Goal: Task Accomplishment & Management: Manage account settings

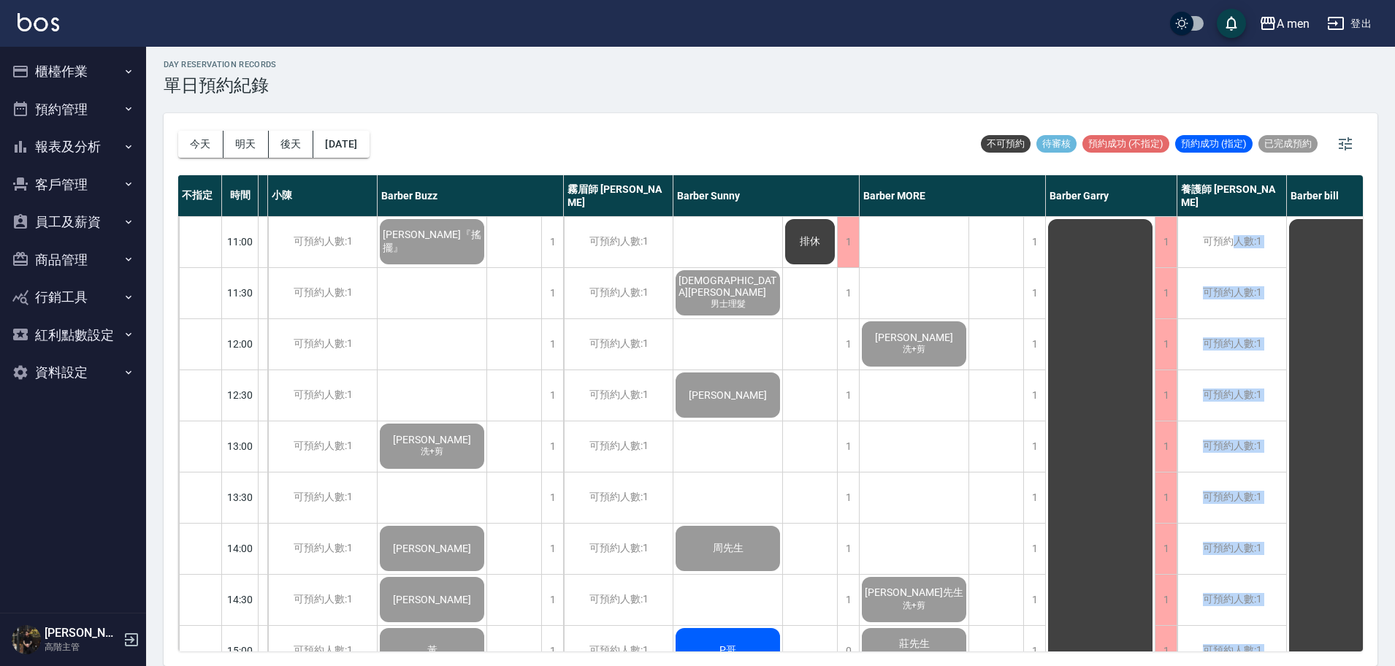
scroll to position [0, 185]
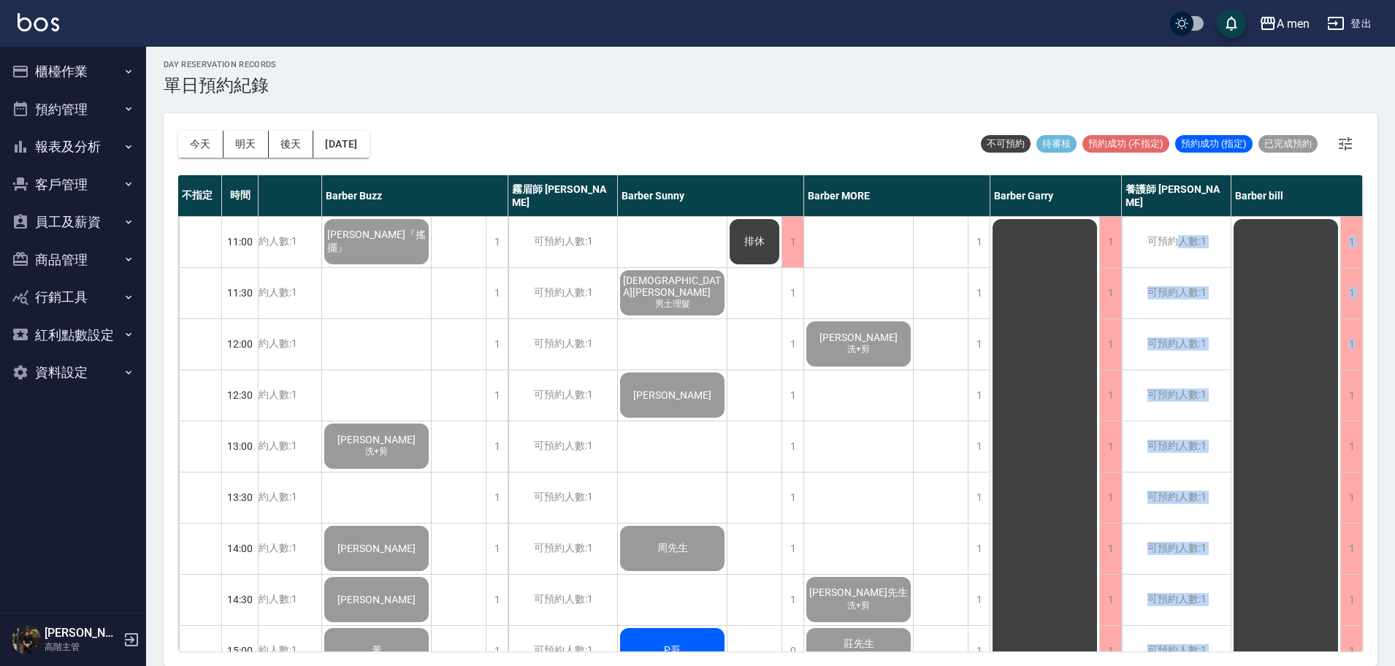
drag, startPoint x: 1356, startPoint y: 257, endPoint x: 1355, endPoint y: 308, distance: 51.1
click at [1380, 288] on div "day Reservation records 單日預約紀錄 [DATE] [DATE] [DATE] [DATE] 不可預約 待審核 預約成功 (不指定) …" at bounding box center [770, 354] width 1249 height 624
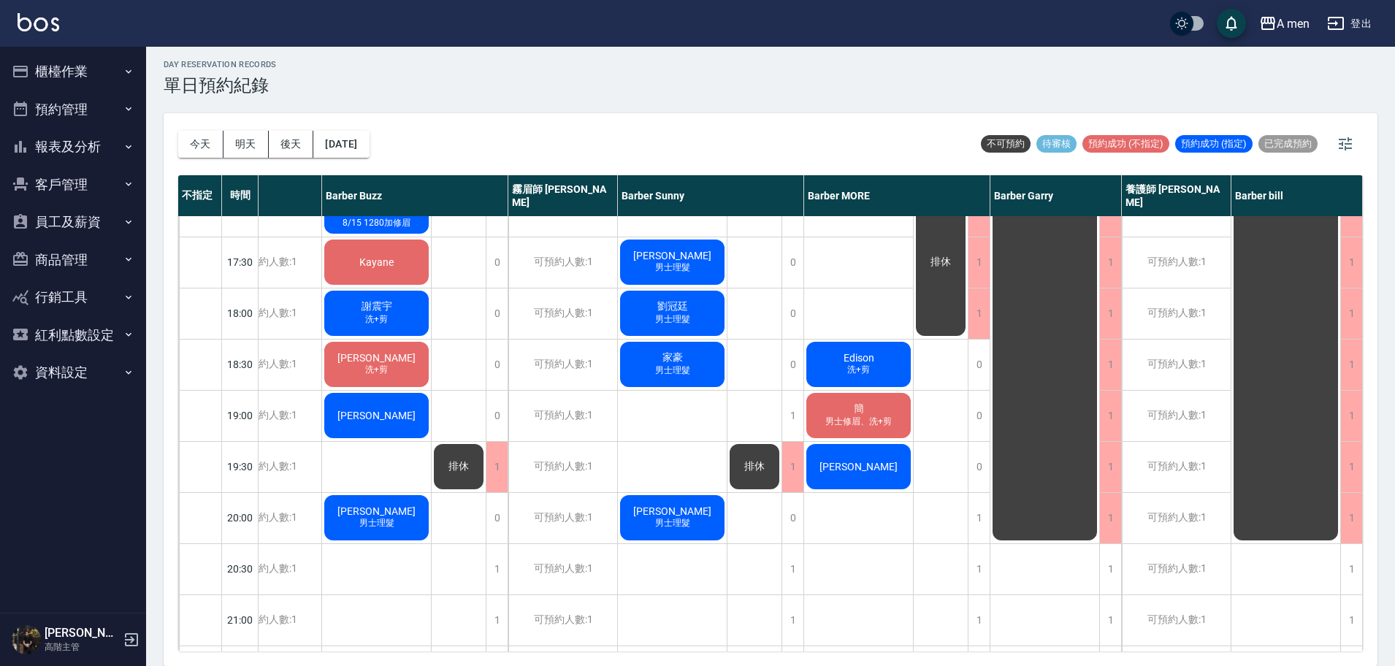
scroll to position [641, 185]
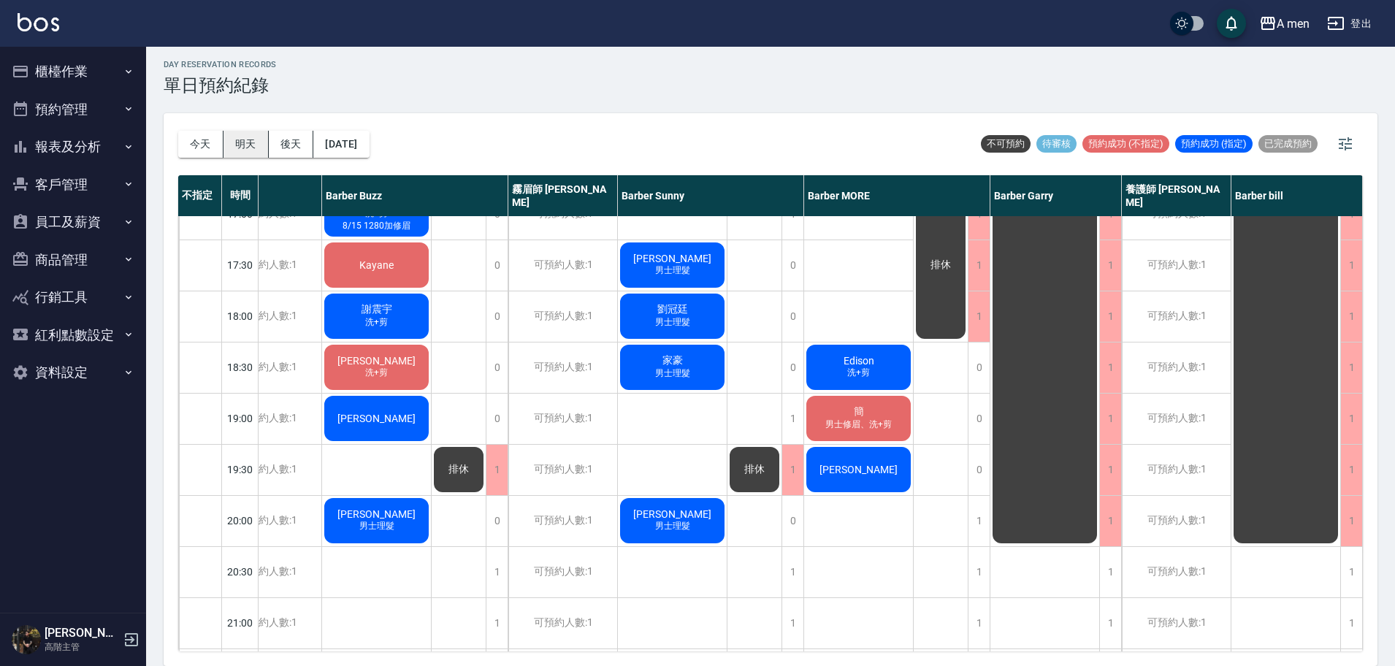
click at [237, 140] on button "明天" at bounding box center [246, 144] width 45 height 27
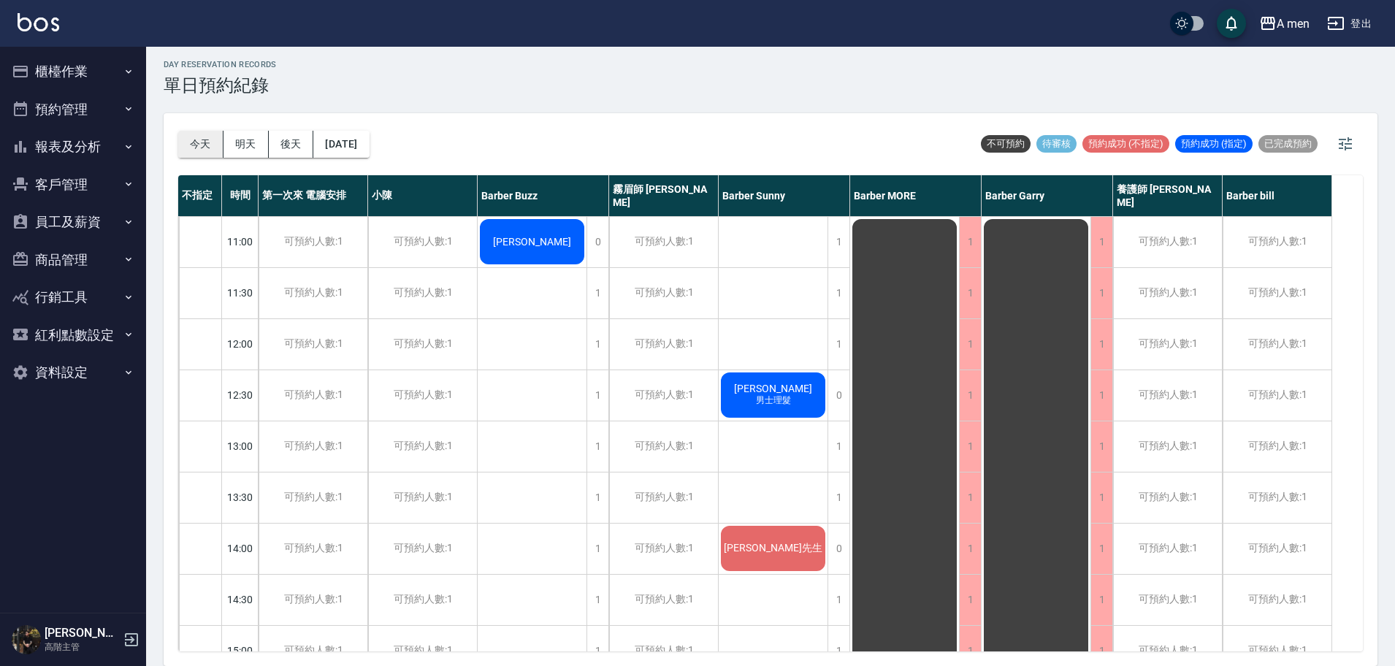
click at [207, 146] on button "今天" at bounding box center [200, 144] width 45 height 27
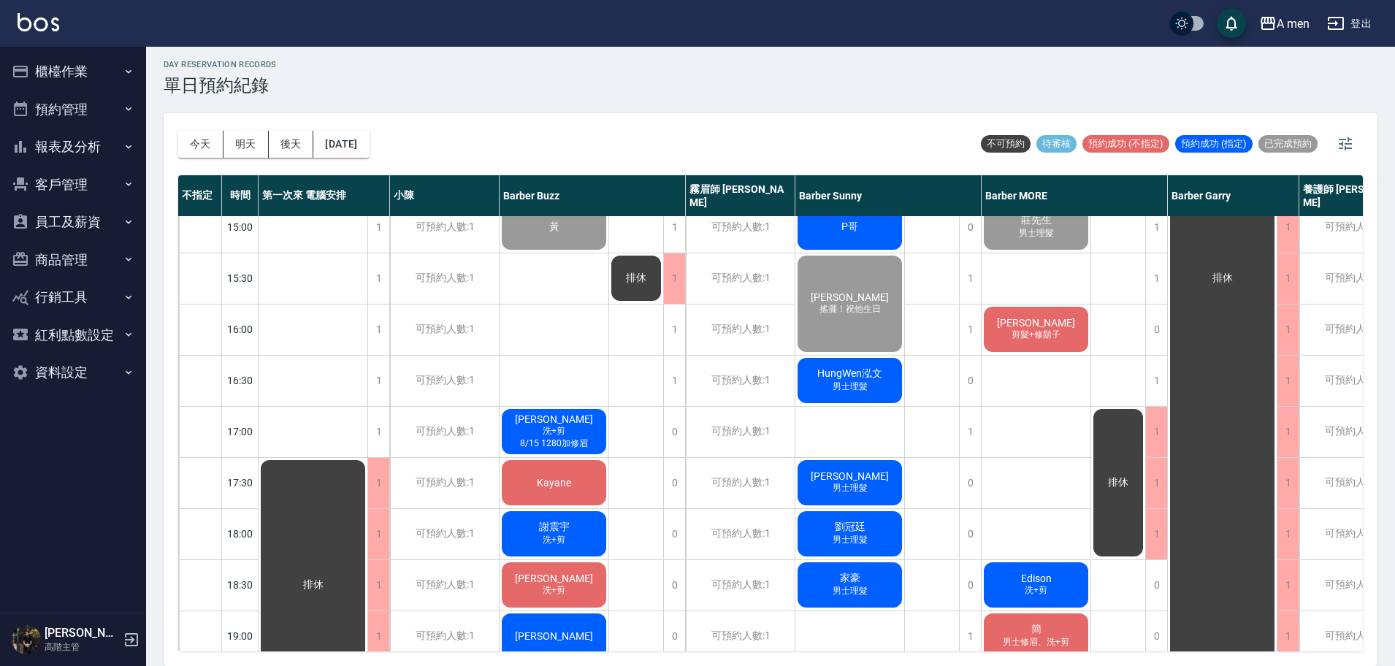
scroll to position [442, 0]
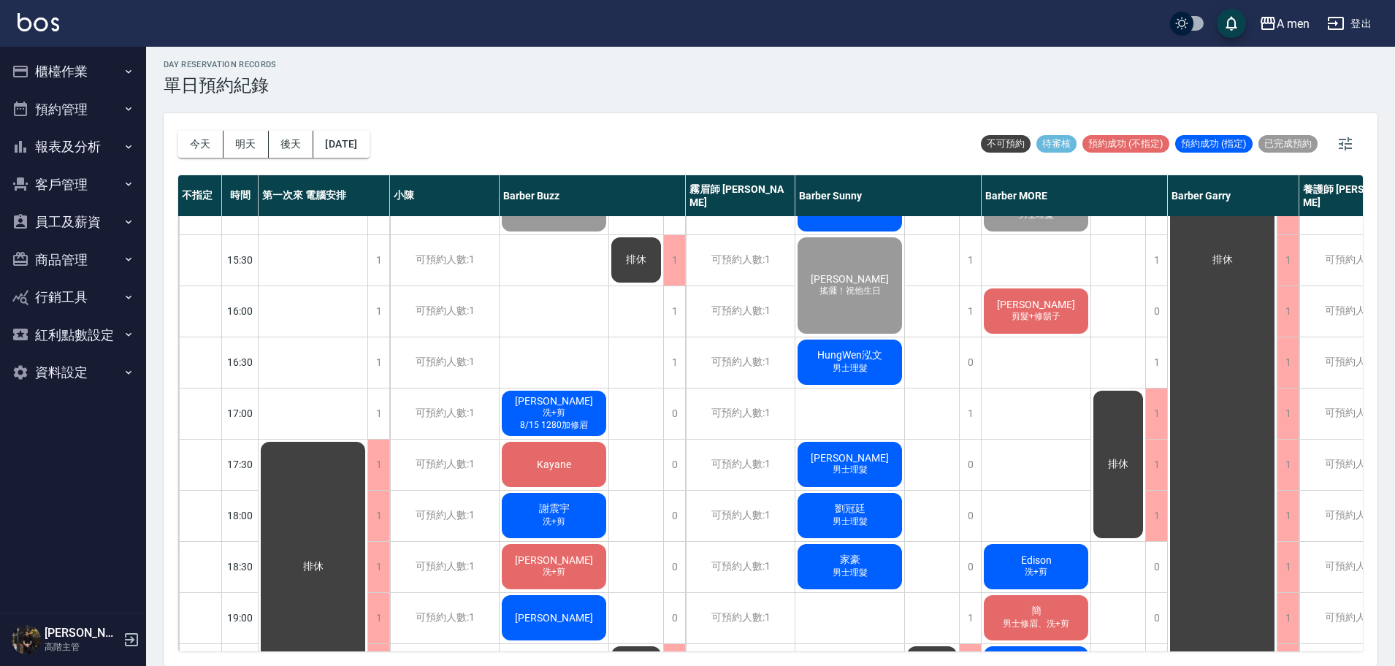
click at [1039, 324] on div "[PERSON_NAME] 剪髮+修鬍子" at bounding box center [1036, 311] width 109 height 50
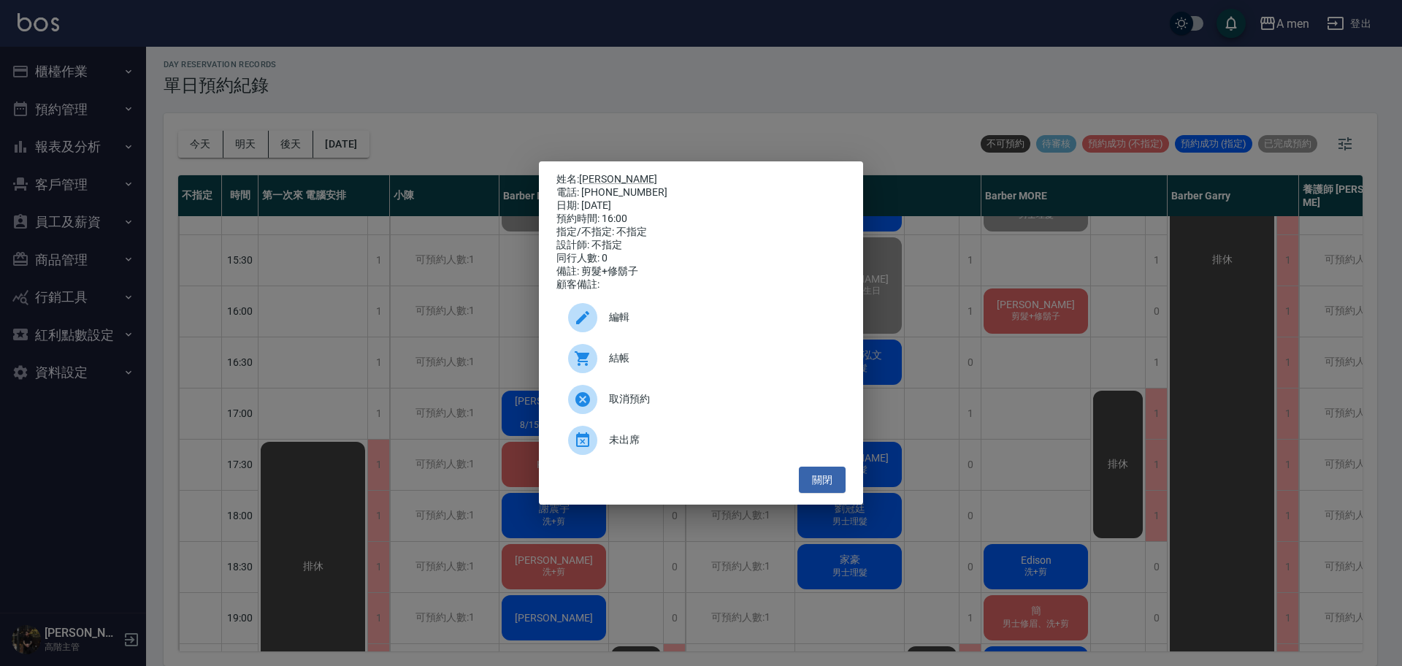
click at [758, 359] on span "結帳" at bounding box center [721, 358] width 225 height 15
click at [828, 494] on button "關閉" at bounding box center [822, 480] width 47 height 27
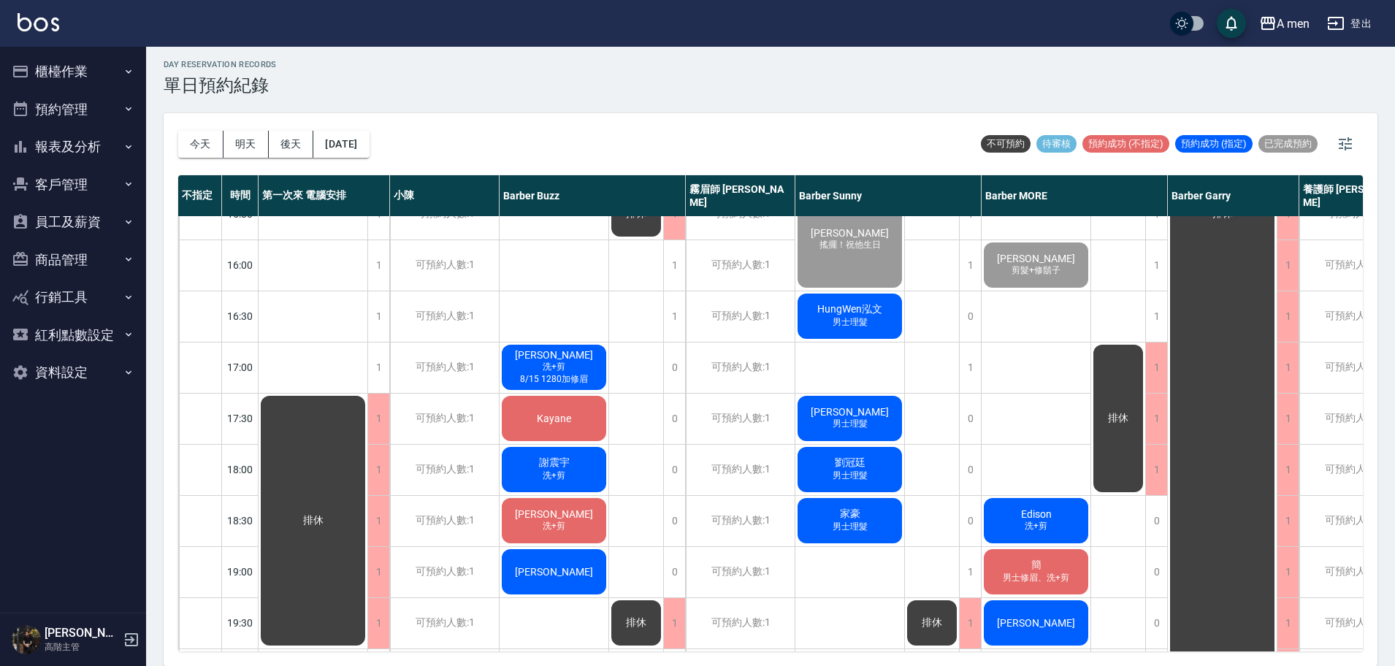
scroll to position [471, 0]
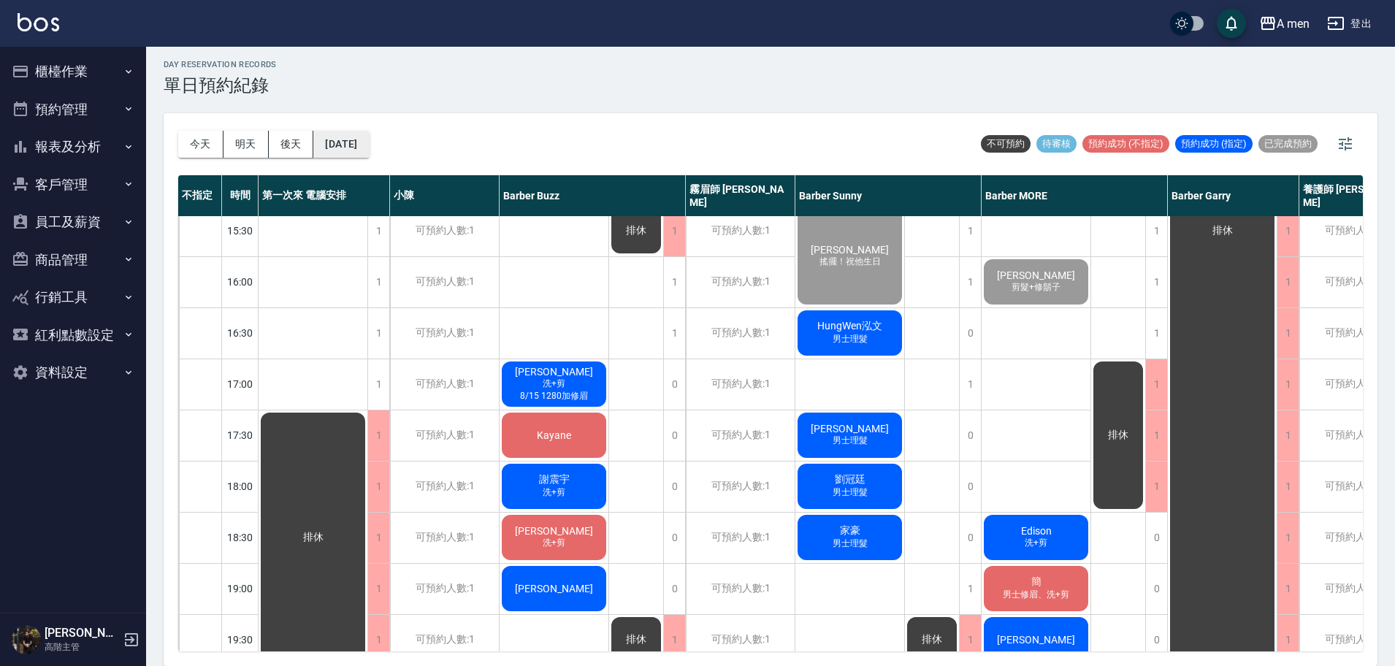
click at [369, 142] on button "[DATE]" at bounding box center [341, 144] width 56 height 27
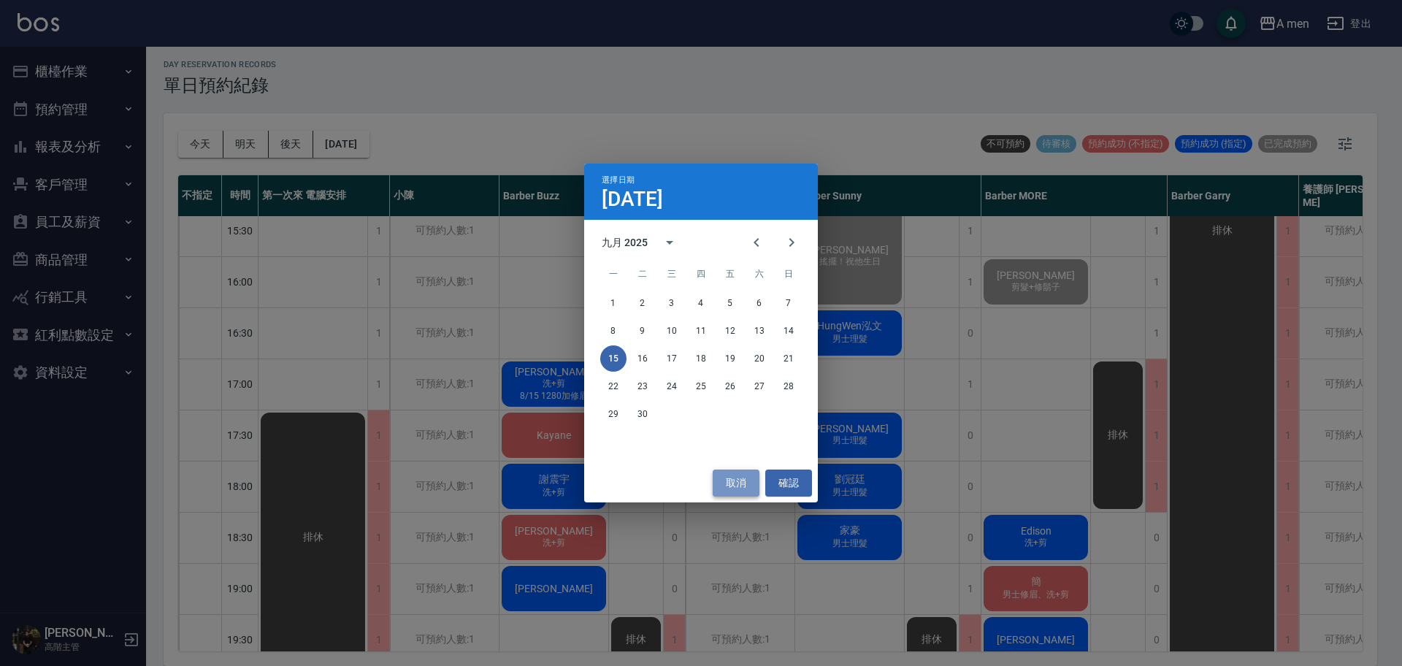
click at [736, 475] on button "取消" at bounding box center [736, 483] width 47 height 27
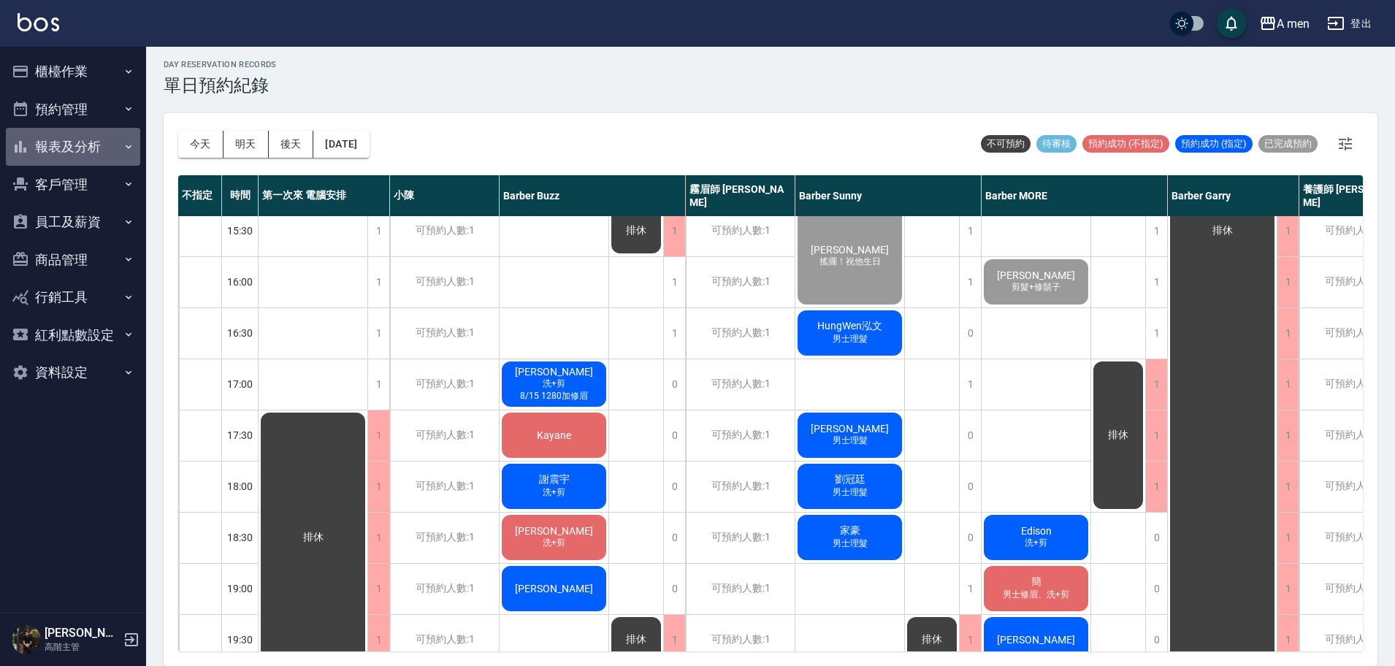
click at [52, 148] on button "報表及分析" at bounding box center [73, 147] width 134 height 38
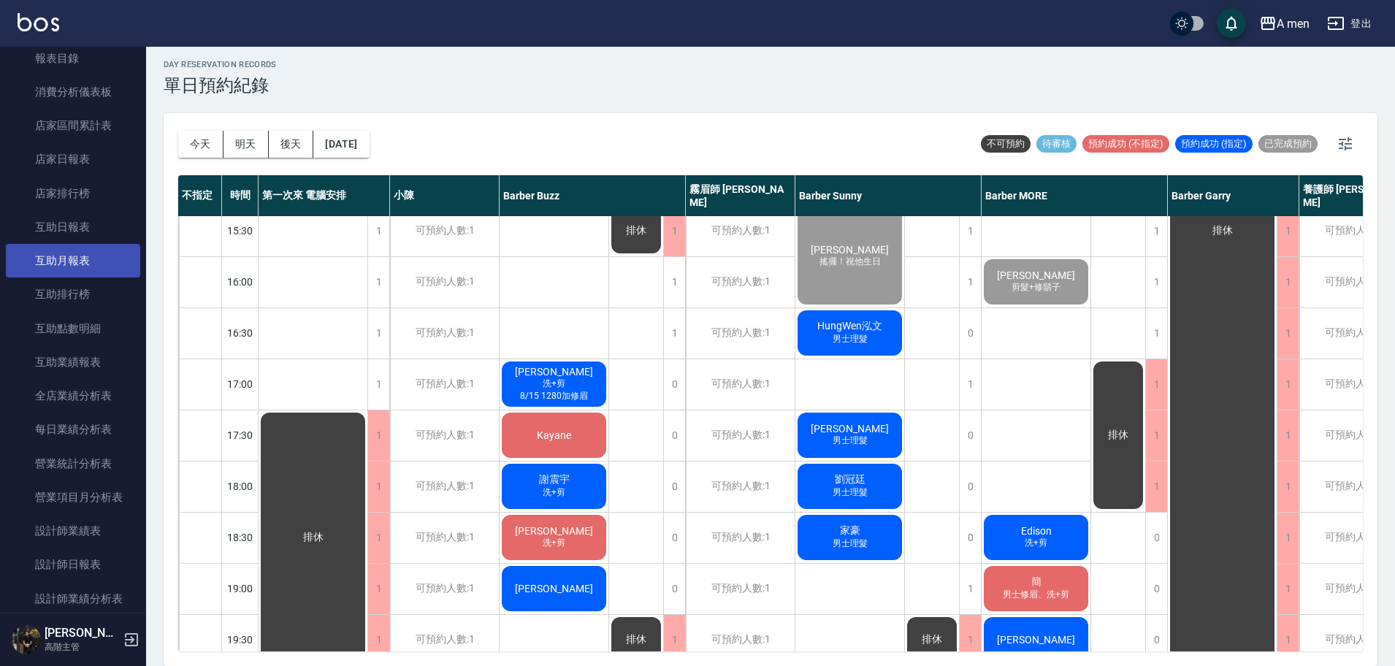
scroll to position [131, 0]
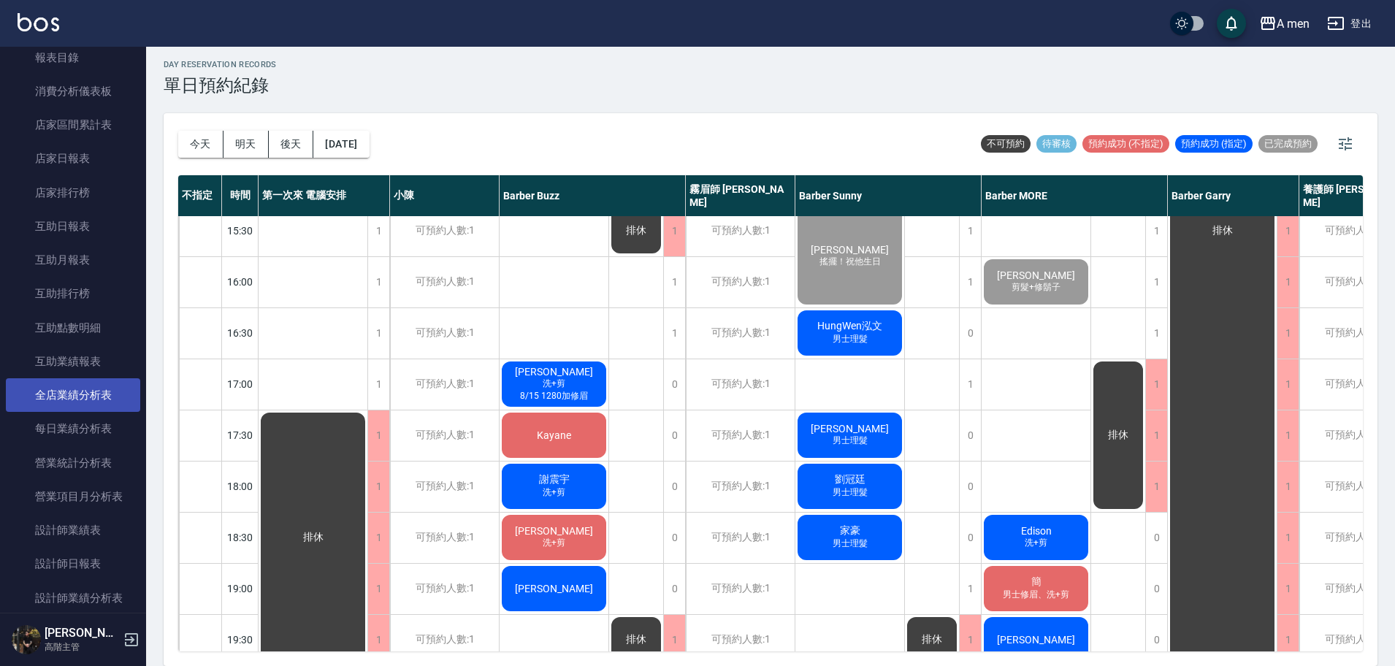
click at [62, 403] on link "全店業績分析表" at bounding box center [73, 395] width 134 height 34
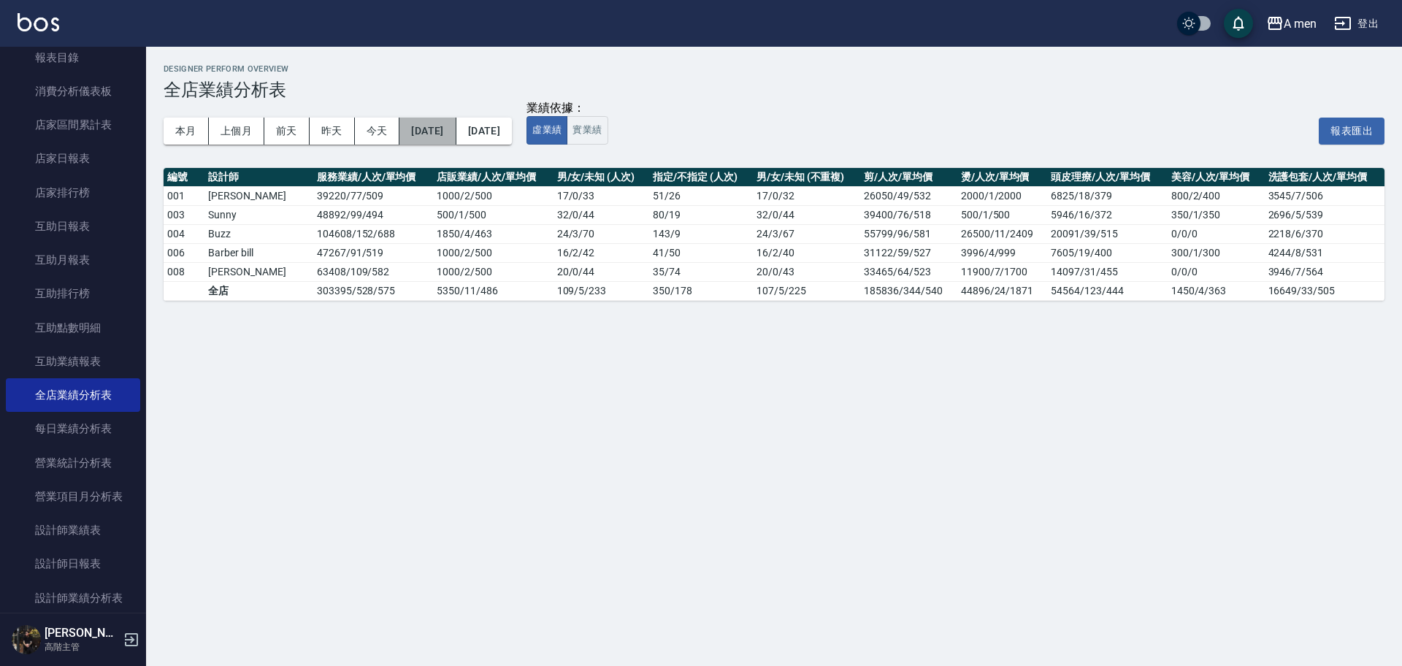
click at [427, 140] on button "[DATE]" at bounding box center [428, 131] width 56 height 27
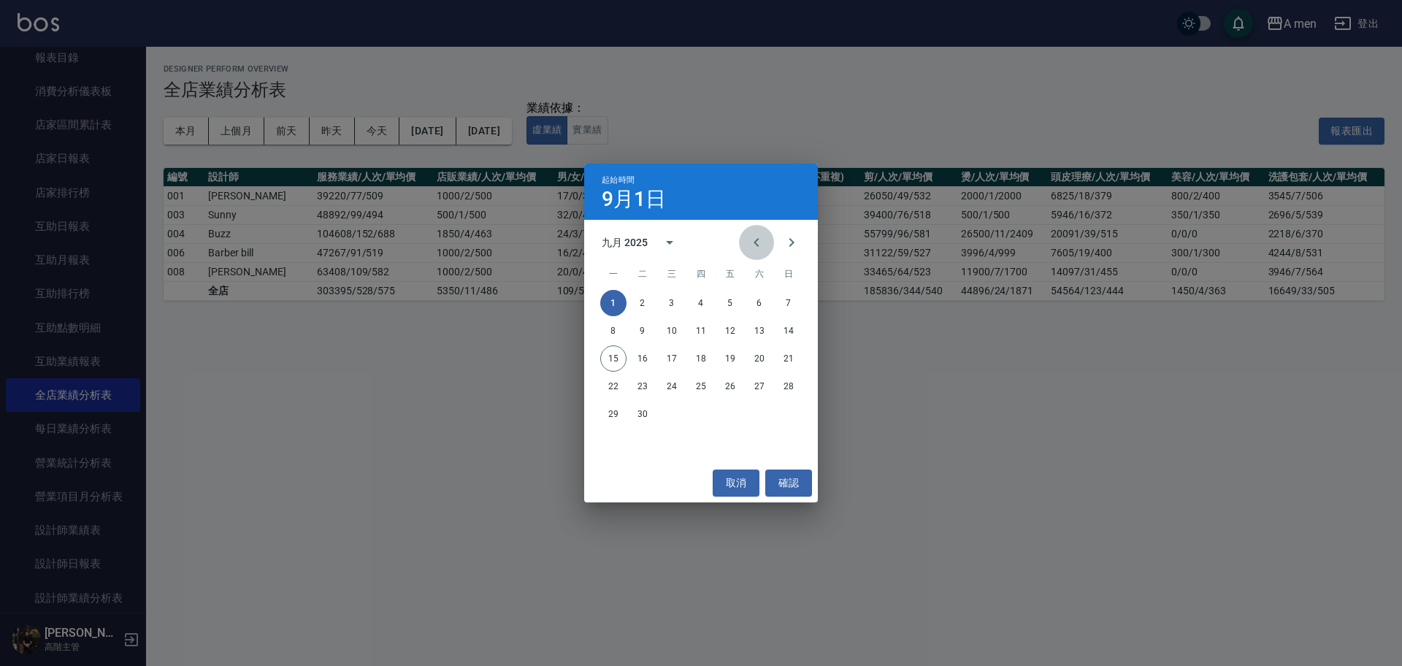
drag, startPoint x: 757, startPoint y: 247, endPoint x: 746, endPoint y: 243, distance: 10.9
click at [746, 243] on button "Previous month" at bounding box center [756, 242] width 35 height 35
click at [747, 243] on button "Previous month" at bounding box center [756, 242] width 35 height 35
click at [792, 302] on button "1" at bounding box center [789, 303] width 26 height 26
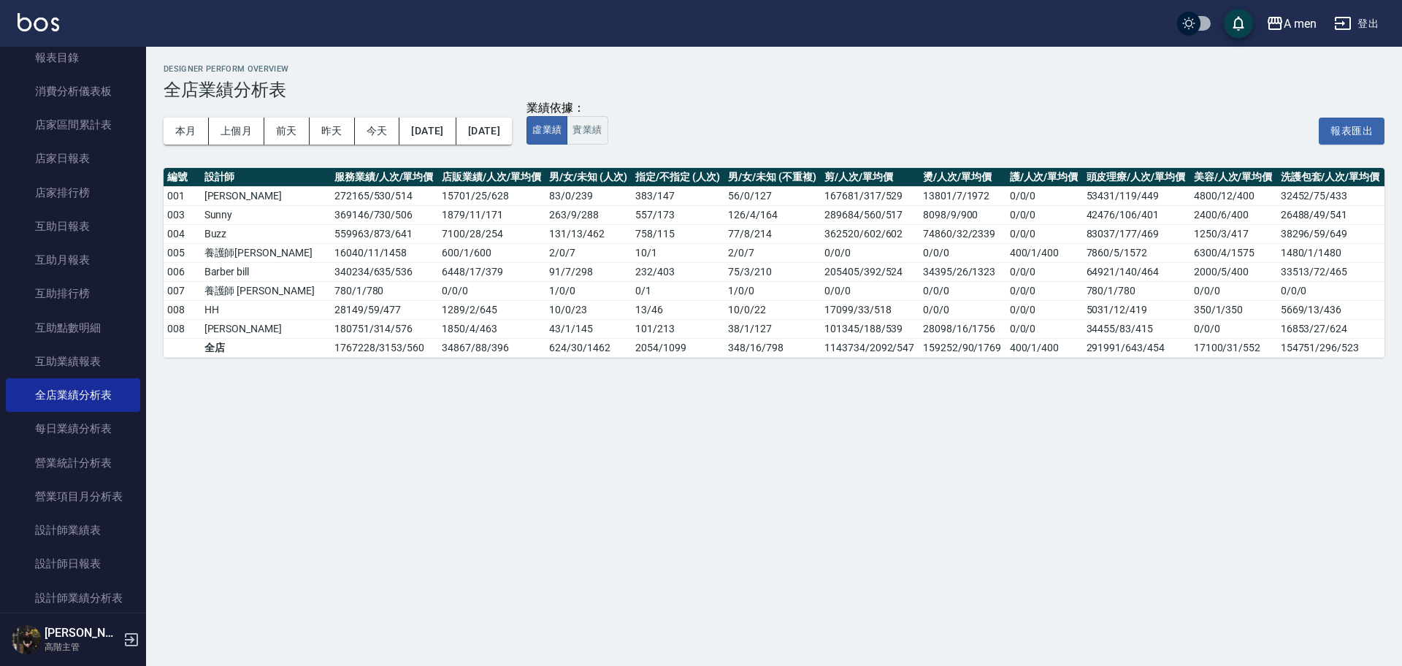
click at [502, 146] on div "本月 上個月 [DATE] [DATE] [DATE] [DATE] [DATE]" at bounding box center [338, 131] width 348 height 62
click at [507, 143] on button "[DATE]" at bounding box center [484, 131] width 56 height 27
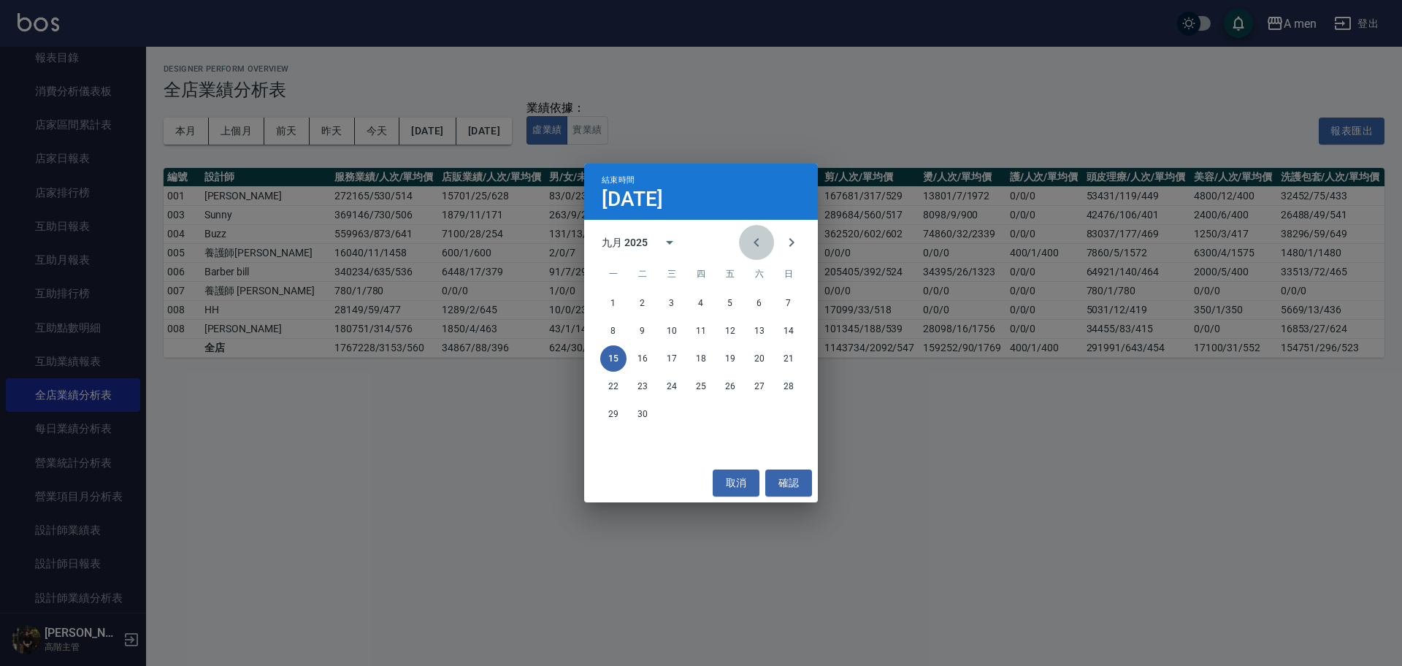
click at [762, 236] on icon "Previous month" at bounding box center [757, 243] width 18 height 18
click at [619, 432] on button "30" at bounding box center [613, 442] width 26 height 26
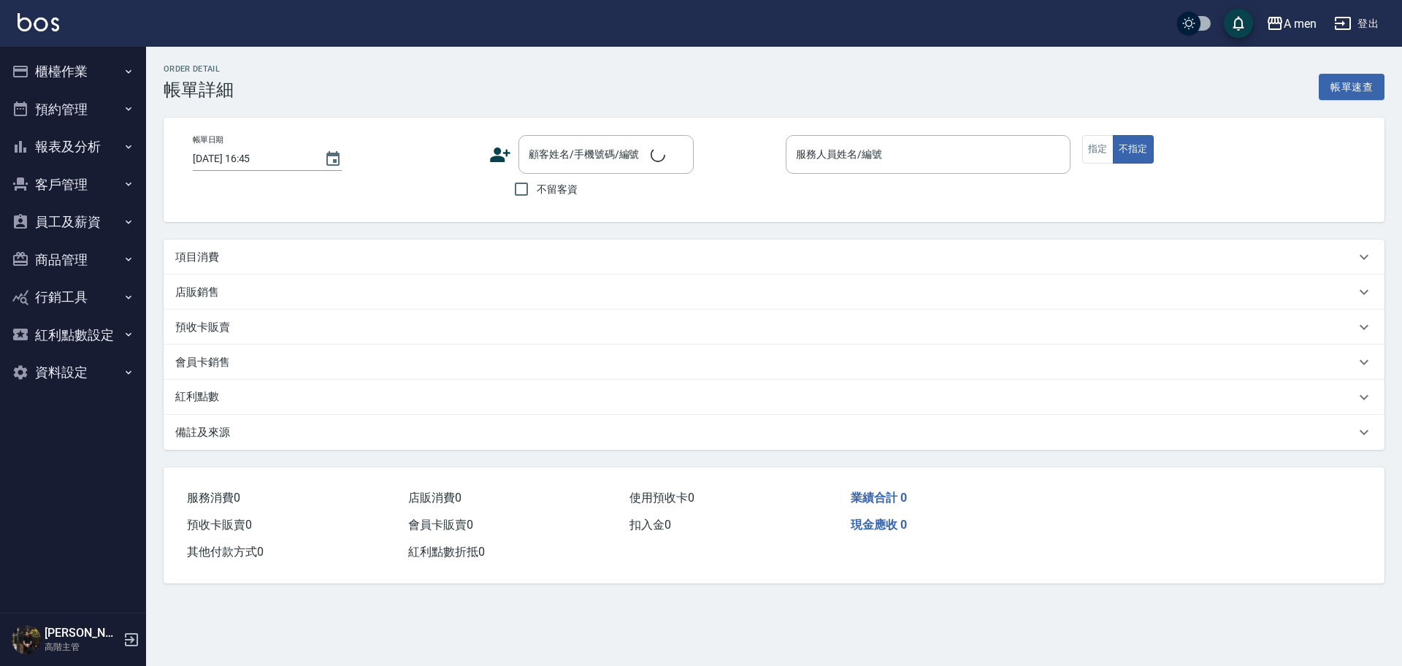
type input "[DATE] 16:00"
type input "Barber MORE-001"
type input "剪髮+修鬍子"
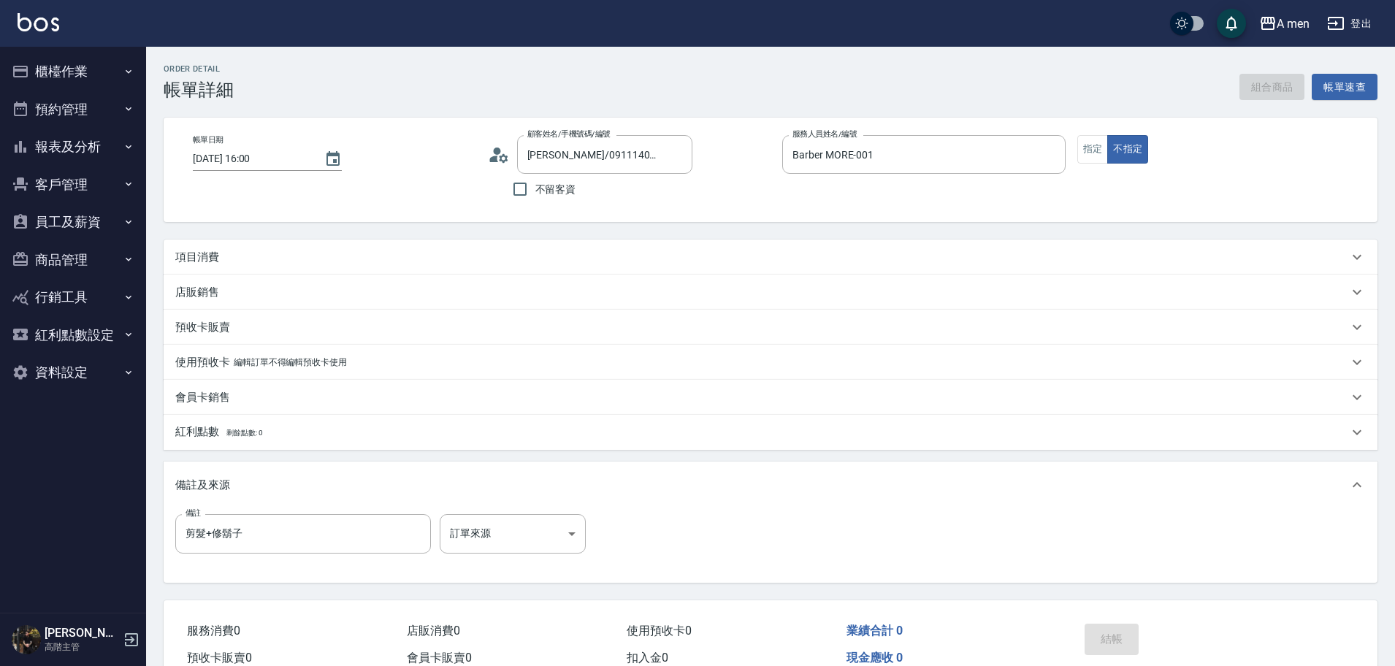
type input "[PERSON_NAME]/0911140157/null"
click at [1261, 90] on button "組合商品" at bounding box center [1272, 87] width 66 height 27
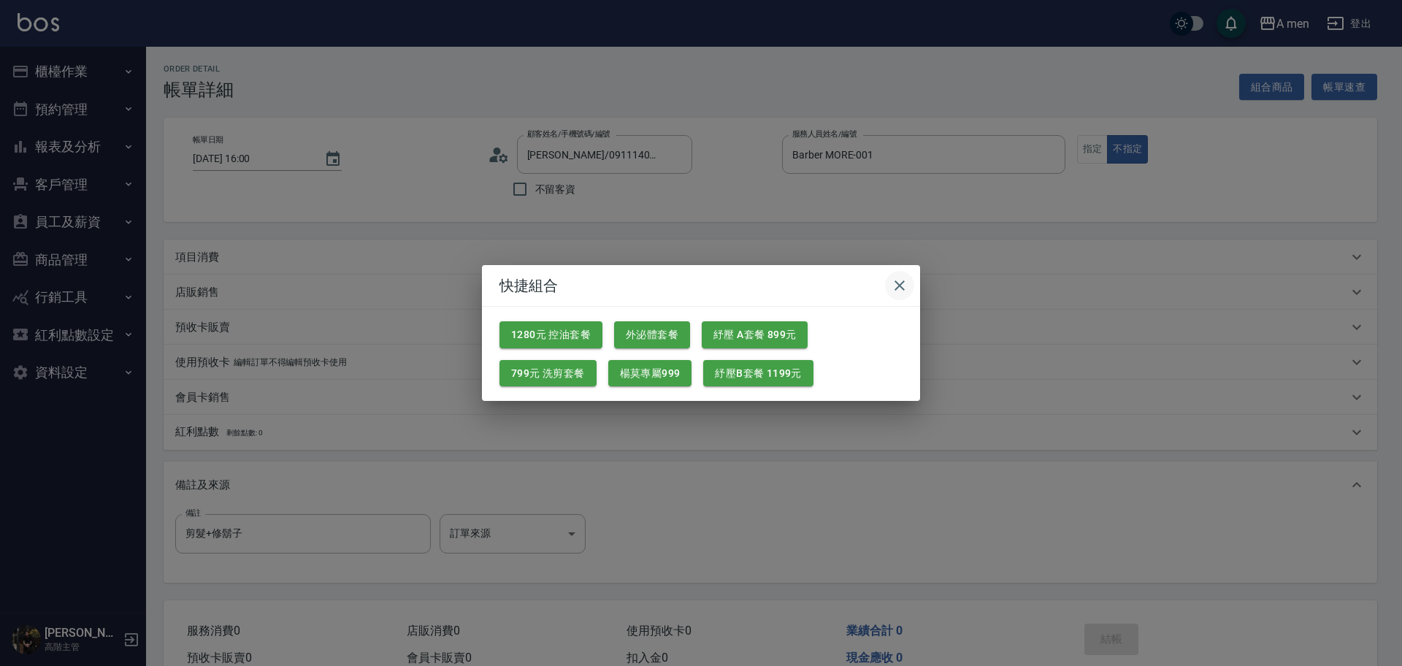
click at [907, 284] on icon "button" at bounding box center [900, 286] width 18 height 18
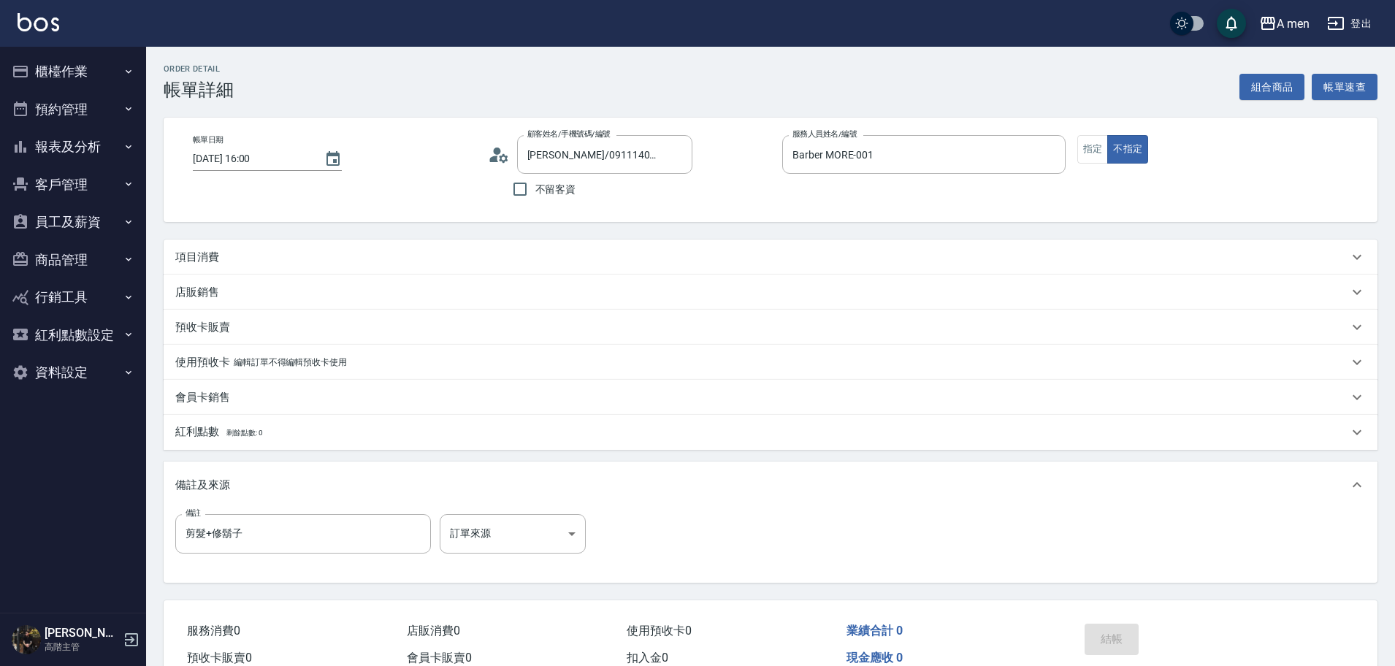
click at [890, 266] on div "項目消費" at bounding box center [771, 257] width 1214 height 35
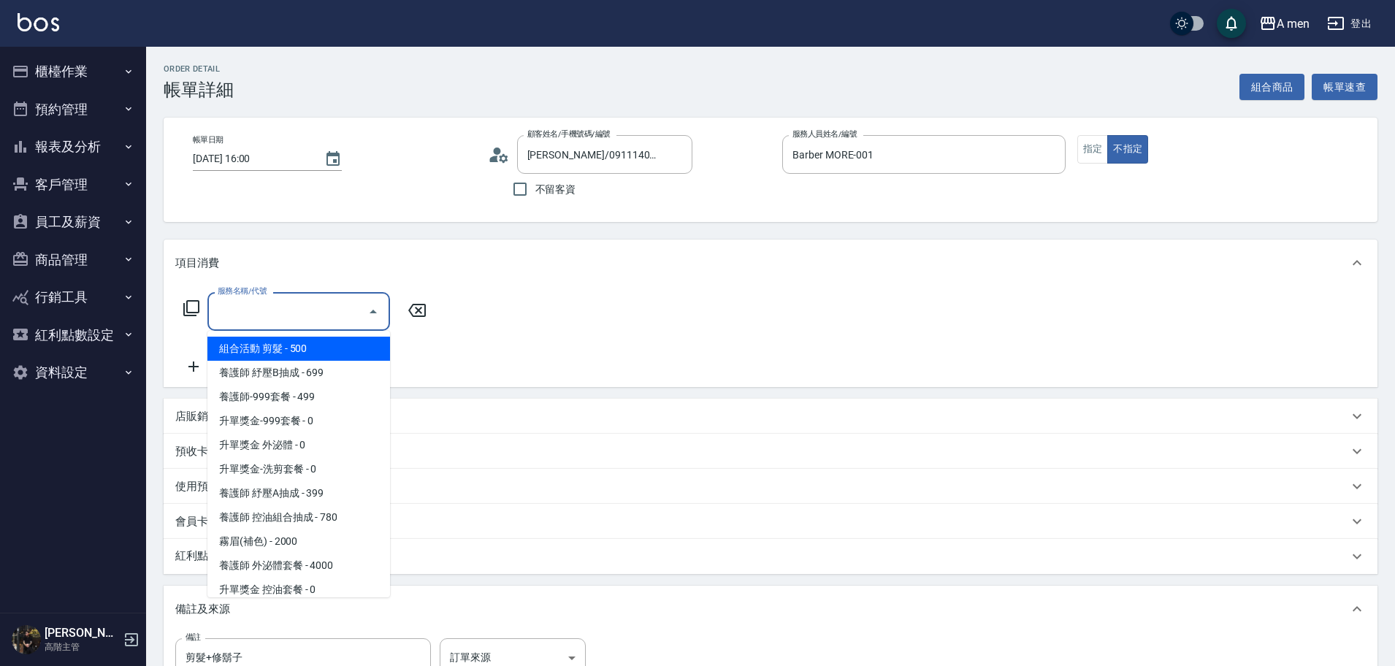
click at [361, 311] on input "服務名稱/代號" at bounding box center [288, 312] width 148 height 26
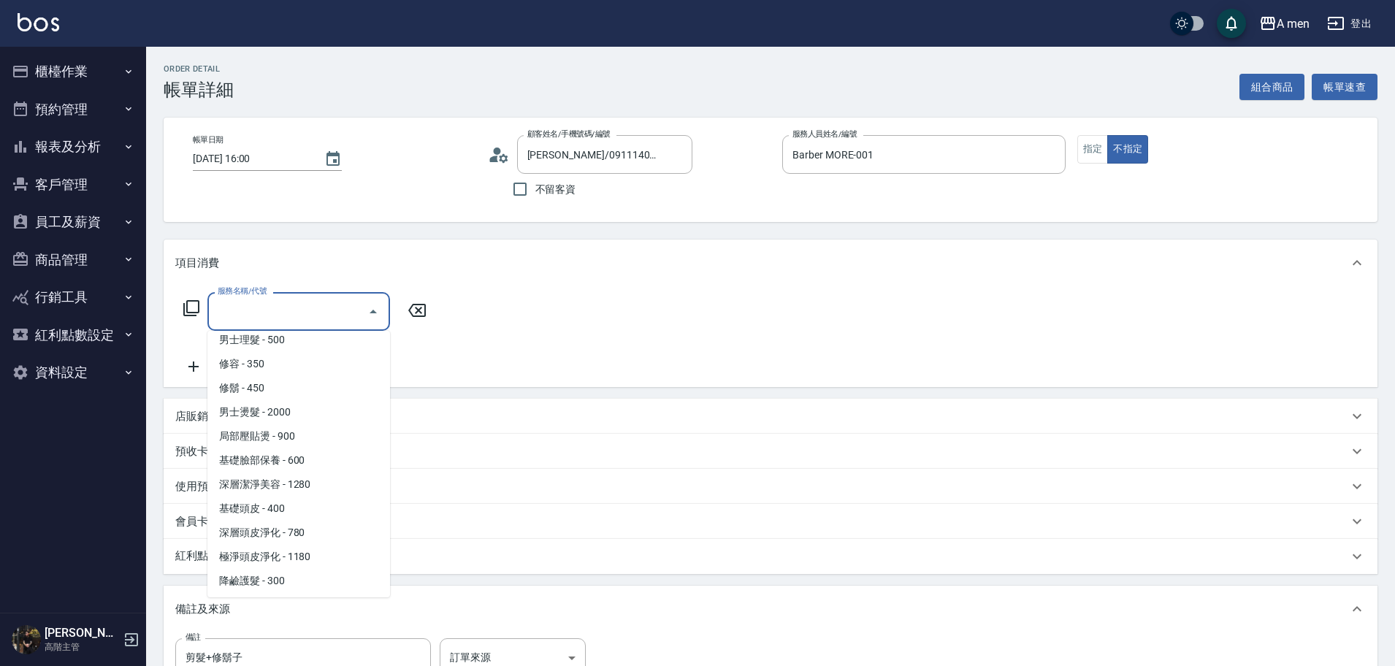
scroll to position [415, 0]
click at [335, 329] on div "服務名稱/代號" at bounding box center [298, 311] width 183 height 39
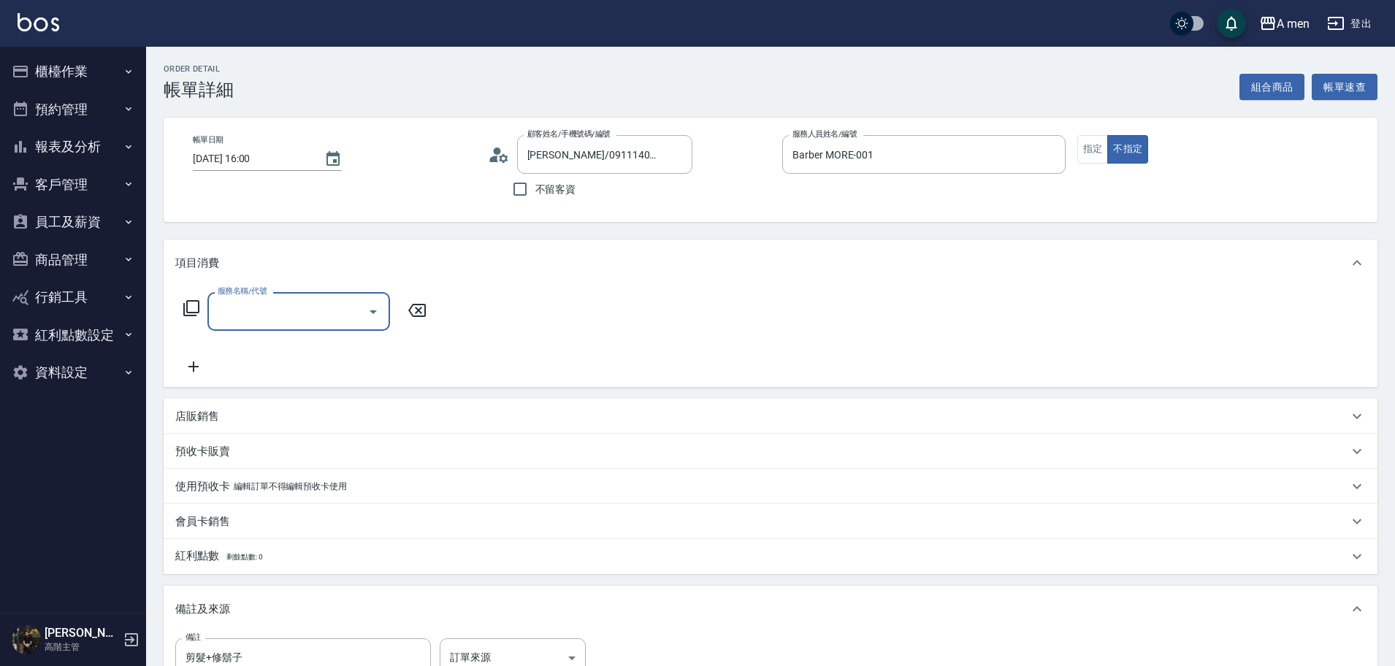
click at [349, 299] on input "服務名稱/代號" at bounding box center [288, 312] width 148 height 26
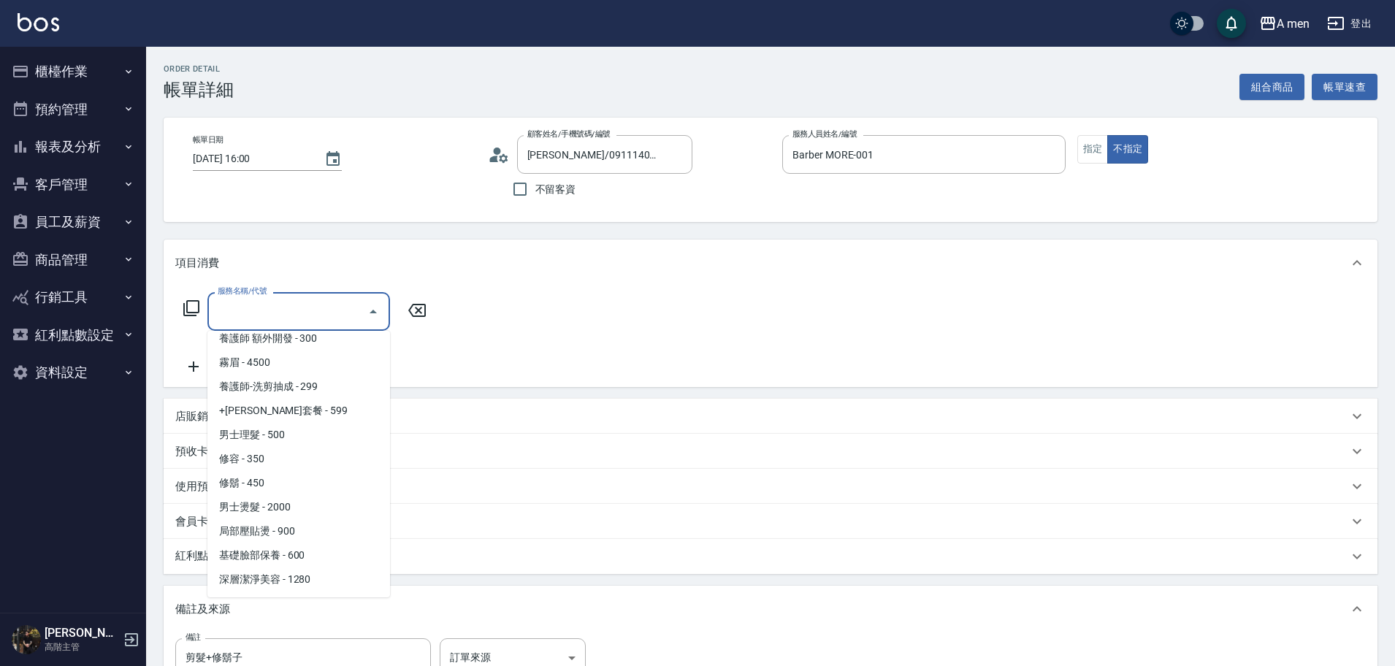
scroll to position [331, 0]
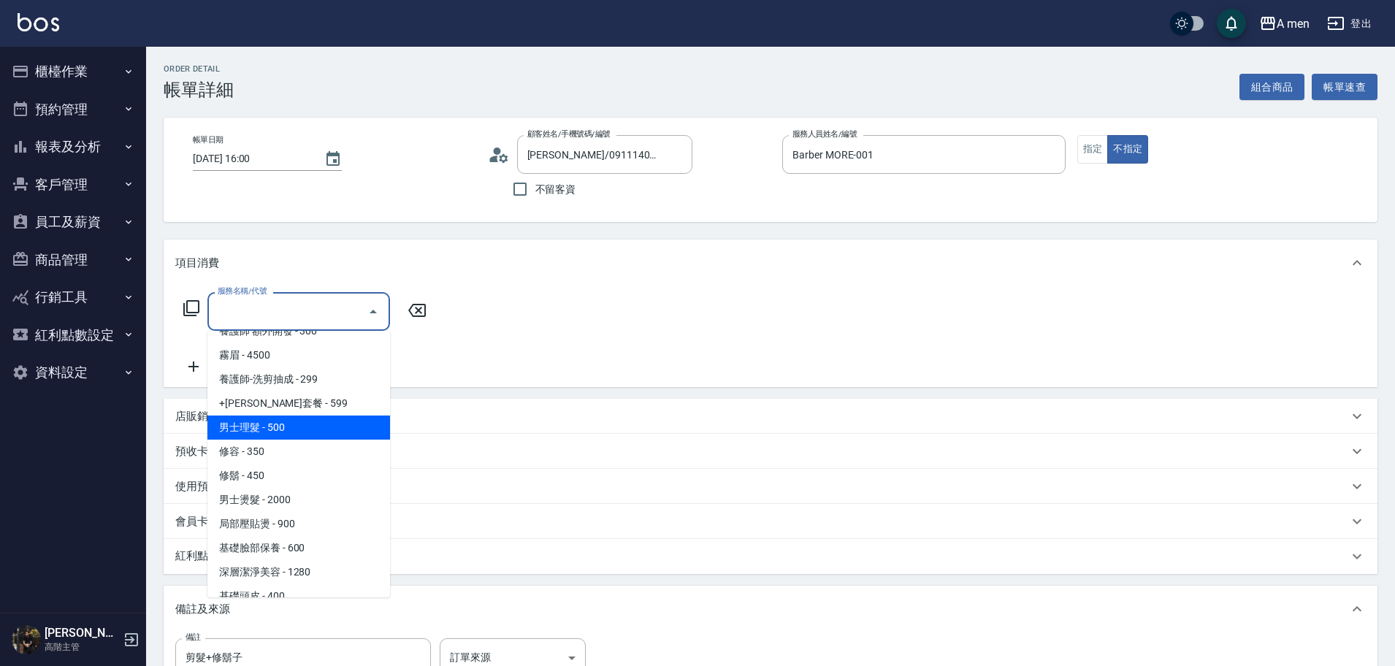
click at [311, 430] on span "男士理髮 - 500" at bounding box center [298, 428] width 183 height 24
type input "男士理髮(A01)"
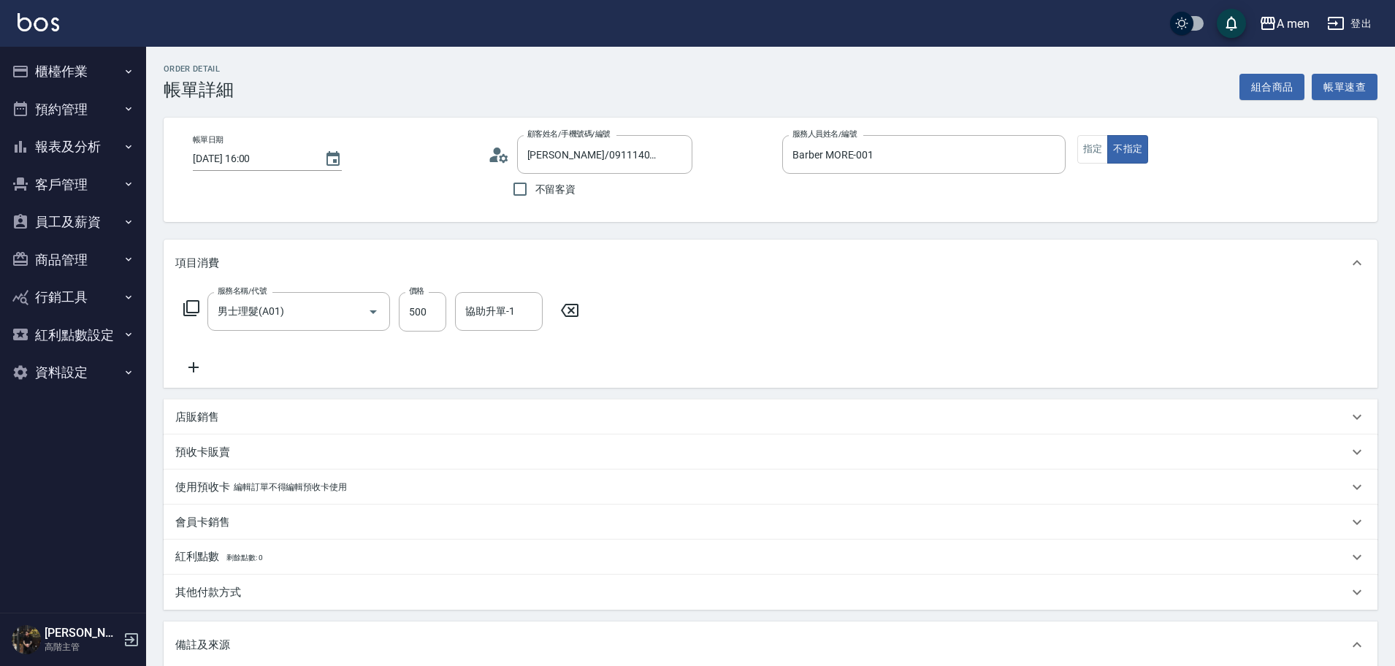
click at [186, 369] on icon at bounding box center [193, 368] width 37 height 18
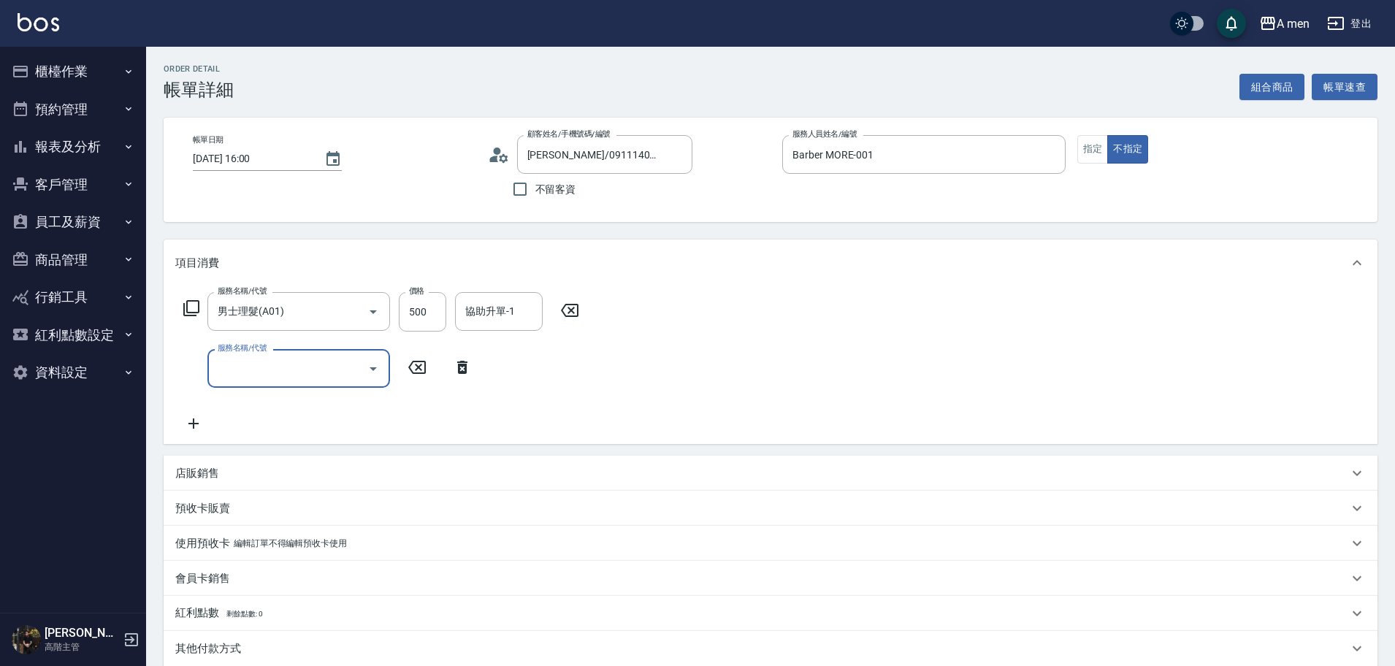
click at [289, 379] on input "服務名稱/代號" at bounding box center [288, 369] width 148 height 26
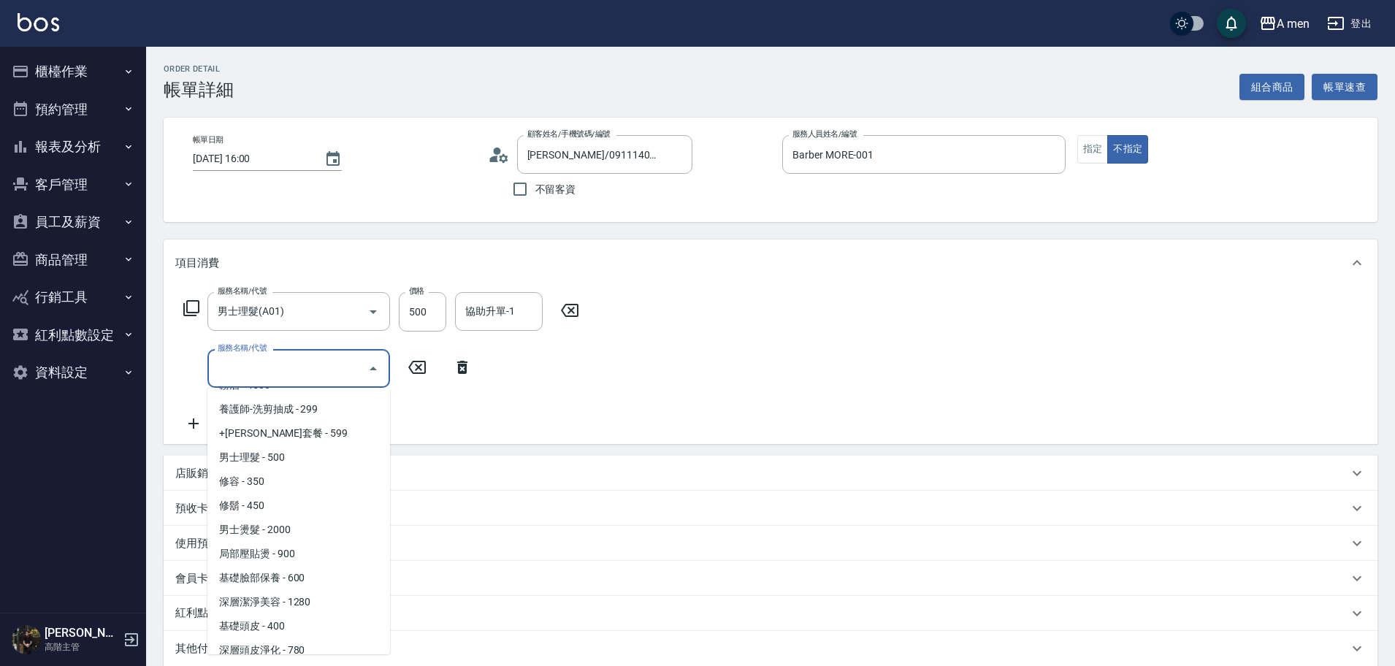
scroll to position [352, 0]
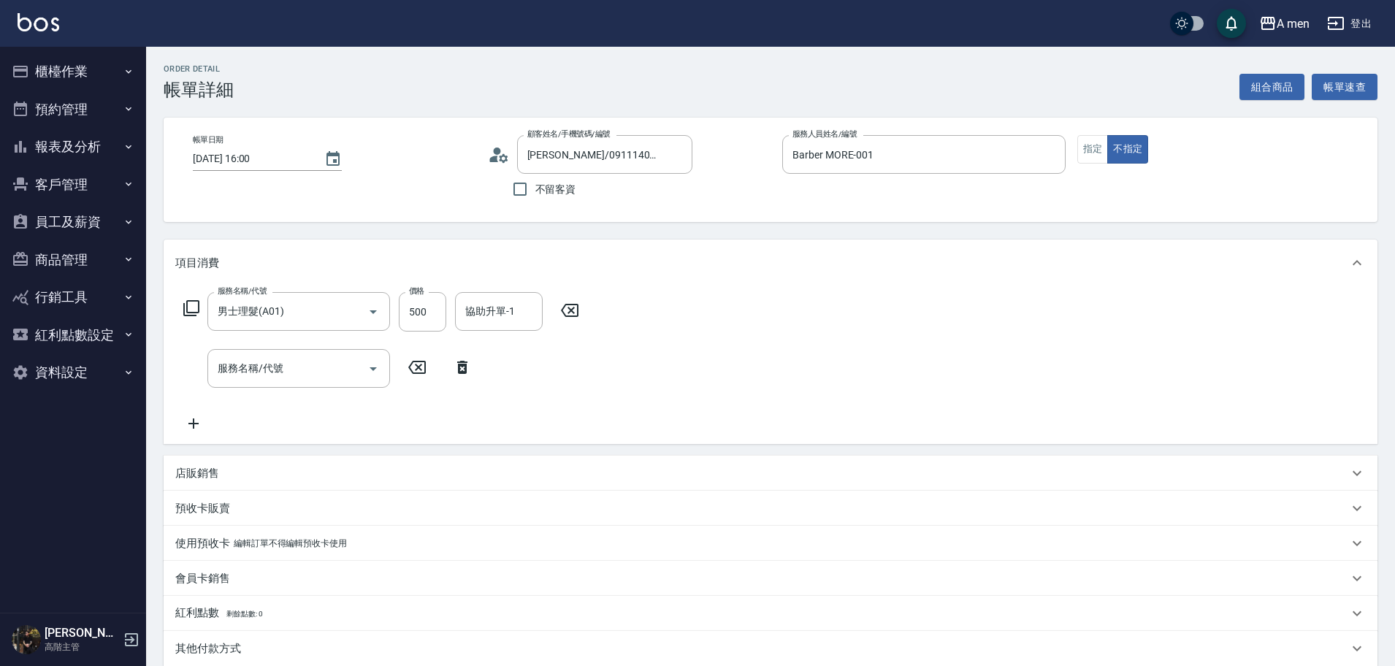
click at [390, 552] on div "使用預收卡 編輯訂單不得編輯預收卡使用" at bounding box center [771, 543] width 1214 height 35
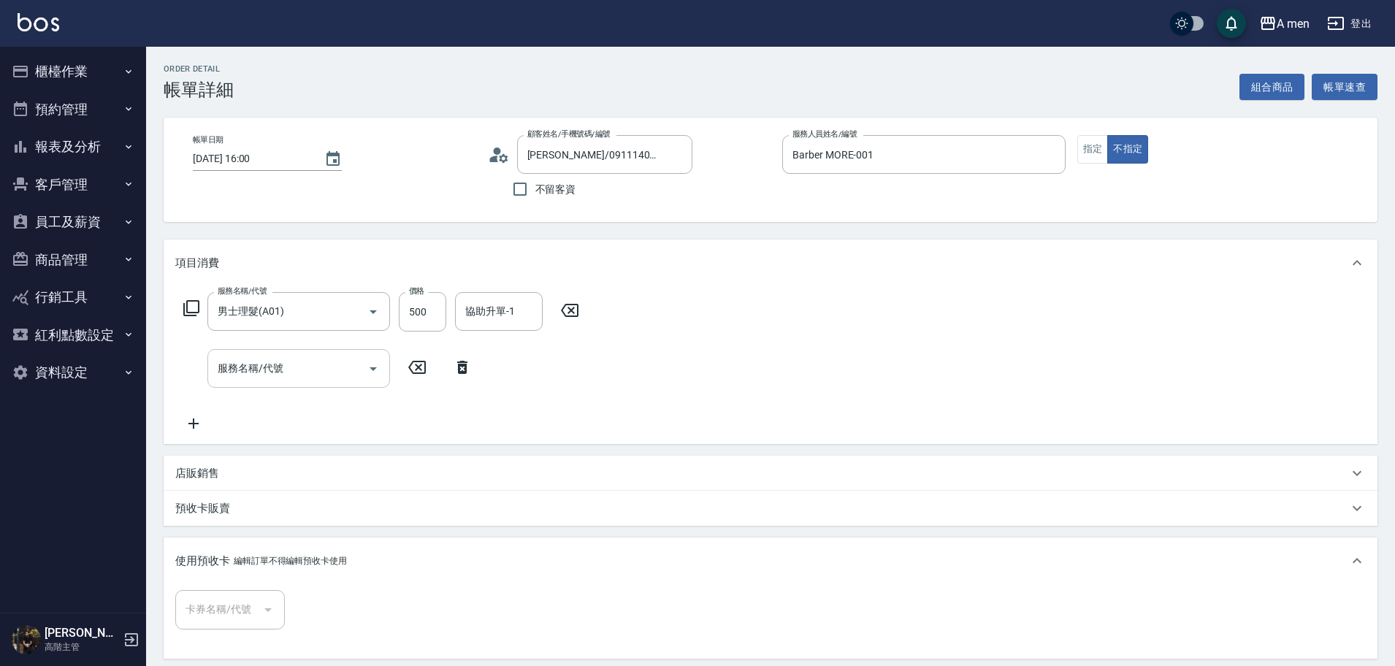
click at [325, 359] on input "服務名稱/代號" at bounding box center [288, 369] width 148 height 26
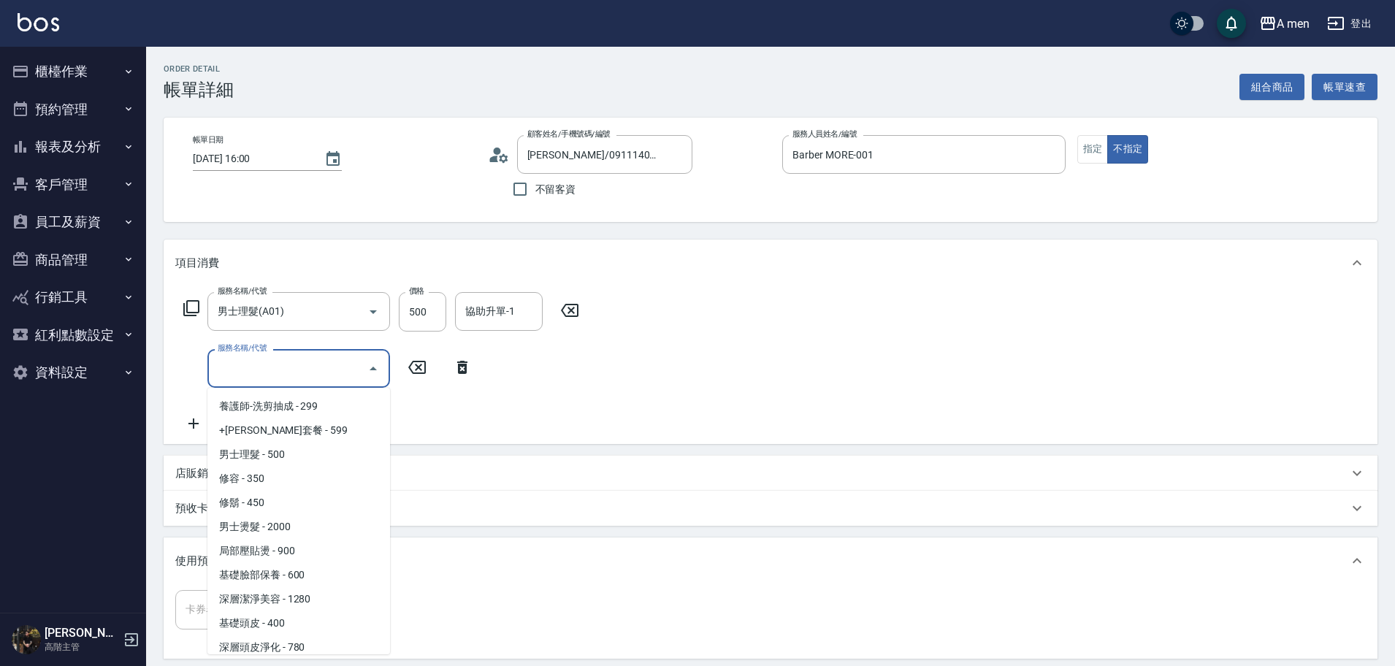
scroll to position [327, 0]
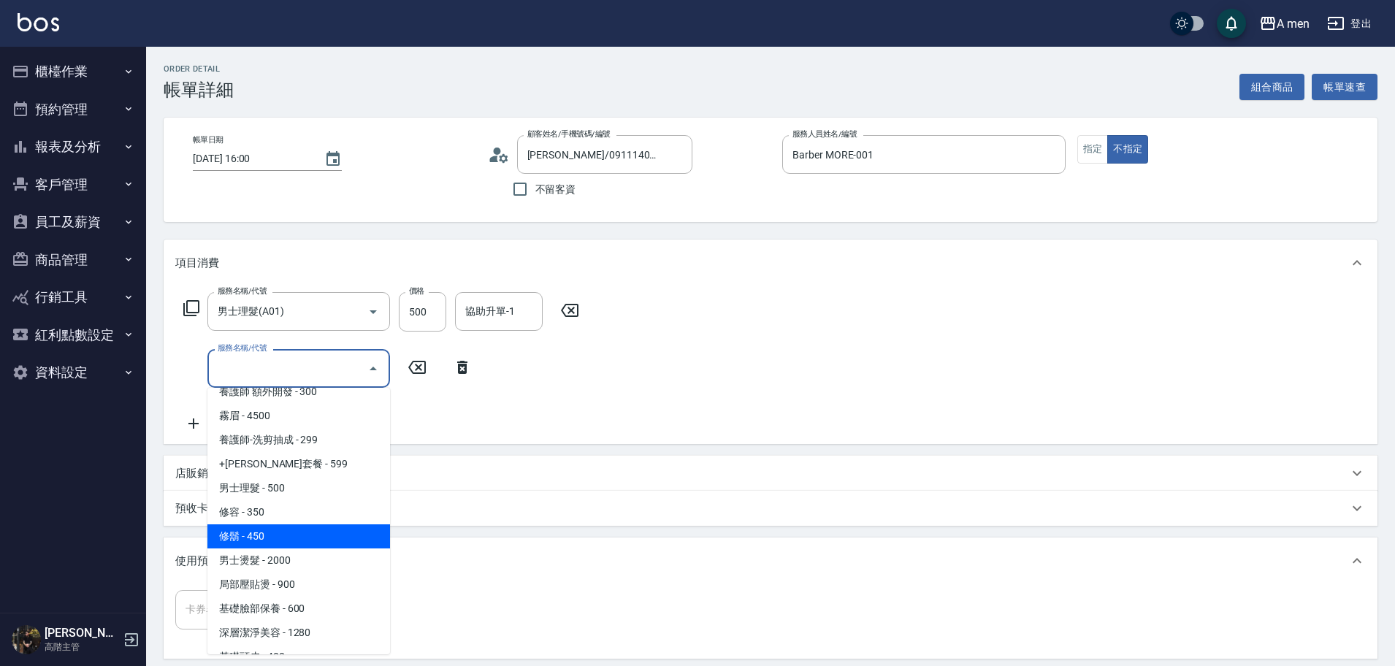
click at [330, 545] on span "修鬍 - 450" at bounding box center [298, 536] width 183 height 24
type input "修鬍(A03)"
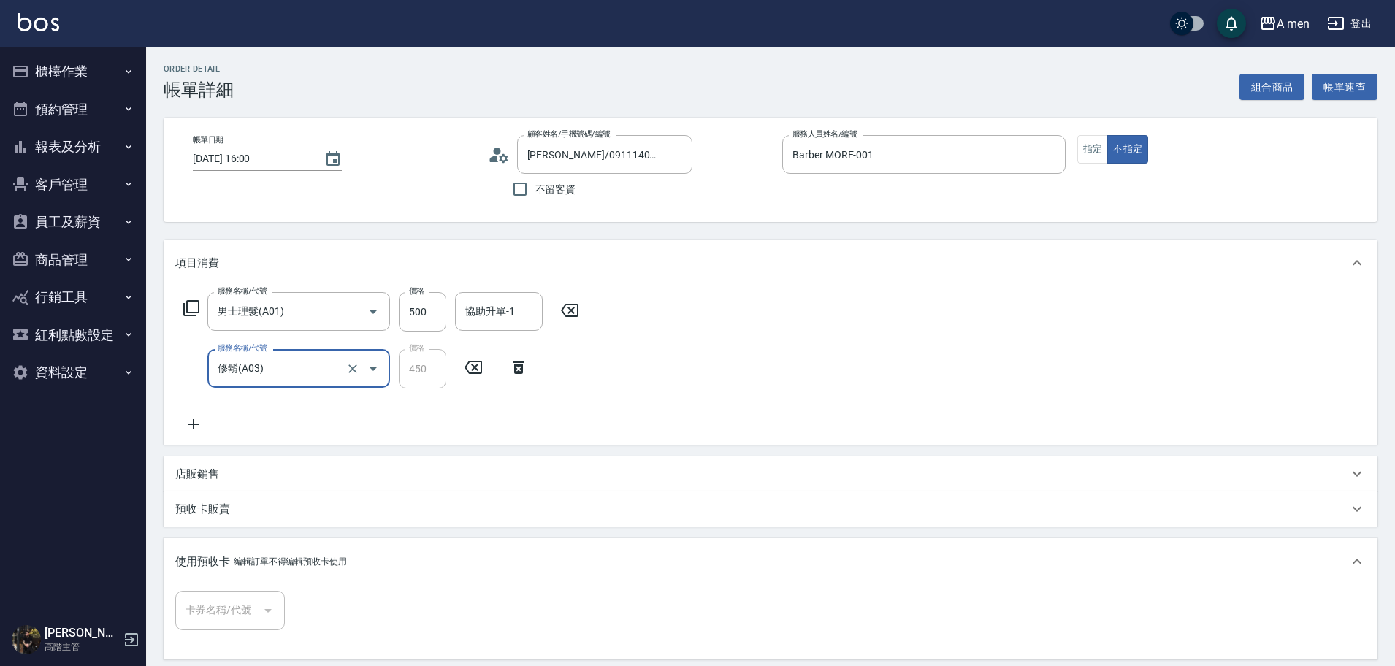
scroll to position [401, 0]
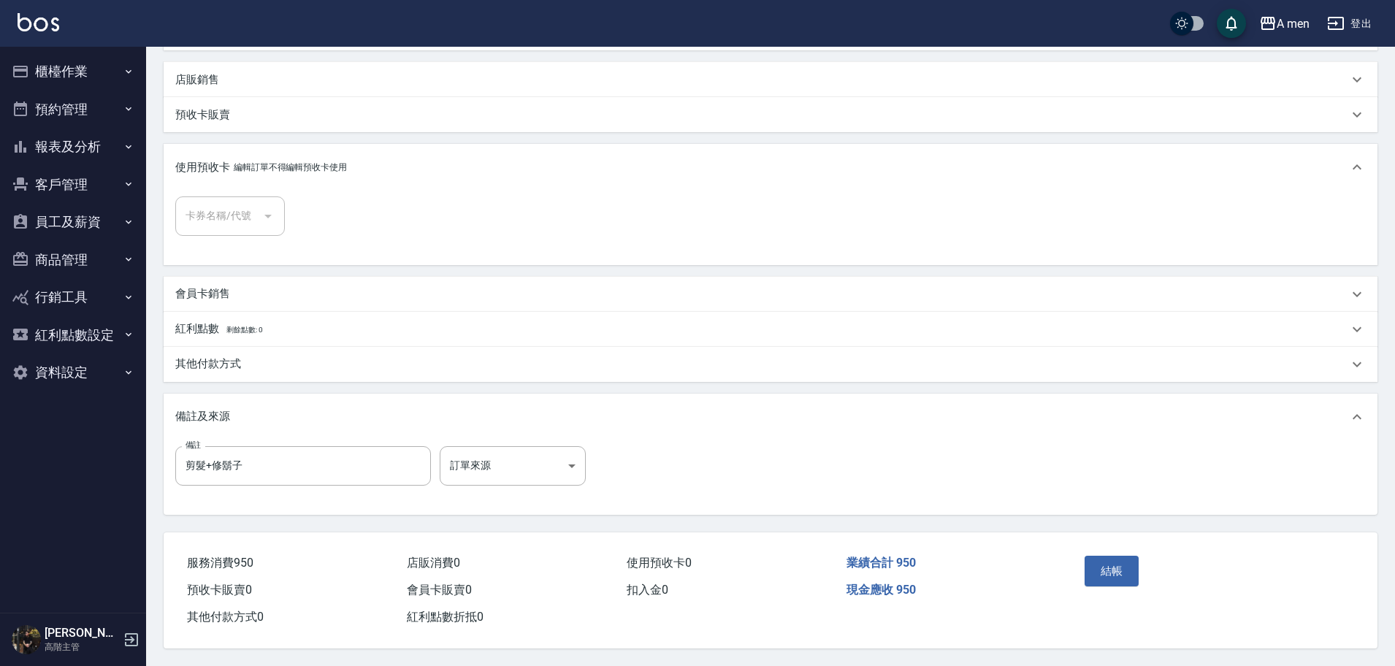
click at [643, 356] on div "其他付款方式" at bounding box center [761, 363] width 1173 height 15
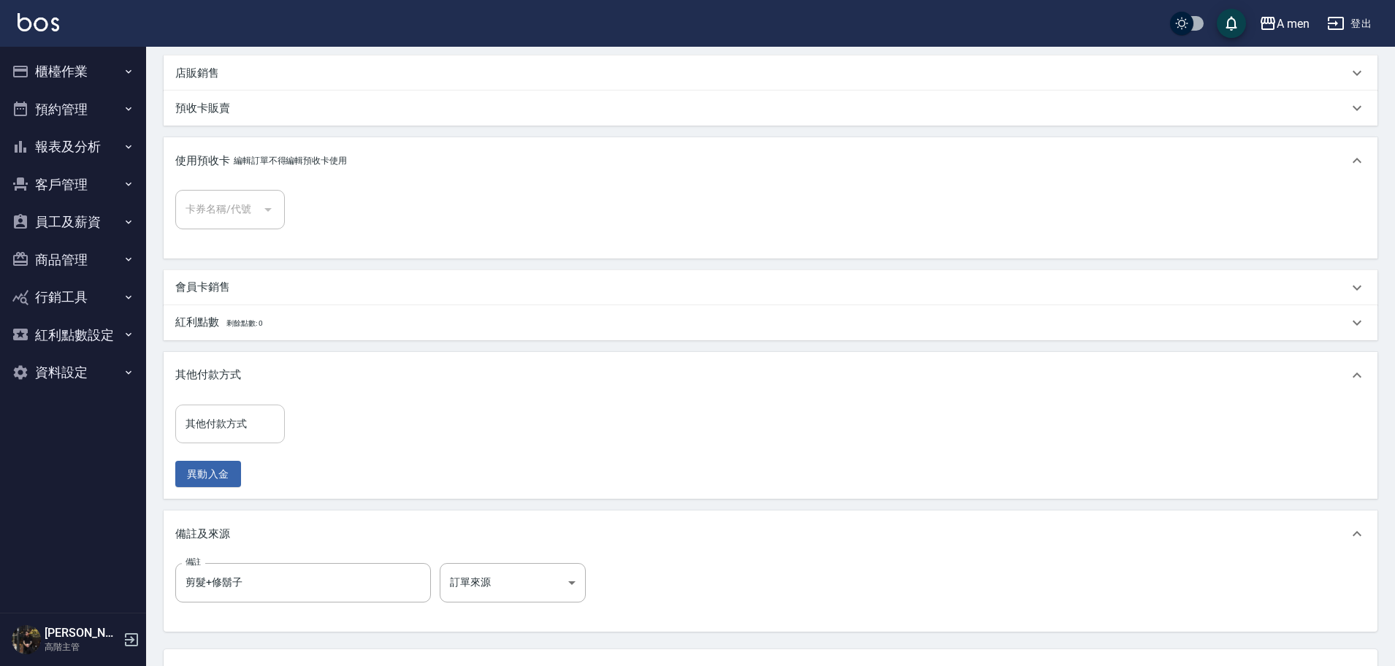
click at [244, 433] on input "其他付款方式" at bounding box center [230, 424] width 96 height 26
click at [240, 475] on span "信用卡" at bounding box center [230, 485] width 110 height 24
type input "信用卡"
click at [317, 431] on input "0" at bounding box center [349, 424] width 110 height 39
type input "950"
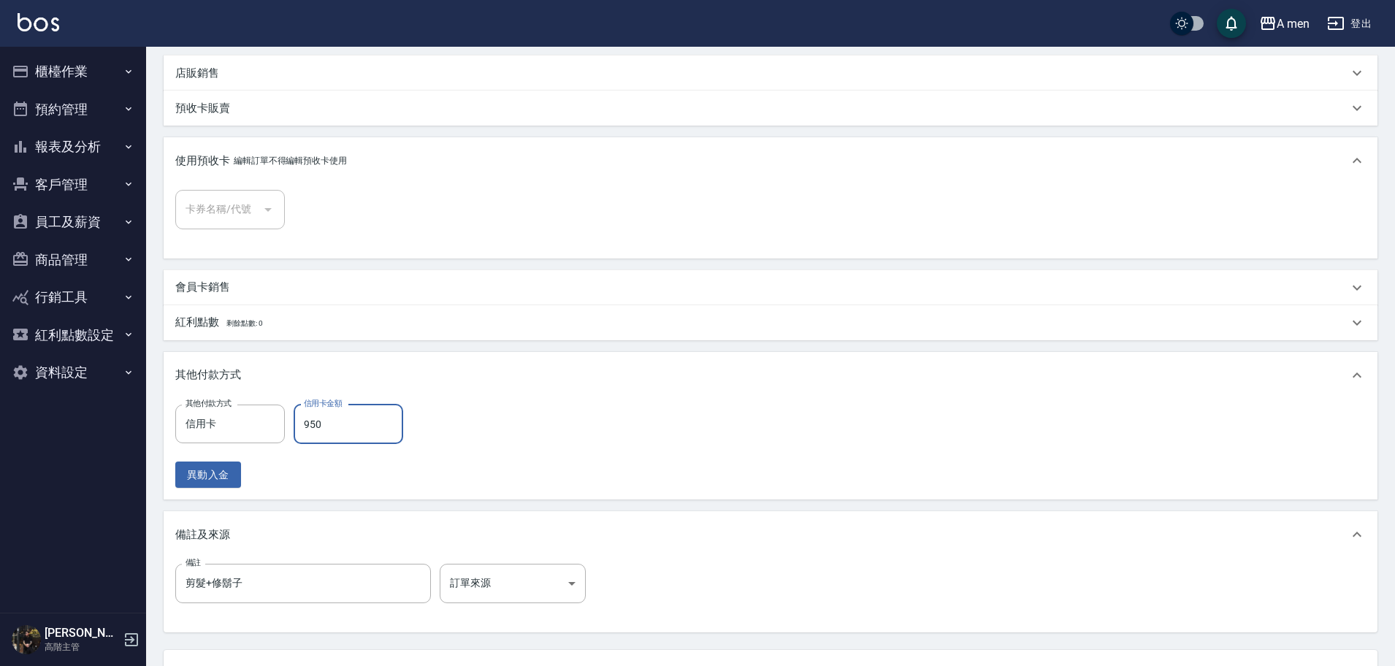
click at [544, 435] on div "其他付款方式 信用卡 其他付款方式 信用卡金額 950 信用卡金額 異動入金" at bounding box center [770, 447] width 1191 height 84
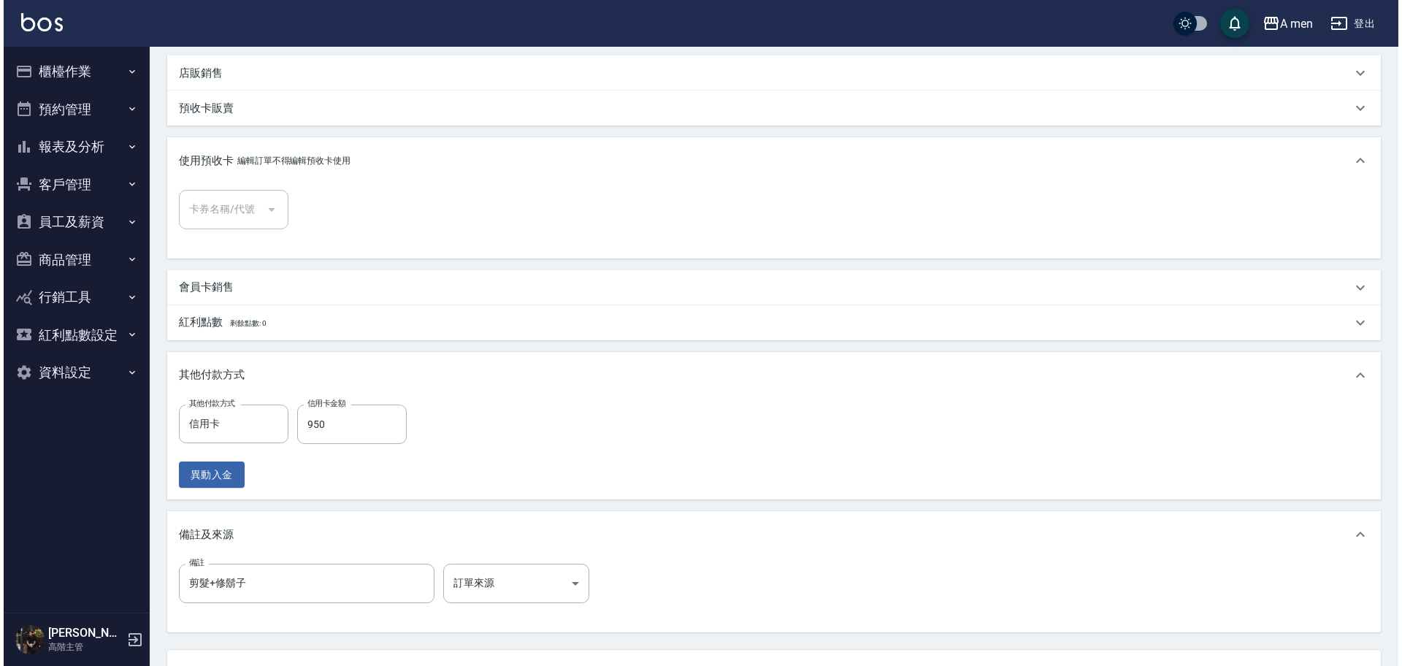
scroll to position [525, 0]
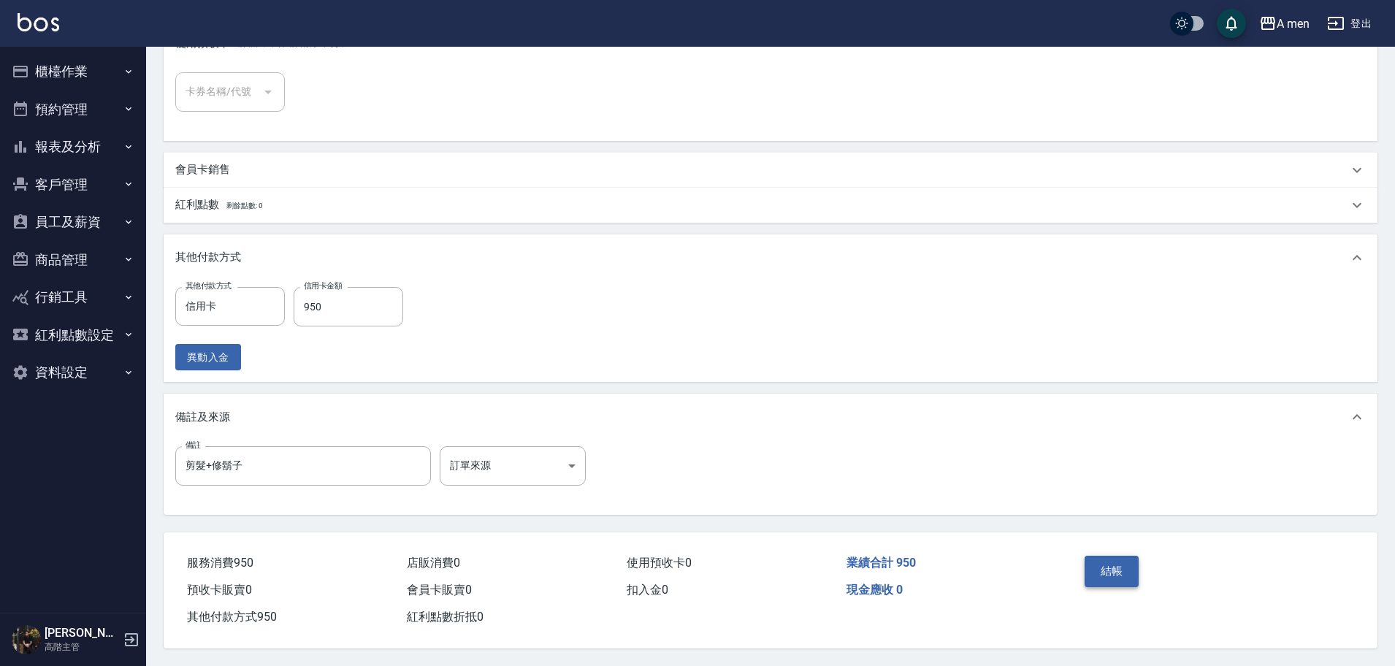
click at [1124, 556] on button "結帳" at bounding box center [1112, 571] width 55 height 31
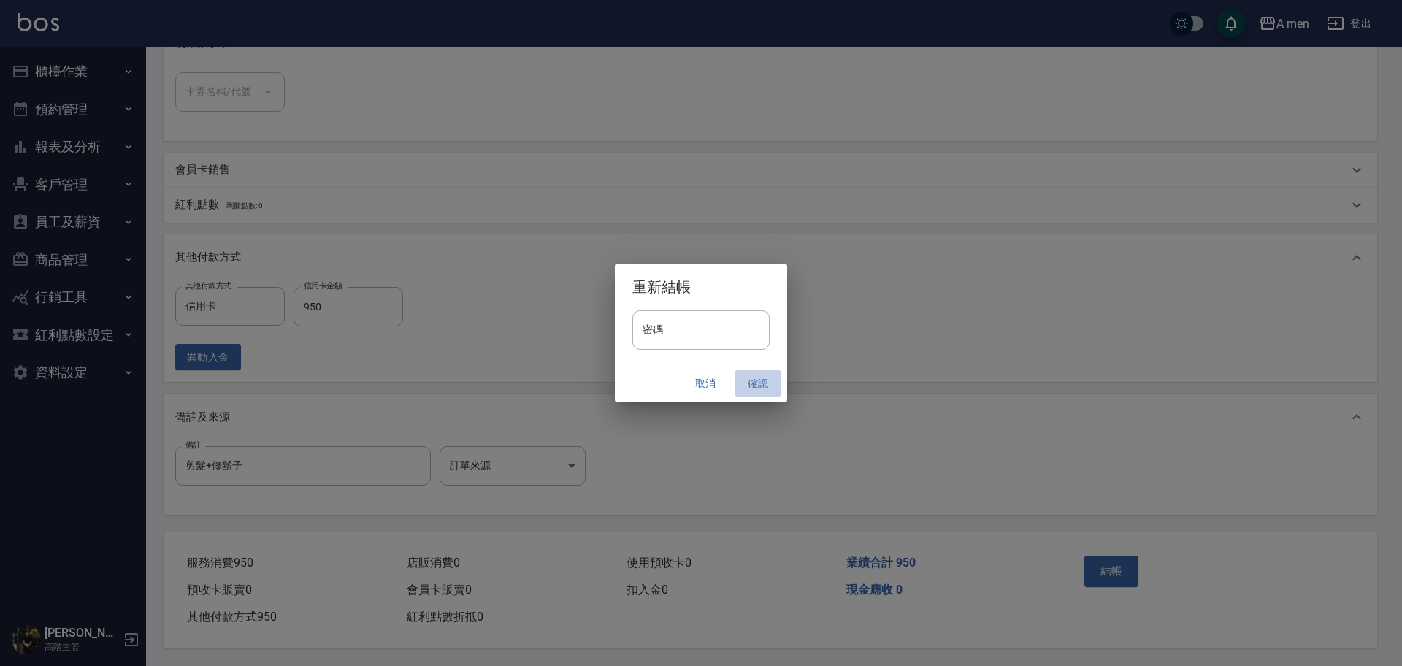
click at [765, 389] on button "確認" at bounding box center [758, 383] width 47 height 27
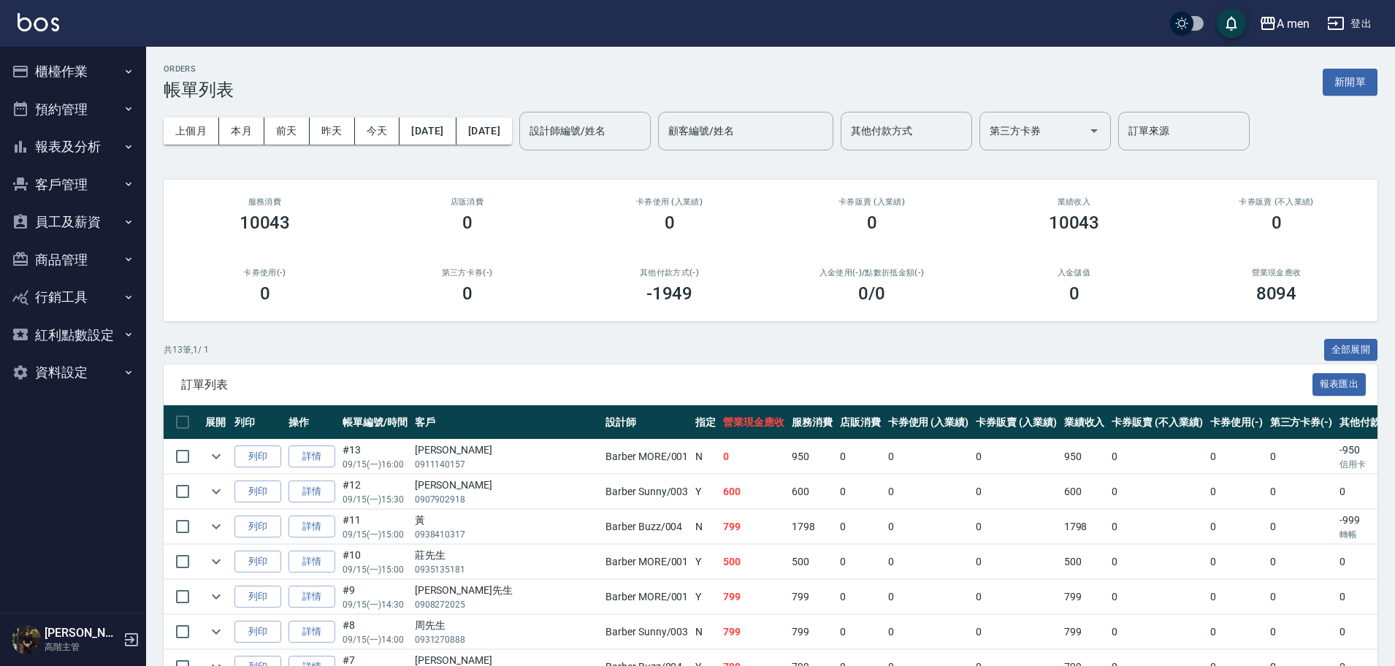
click at [67, 139] on button "報表及分析" at bounding box center [73, 147] width 134 height 38
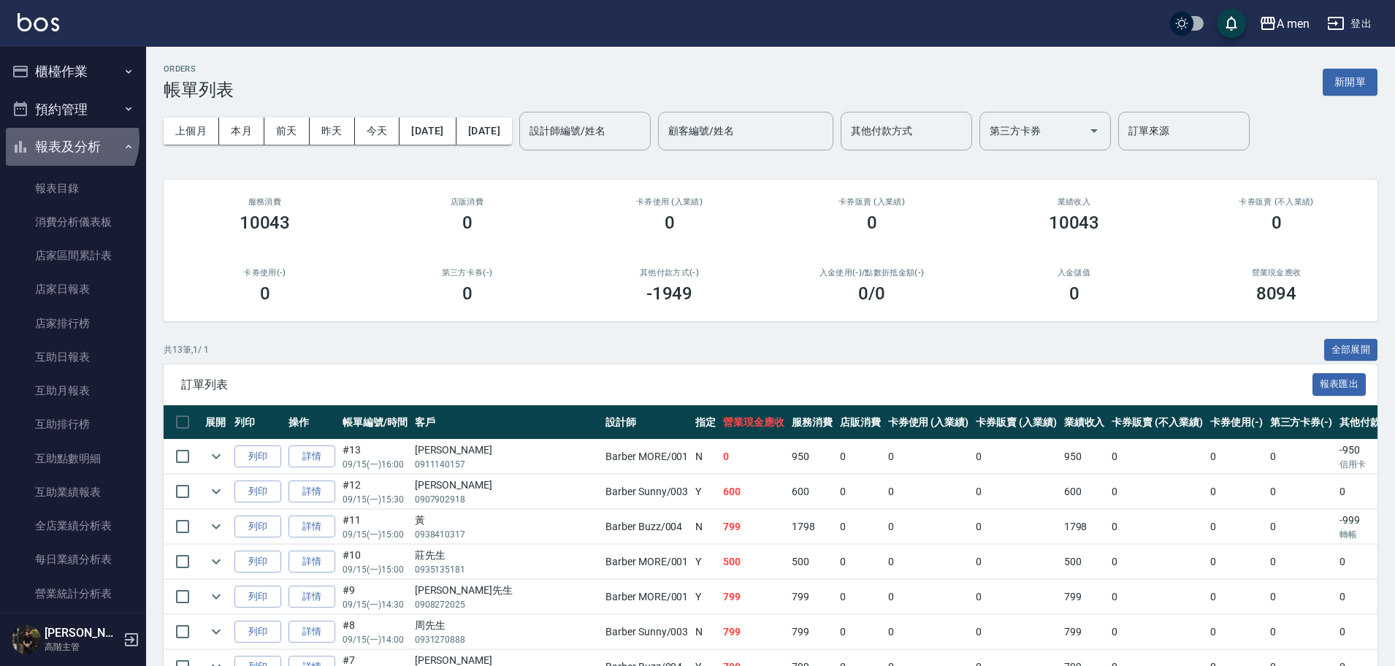
click at [67, 139] on button "報表及分析" at bounding box center [73, 147] width 134 height 38
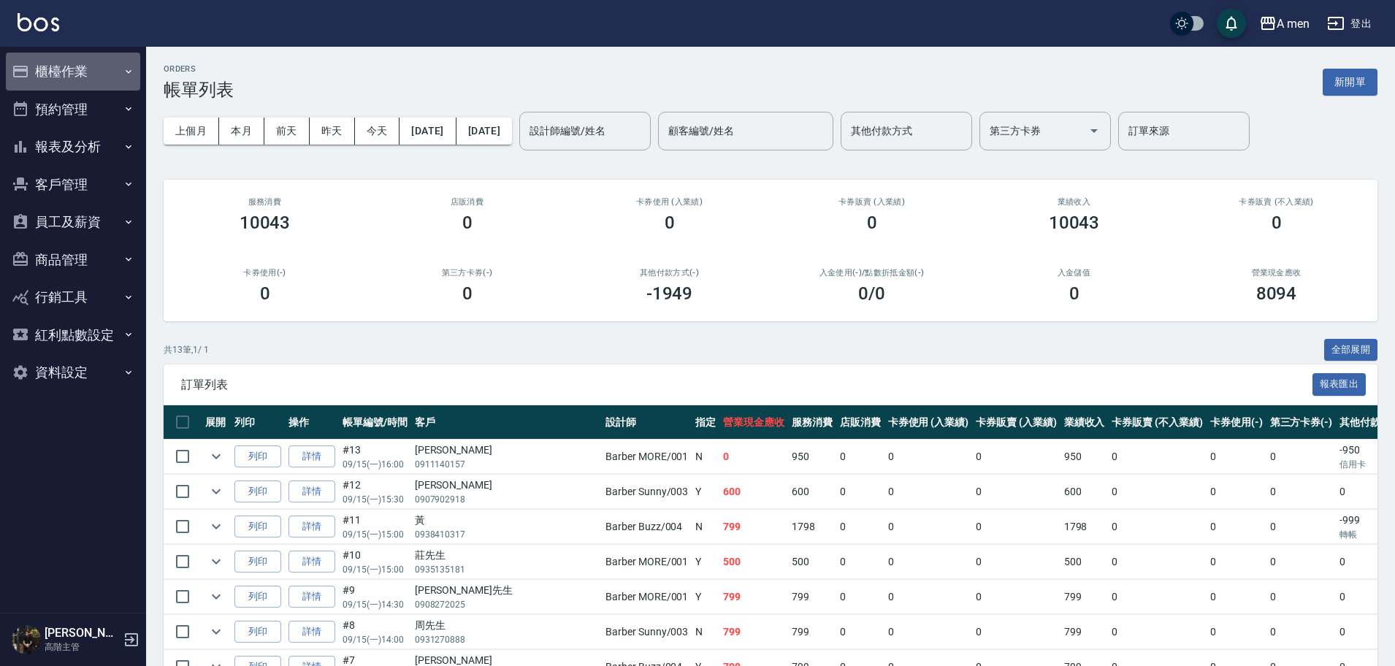
click at [80, 77] on button "櫃檯作業" at bounding box center [73, 72] width 134 height 38
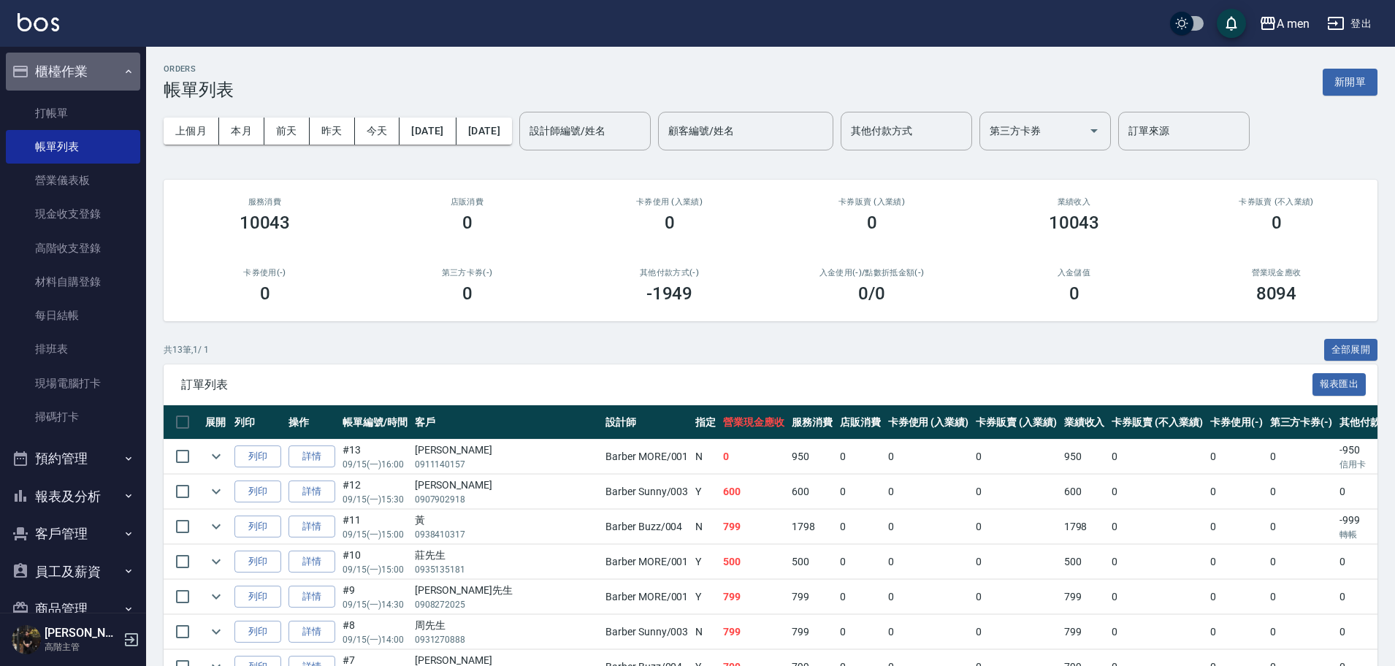
click at [80, 77] on button "櫃檯作業" at bounding box center [73, 72] width 134 height 38
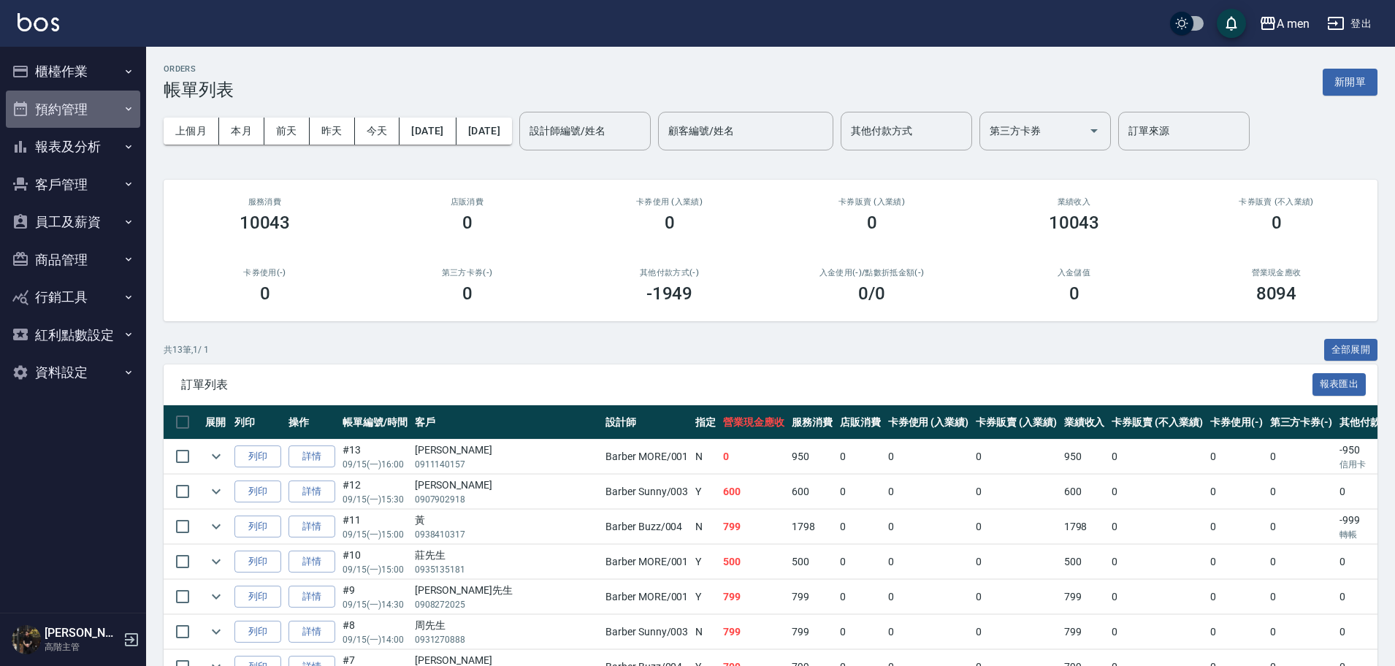
click at [85, 113] on button "預約管理" at bounding box center [73, 110] width 134 height 38
click at [85, 140] on button "報表及分析" at bounding box center [73, 147] width 134 height 38
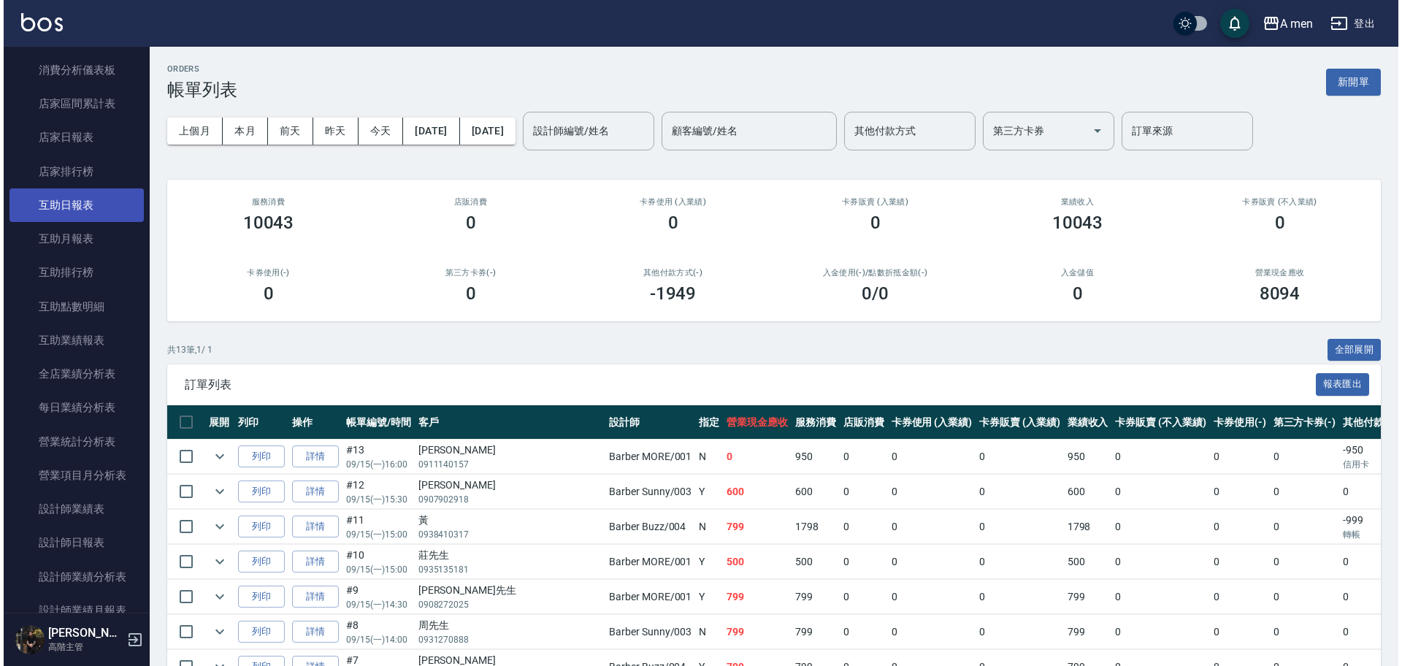
scroll to position [183, 0]
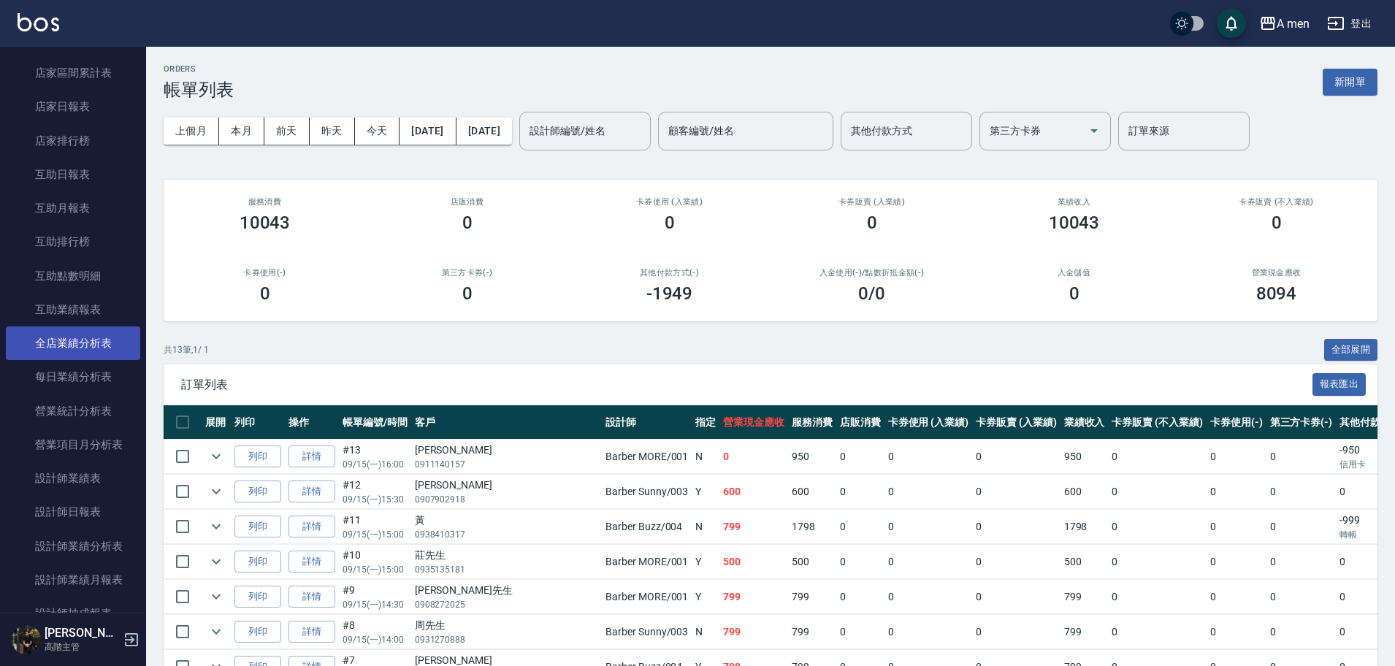
click at [85, 340] on link "全店業績分析表" at bounding box center [73, 343] width 134 height 34
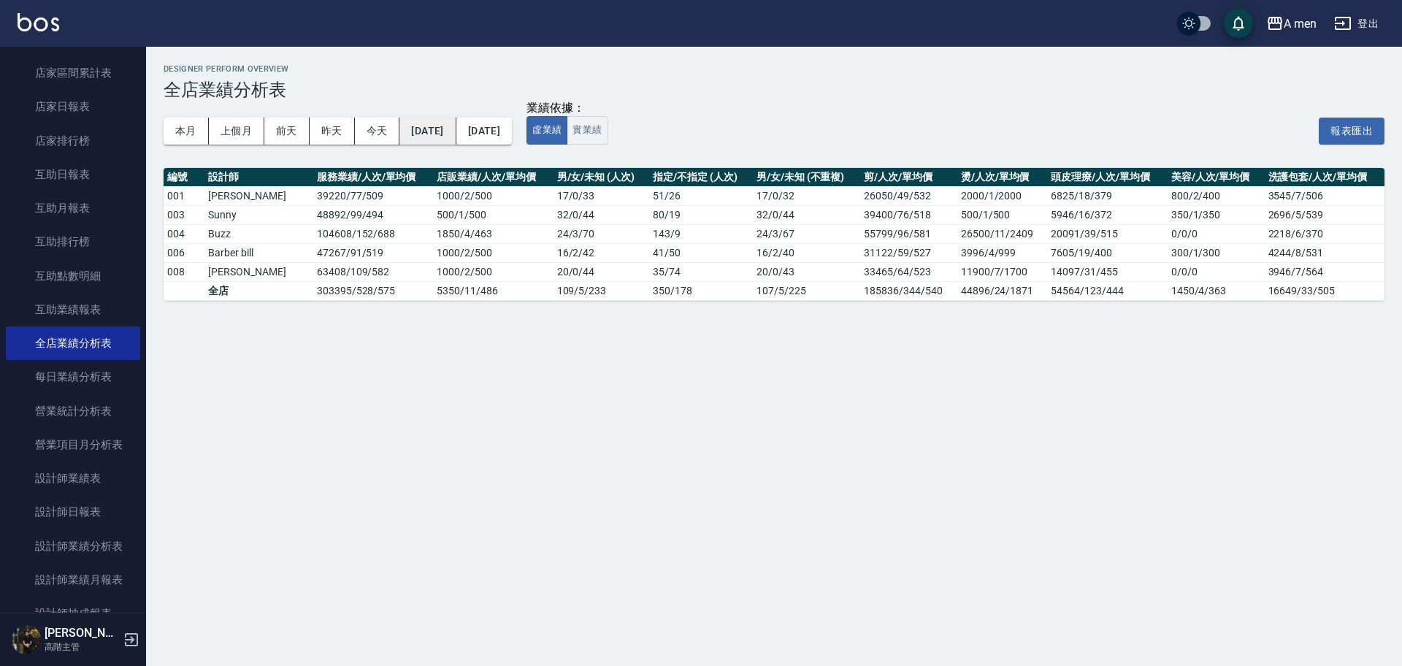
click at [425, 137] on button "[DATE]" at bounding box center [428, 131] width 56 height 27
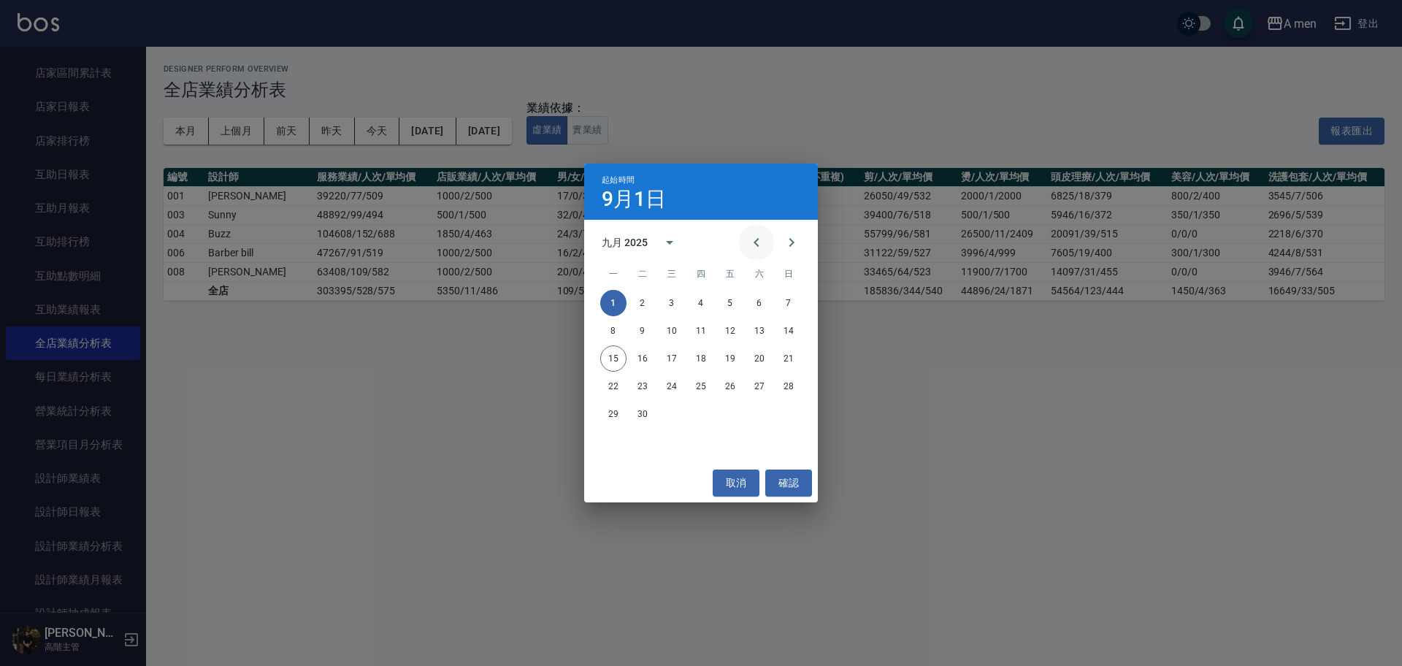
click at [769, 242] on button "Previous month" at bounding box center [756, 242] width 35 height 35
click at [764, 244] on icon "Previous month" at bounding box center [757, 243] width 18 height 18
click at [752, 245] on icon "Previous month" at bounding box center [757, 243] width 18 height 18
click at [790, 300] on button "1" at bounding box center [789, 303] width 26 height 26
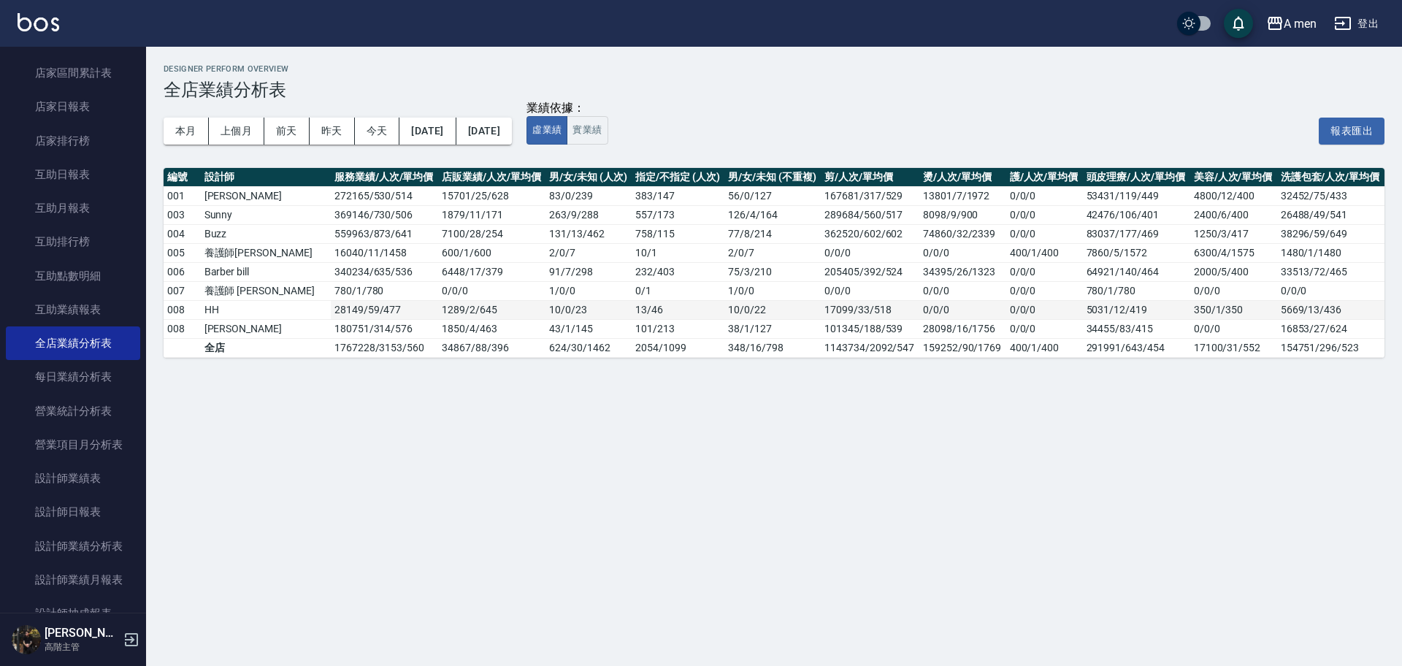
click at [632, 303] on td "13 / 46" at bounding box center [678, 309] width 93 height 19
drag, startPoint x: 629, startPoint y: 343, endPoint x: 669, endPoint y: 343, distance: 40.2
click at [669, 343] on td "2054 / 1099" at bounding box center [678, 347] width 93 height 19
click at [669, 350] on td "2054 / 1099" at bounding box center [678, 347] width 93 height 19
click at [512, 136] on button "[DATE]" at bounding box center [484, 131] width 56 height 27
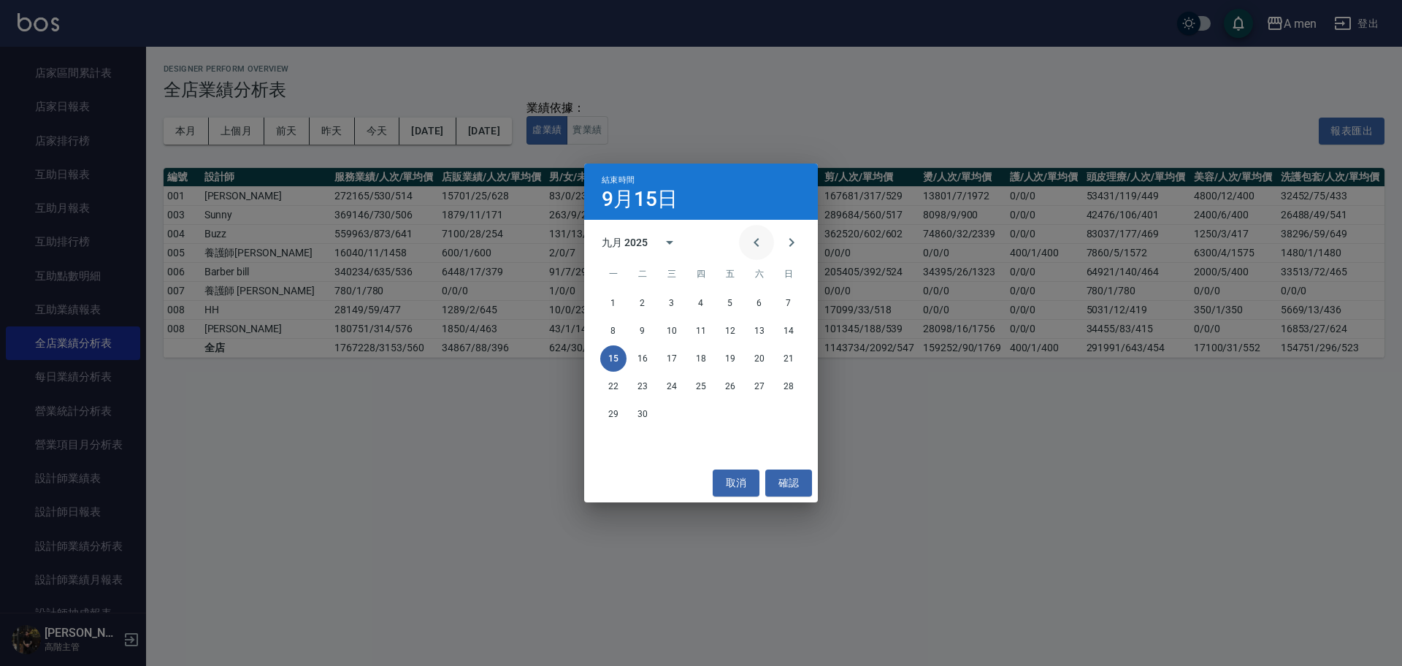
click at [749, 247] on icon "Previous month" at bounding box center [757, 243] width 18 height 18
click at [752, 251] on icon "Previous month" at bounding box center [757, 243] width 18 height 18
click at [611, 441] on button "30" at bounding box center [613, 442] width 26 height 26
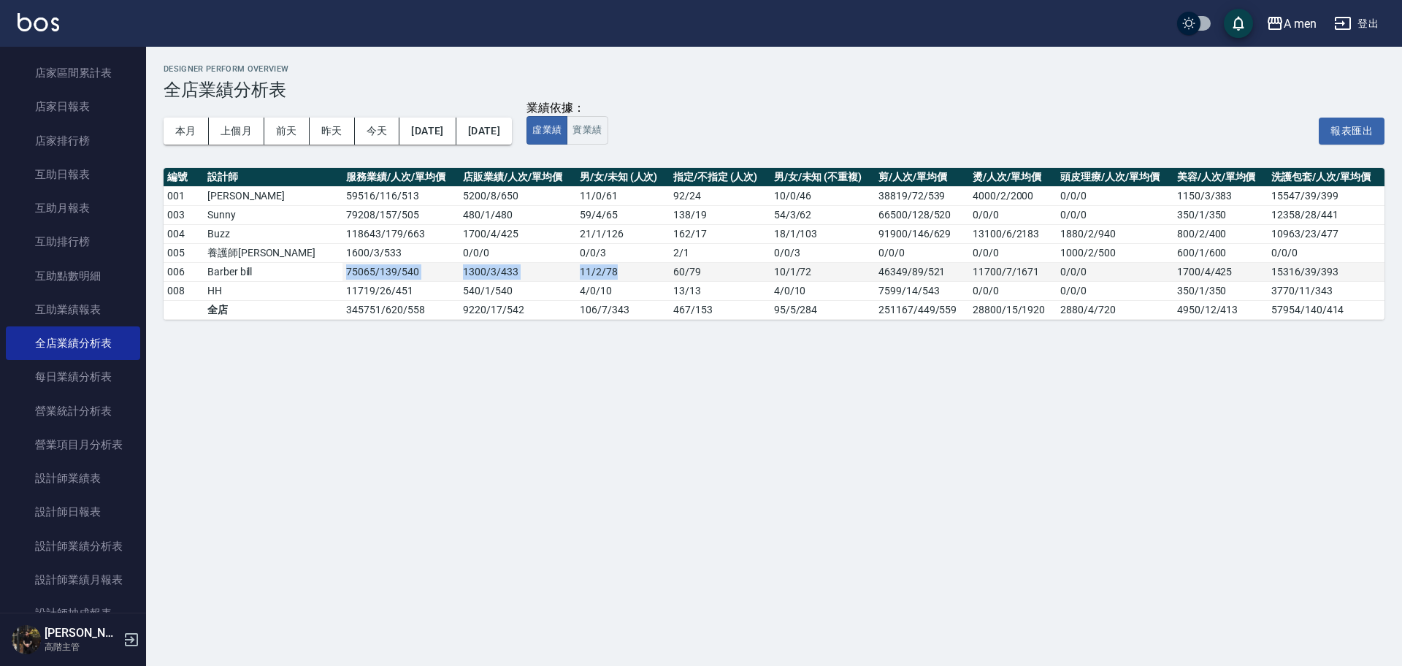
drag, startPoint x: 291, startPoint y: 275, endPoint x: 593, endPoint y: 279, distance: 302.4
click at [593, 279] on tr "006 Barber bill 75065 / 139 / 540 1300 / 3 / 433 11 / 2 / 78 60 / 79 10 / 1 / 7…" at bounding box center [774, 271] width 1221 height 19
click at [593, 279] on td "11 / 2 / 78" at bounding box center [622, 271] width 93 height 19
drag, startPoint x: 286, startPoint y: 273, endPoint x: 320, endPoint y: 273, distance: 34.3
click at [320, 273] on tr "006 Barber bill 75065 / 139 / 540 1300 / 3 / 433 11 / 2 / 78 60 / 79 10 / 1 / 7…" at bounding box center [774, 271] width 1221 height 19
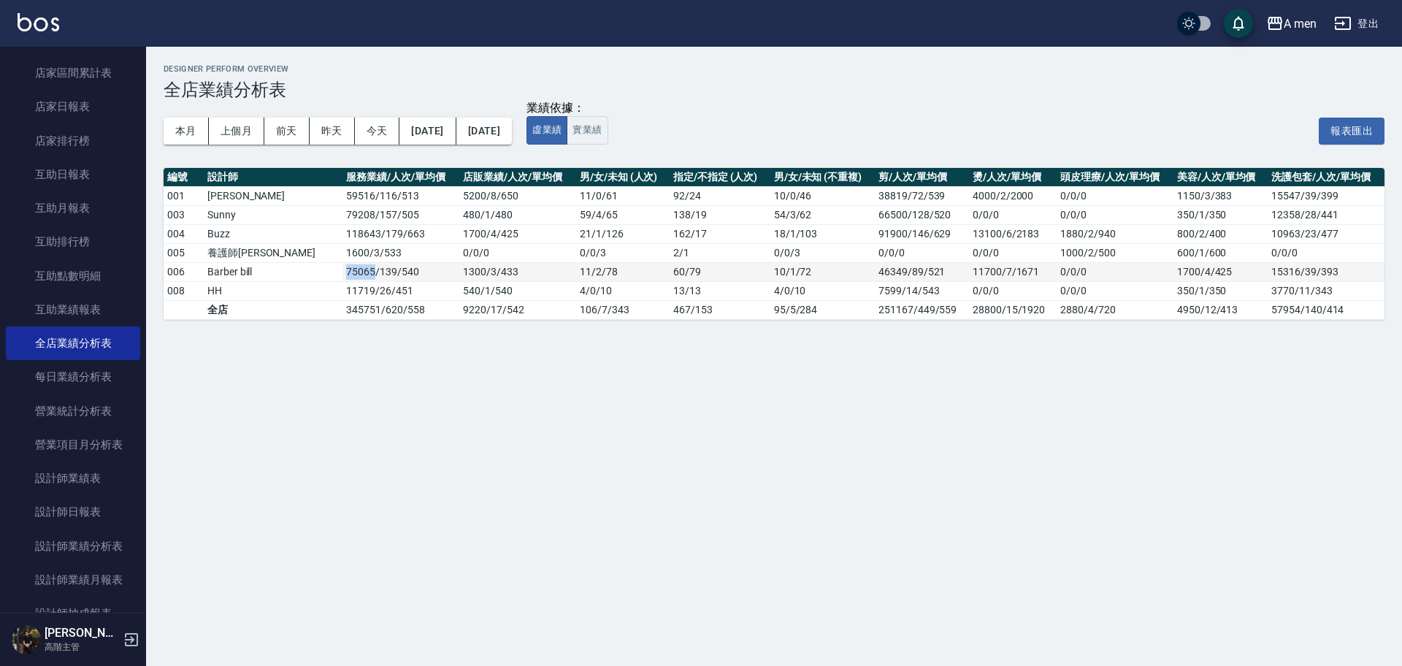
copy tr "75065"
drag, startPoint x: 635, startPoint y: 275, endPoint x: 668, endPoint y: 275, distance: 32.1
click at [670, 275] on td "60 / 79" at bounding box center [720, 271] width 101 height 19
copy td "60 / 79"
click at [435, 134] on button "[DATE]" at bounding box center [428, 131] width 56 height 27
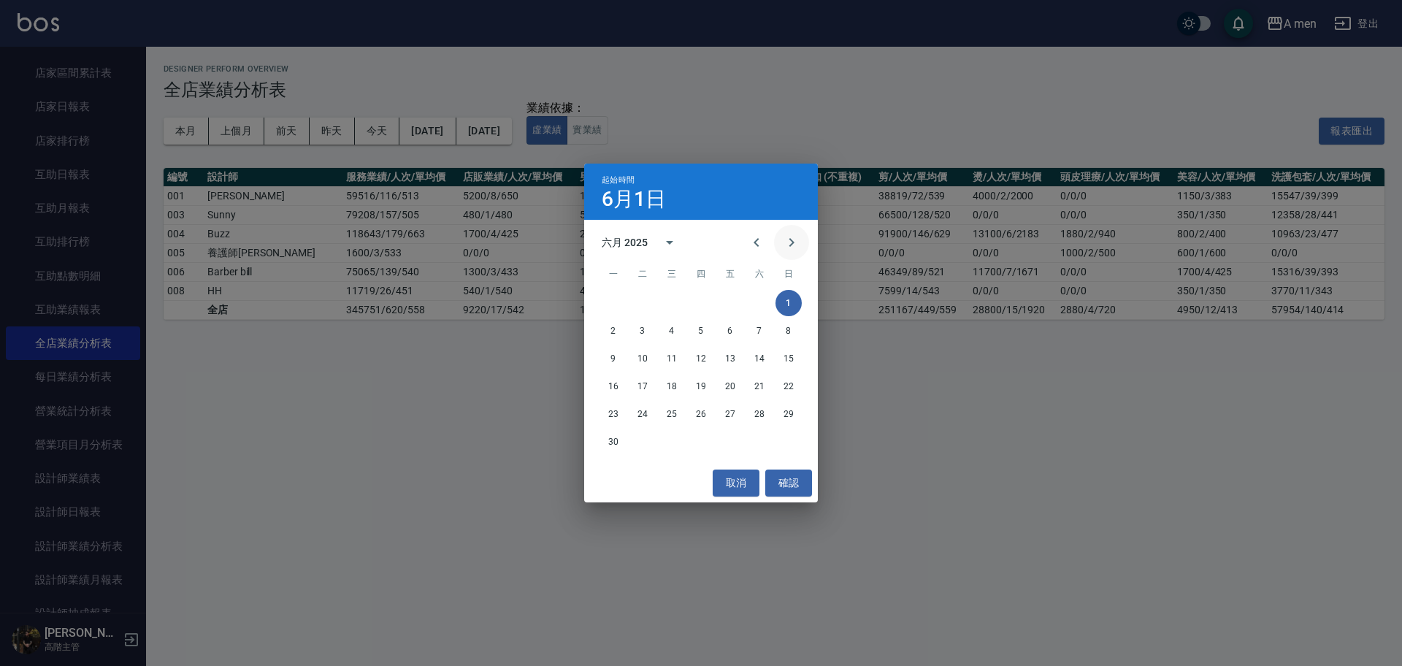
click at [799, 243] on button "Next month" at bounding box center [791, 242] width 35 height 35
click at [643, 302] on button "1" at bounding box center [643, 303] width 26 height 26
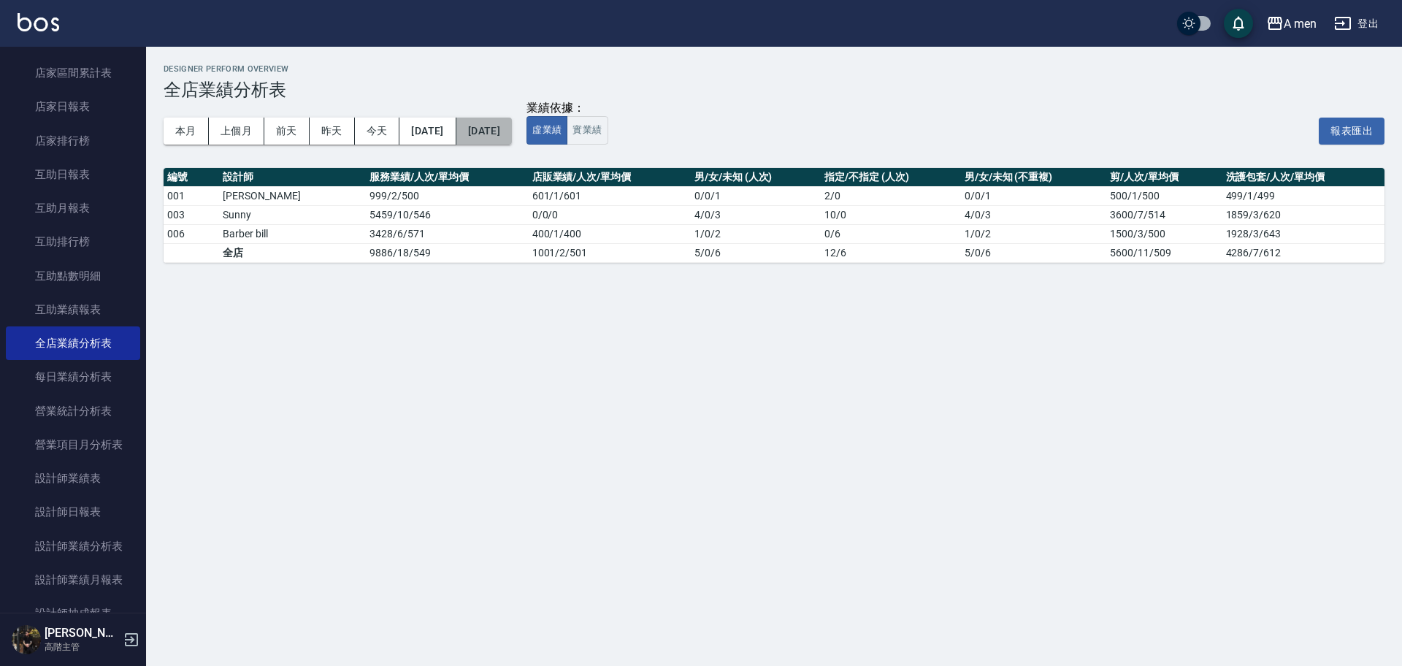
click at [512, 135] on button "2025/07/01" at bounding box center [484, 131] width 56 height 27
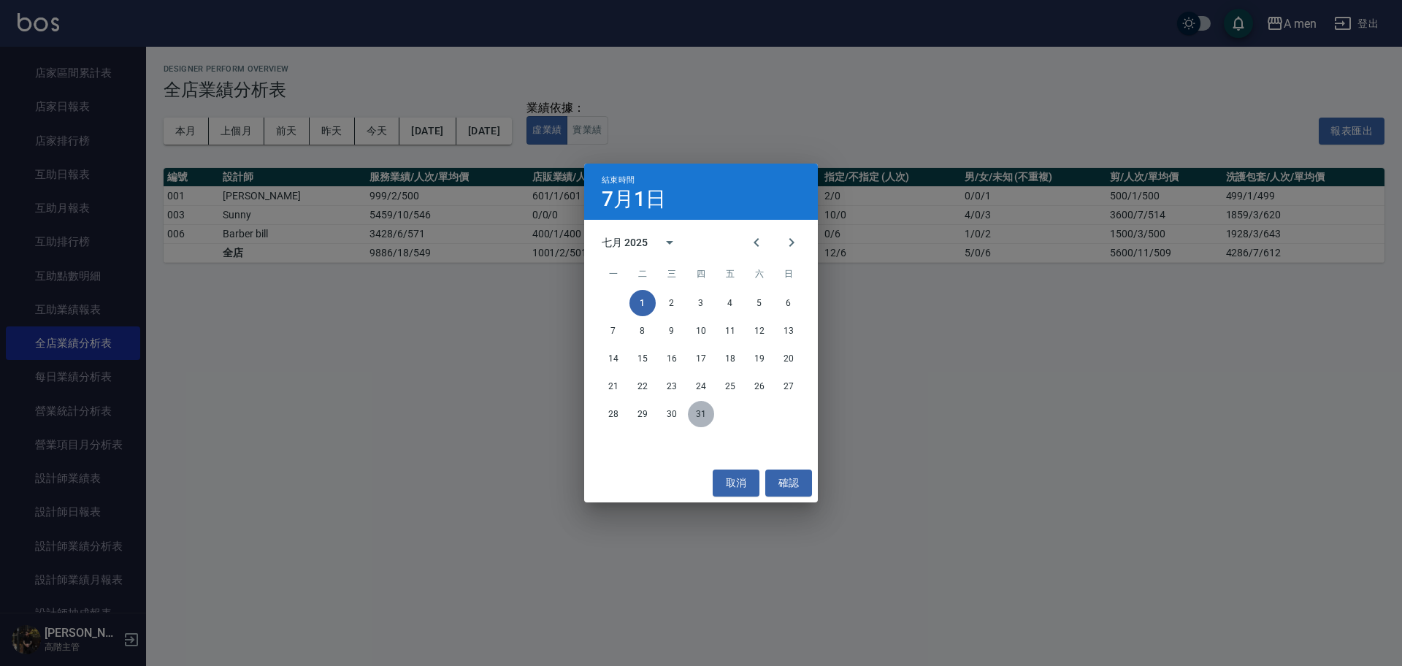
click at [707, 411] on button "31" at bounding box center [701, 414] width 26 height 26
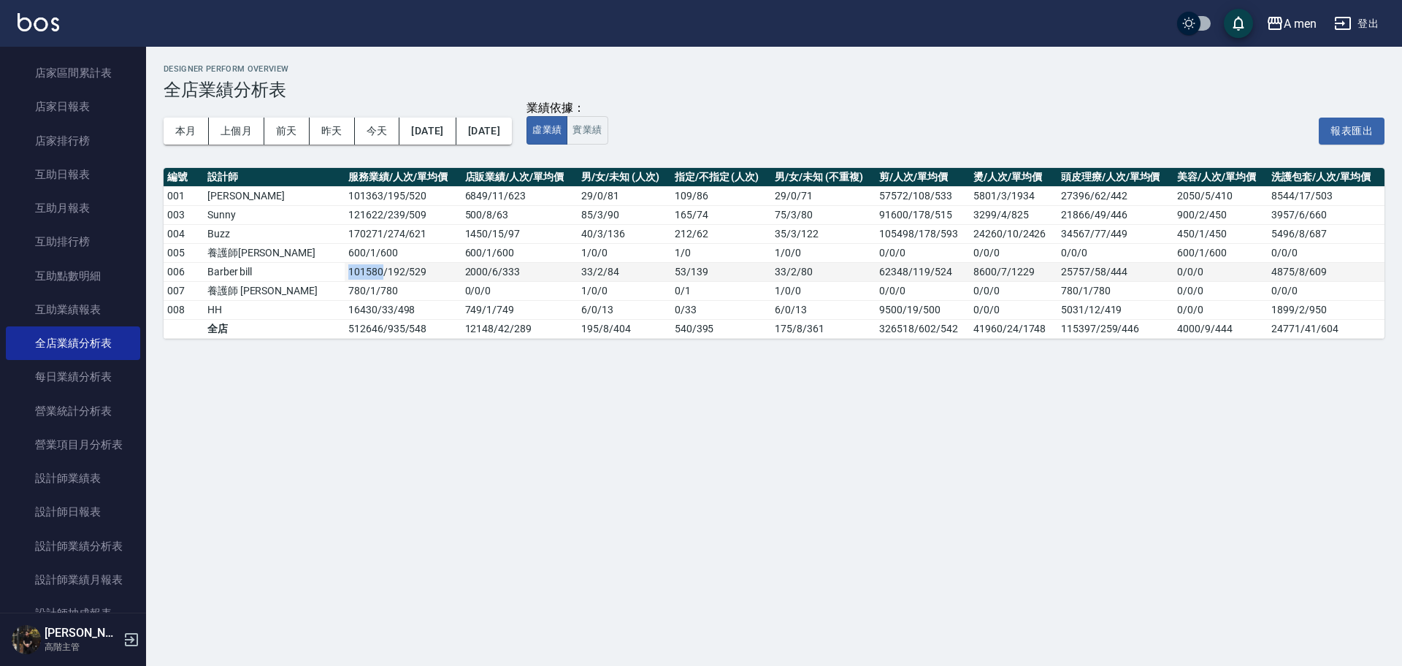
drag, startPoint x: 289, startPoint y: 271, endPoint x: 329, endPoint y: 275, distance: 40.3
click at [345, 275] on td "101580 / 192 / 529" at bounding box center [403, 271] width 117 height 19
copy td "101580"
drag, startPoint x: 632, startPoint y: 270, endPoint x: 680, endPoint y: 272, distance: 48.2
click at [680, 272] on tr "006 Barber bill 101580 / 192 / 529 2000 / 6 / 333 33 / 2 / 84 53 / 139 33 / 2 /…" at bounding box center [774, 271] width 1221 height 19
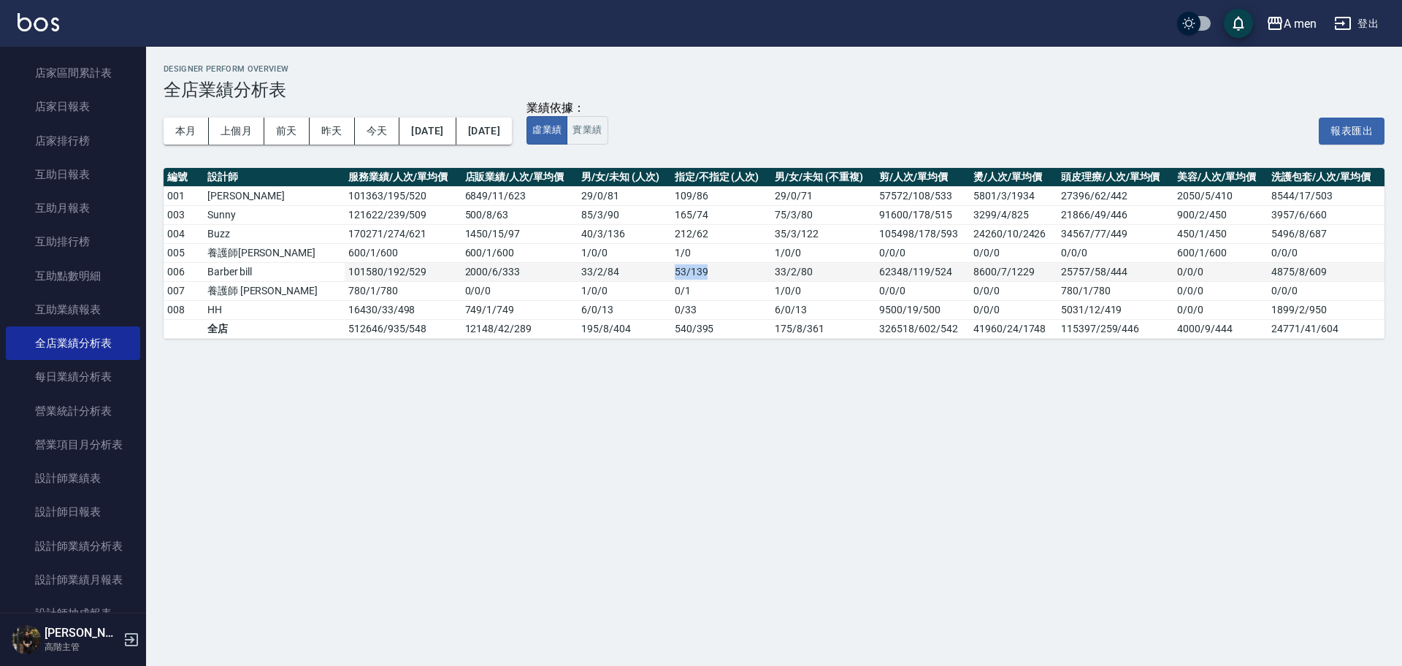
click at [681, 272] on td "53 / 139" at bounding box center [721, 271] width 101 height 19
click at [684, 272] on td "53 / 139" at bounding box center [721, 271] width 101 height 19
click at [699, 270] on td "53 / 139" at bounding box center [721, 271] width 101 height 19
drag, startPoint x: 699, startPoint y: 272, endPoint x: 655, endPoint y: 275, distance: 43.9
click at [671, 275] on td "53 / 139" at bounding box center [721, 271] width 101 height 19
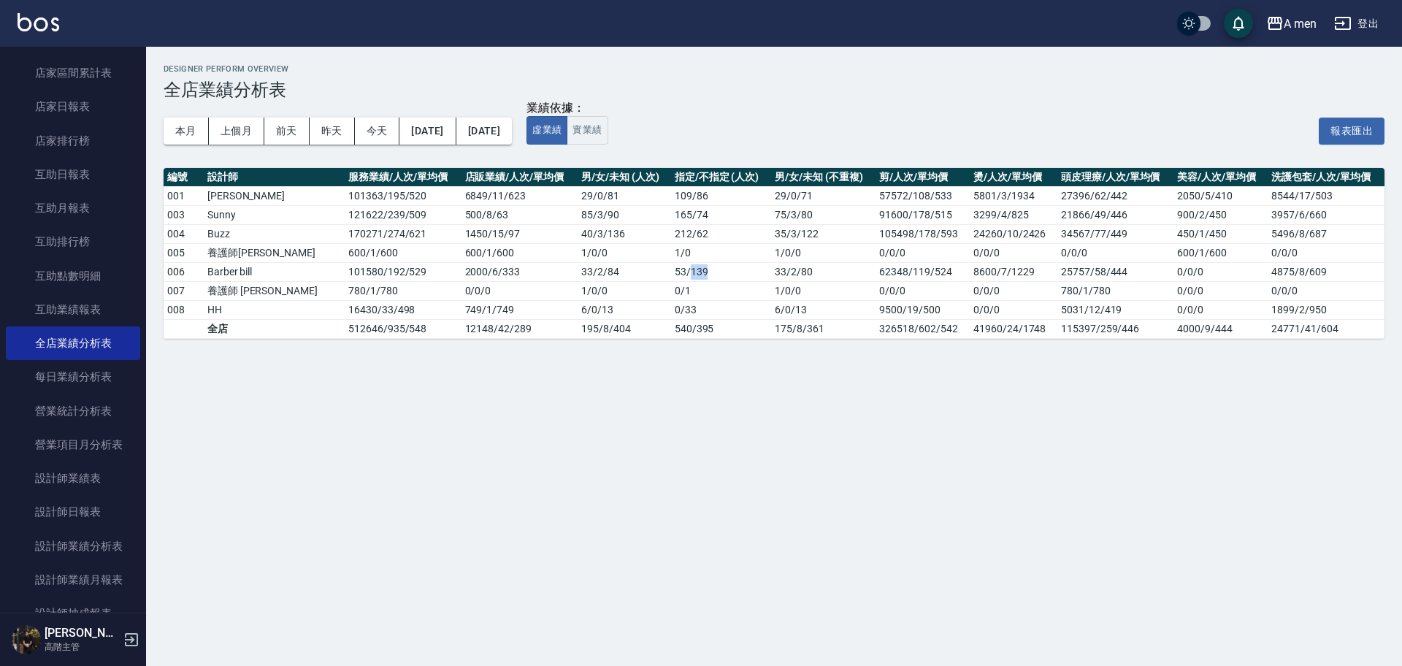
copy td "139"
click at [453, 127] on button "2025/07/01" at bounding box center [428, 131] width 56 height 27
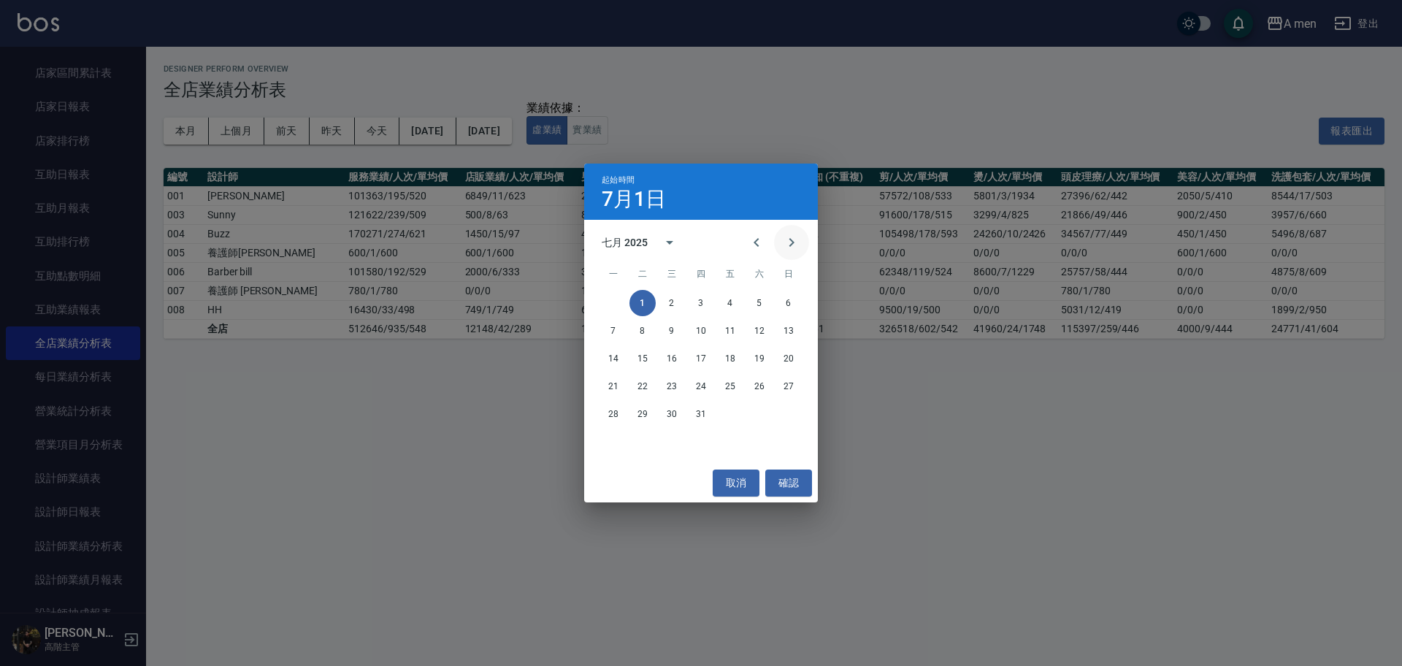
click at [790, 243] on icon "Next month" at bounding box center [792, 243] width 18 height 18
click at [733, 294] on button "1" at bounding box center [730, 303] width 26 height 26
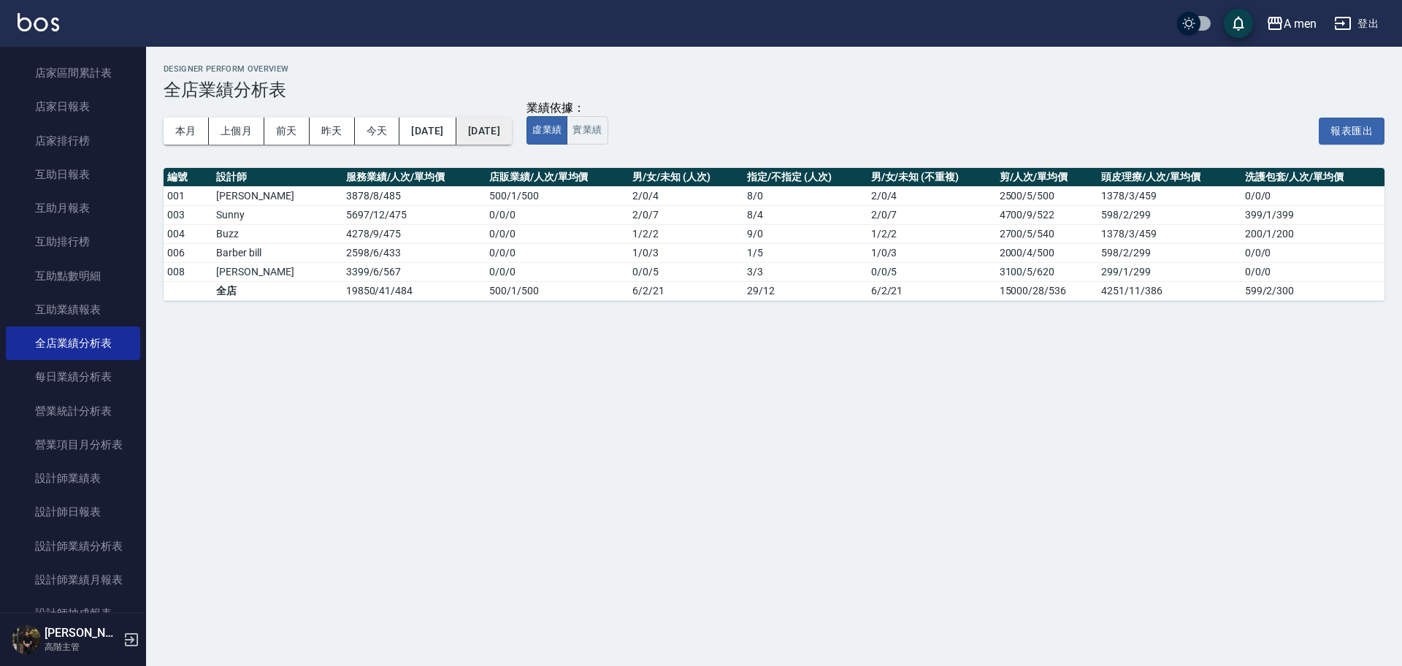
click at [512, 144] on button "2025/08/01" at bounding box center [484, 131] width 56 height 27
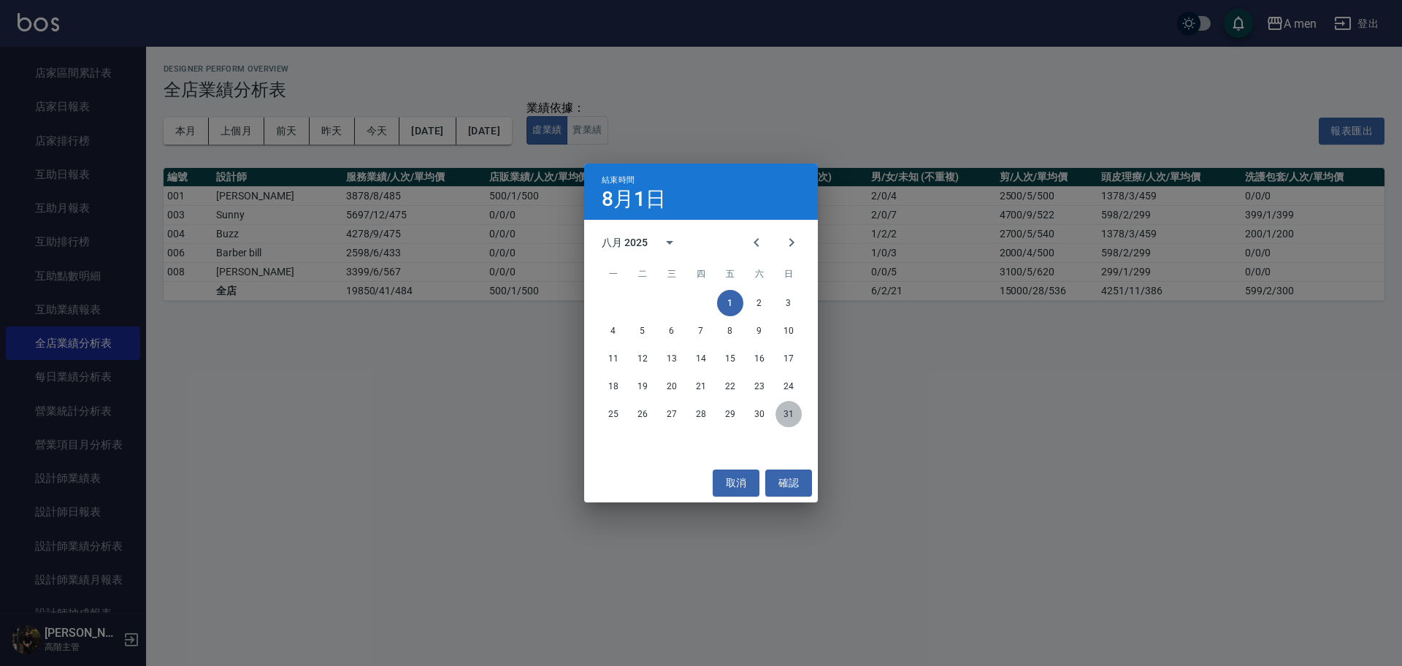
click at [790, 411] on button "31" at bounding box center [789, 414] width 26 height 26
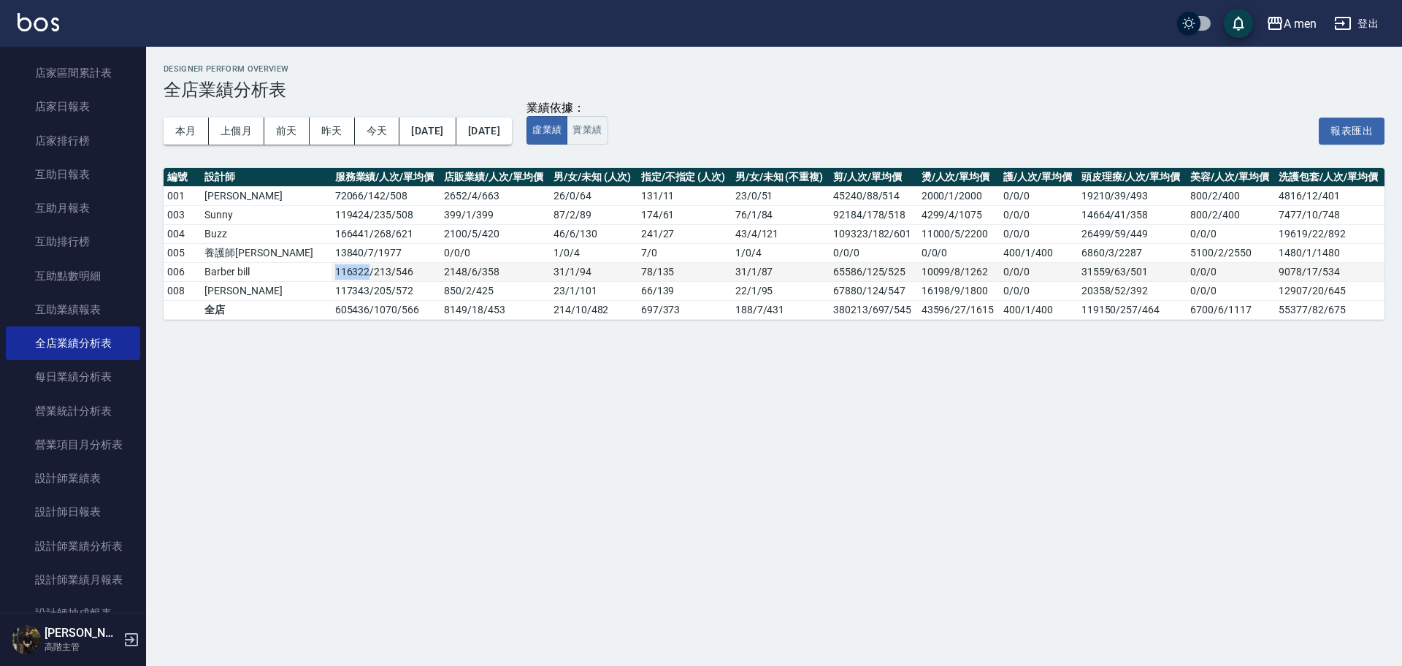
drag, startPoint x: 275, startPoint y: 273, endPoint x: 313, endPoint y: 269, distance: 38.2
click at [313, 269] on tr "006 Barber bill 116322 / 213 / 546 2148 / 6 / 358 31 / 1 / 94 78 / 135 31 / 1 /…" at bounding box center [774, 271] width 1221 height 19
copy tr "116322"
drag, startPoint x: 641, startPoint y: 291, endPoint x: 619, endPoint y: 297, distance: 22.5
click at [638, 297] on td "66 / 139" at bounding box center [685, 290] width 94 height 19
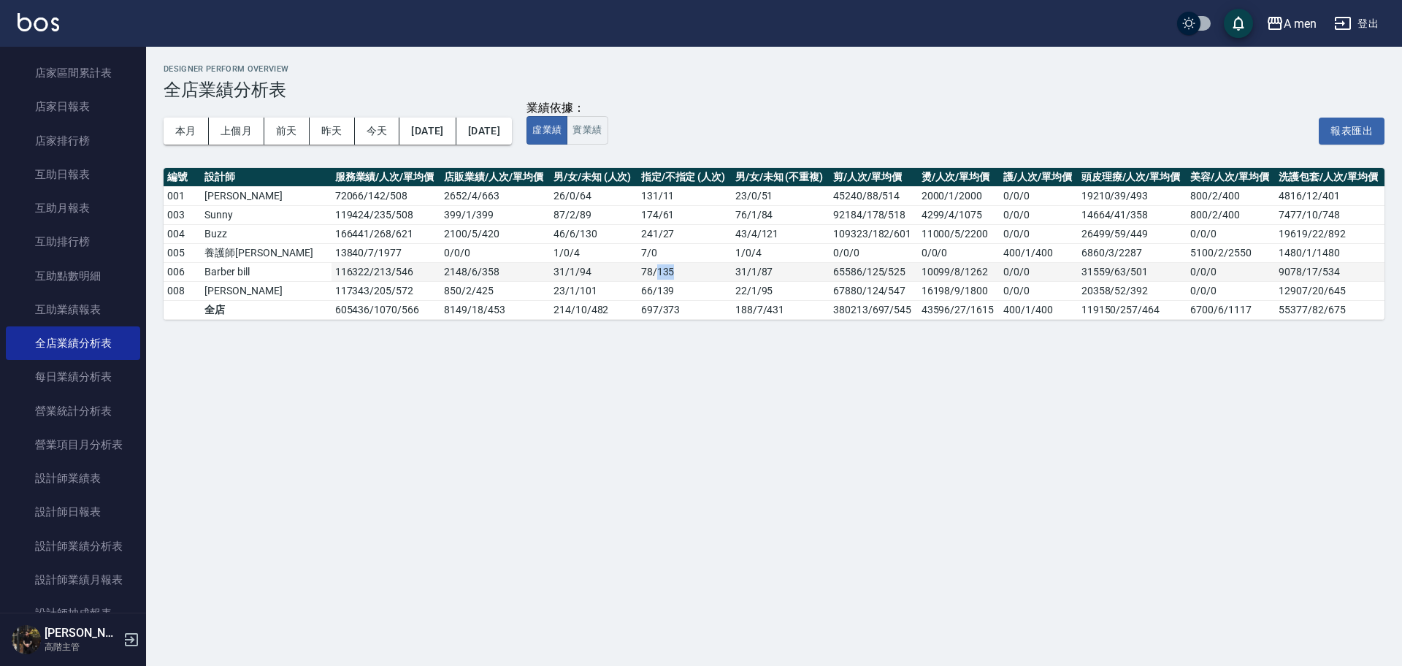
drag, startPoint x: 639, startPoint y: 272, endPoint x: 622, endPoint y: 274, distance: 16.9
click at [638, 274] on td "78 / 135" at bounding box center [685, 271] width 94 height 19
copy td "135"
click at [415, 122] on button "2025/08/01" at bounding box center [428, 131] width 56 height 27
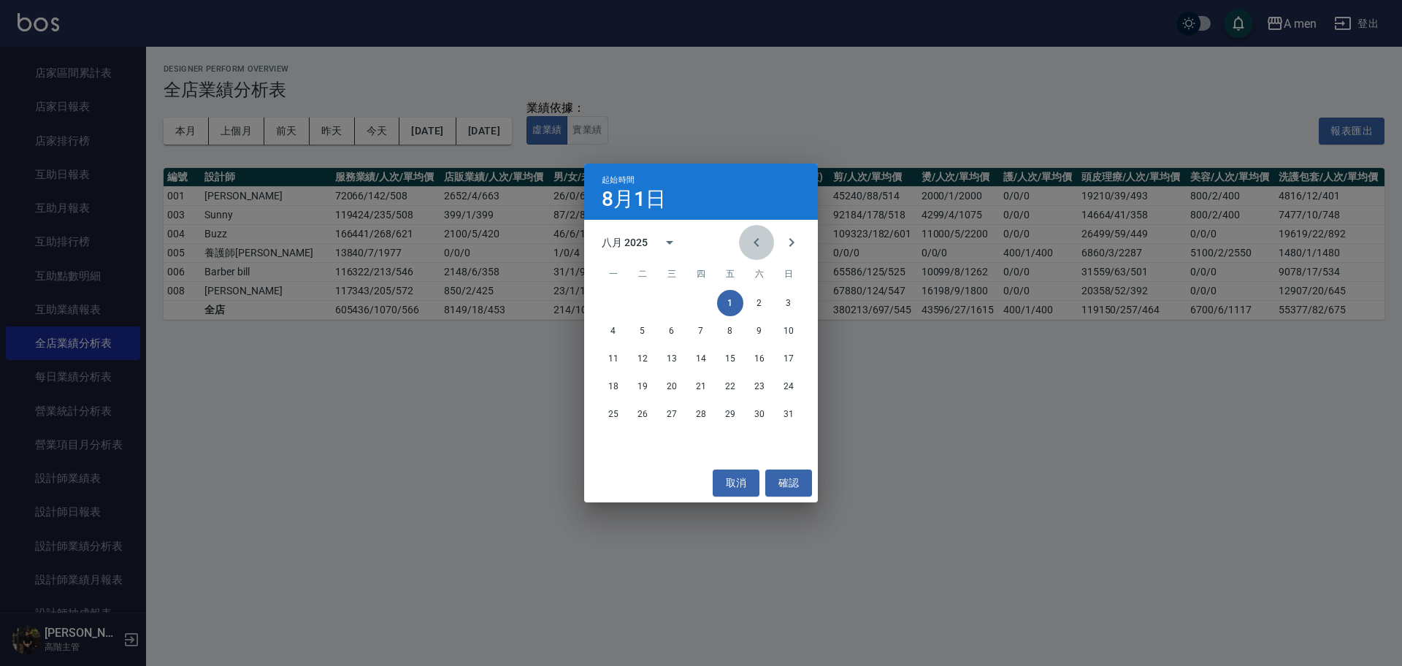
click at [756, 245] on button "Previous month" at bounding box center [756, 242] width 35 height 35
click at [753, 247] on icon "Previous month" at bounding box center [757, 243] width 18 height 18
click at [784, 303] on button "1" at bounding box center [789, 303] width 26 height 26
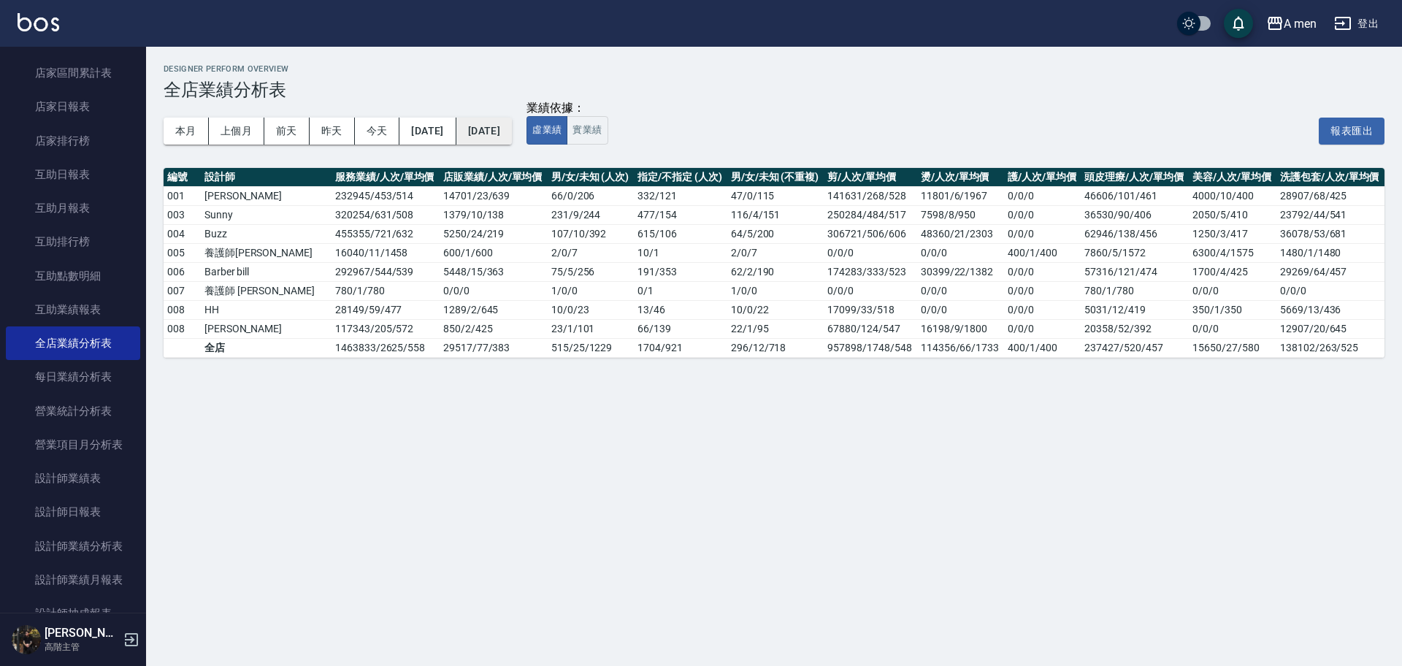
click at [512, 140] on button "2025/08/31" at bounding box center [484, 131] width 56 height 27
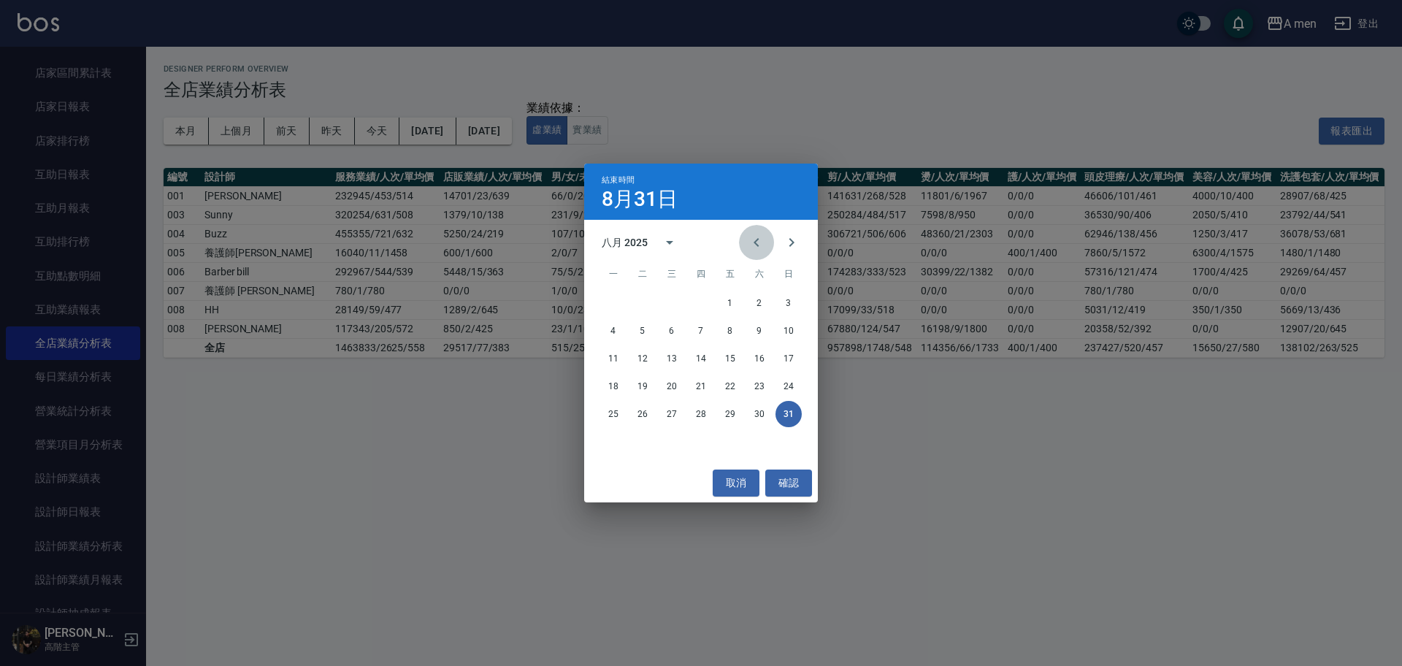
click at [754, 240] on icon "Previous month" at bounding box center [757, 243] width 18 height 18
click at [609, 442] on button "30" at bounding box center [613, 442] width 26 height 26
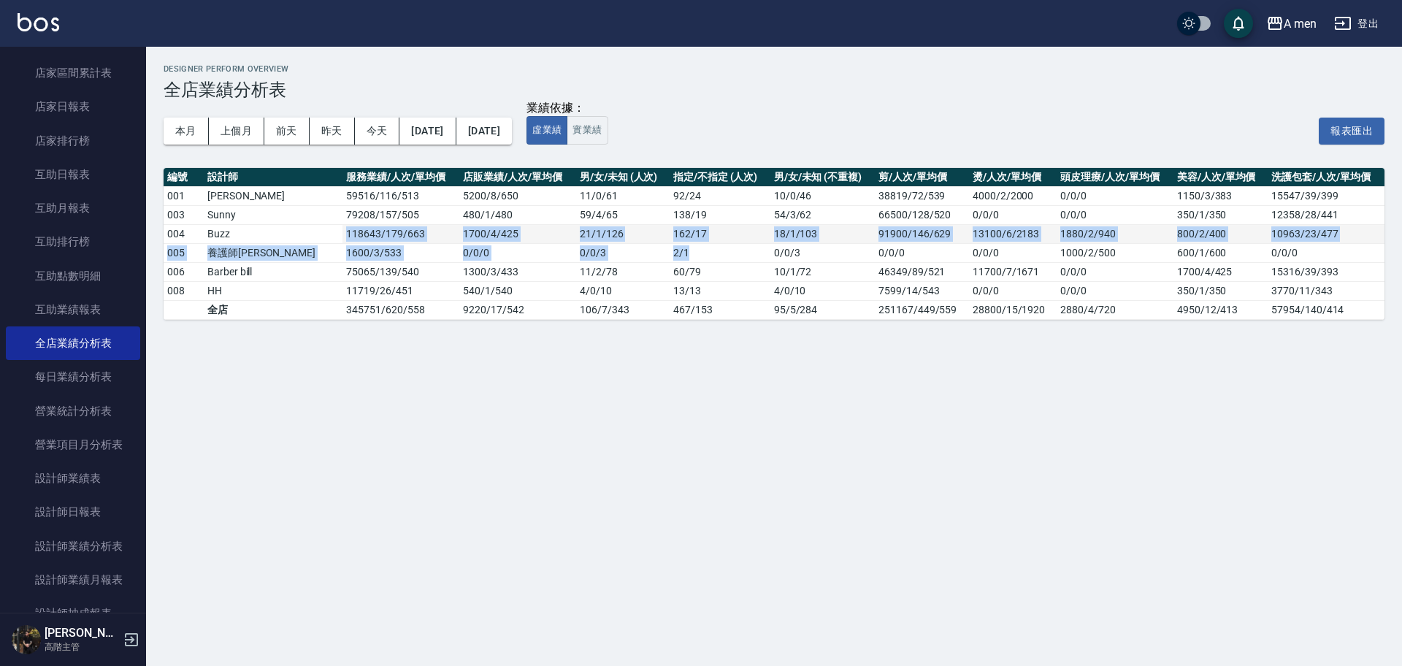
drag, startPoint x: 293, startPoint y: 234, endPoint x: 708, endPoint y: 234, distance: 414.9
click at [708, 243] on tbody "001 楊莫 59516 / 116 / 513 5200 / 8 / 650 11 / 0 / 61 92 / 24 10 / 0 / 46 38819/7…" at bounding box center [774, 252] width 1221 height 133
click at [708, 234] on td "162 / 17" at bounding box center [720, 233] width 101 height 19
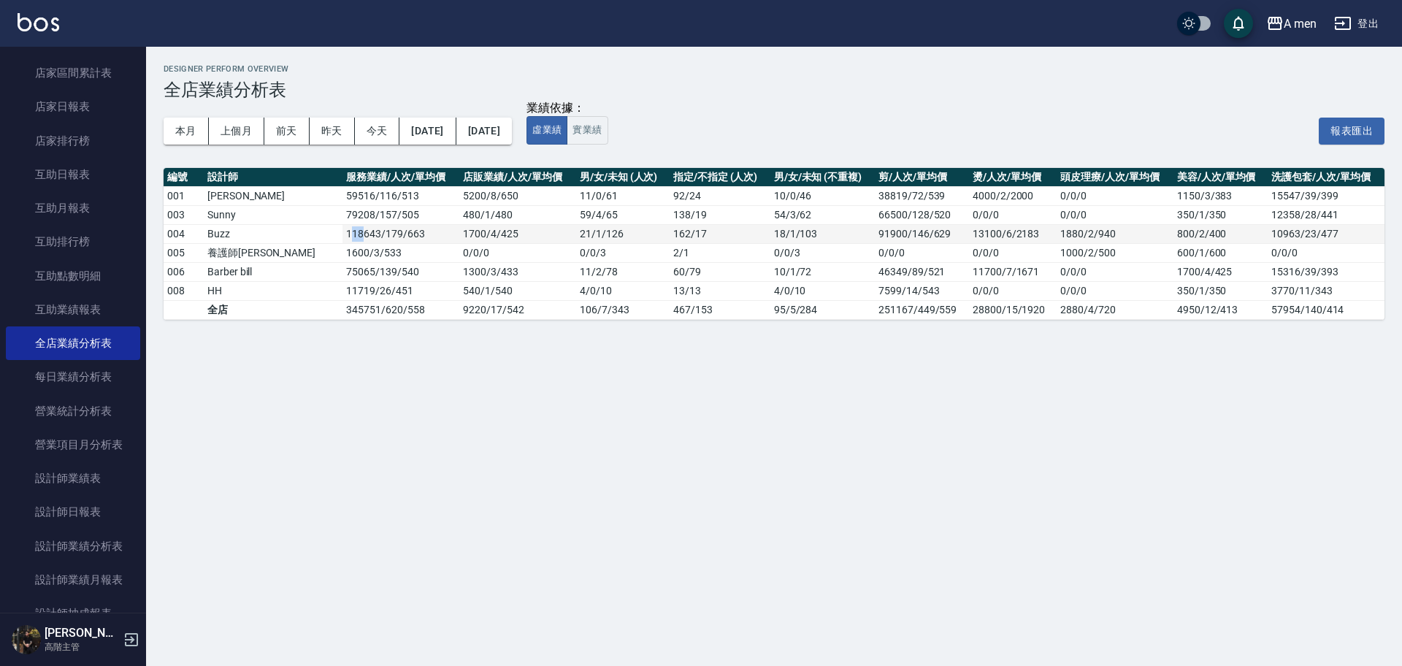
drag, startPoint x: 292, startPoint y: 232, endPoint x: 308, endPoint y: 232, distance: 16.1
click at [343, 232] on td "118643 / 179 / 663" at bounding box center [401, 233] width 117 height 19
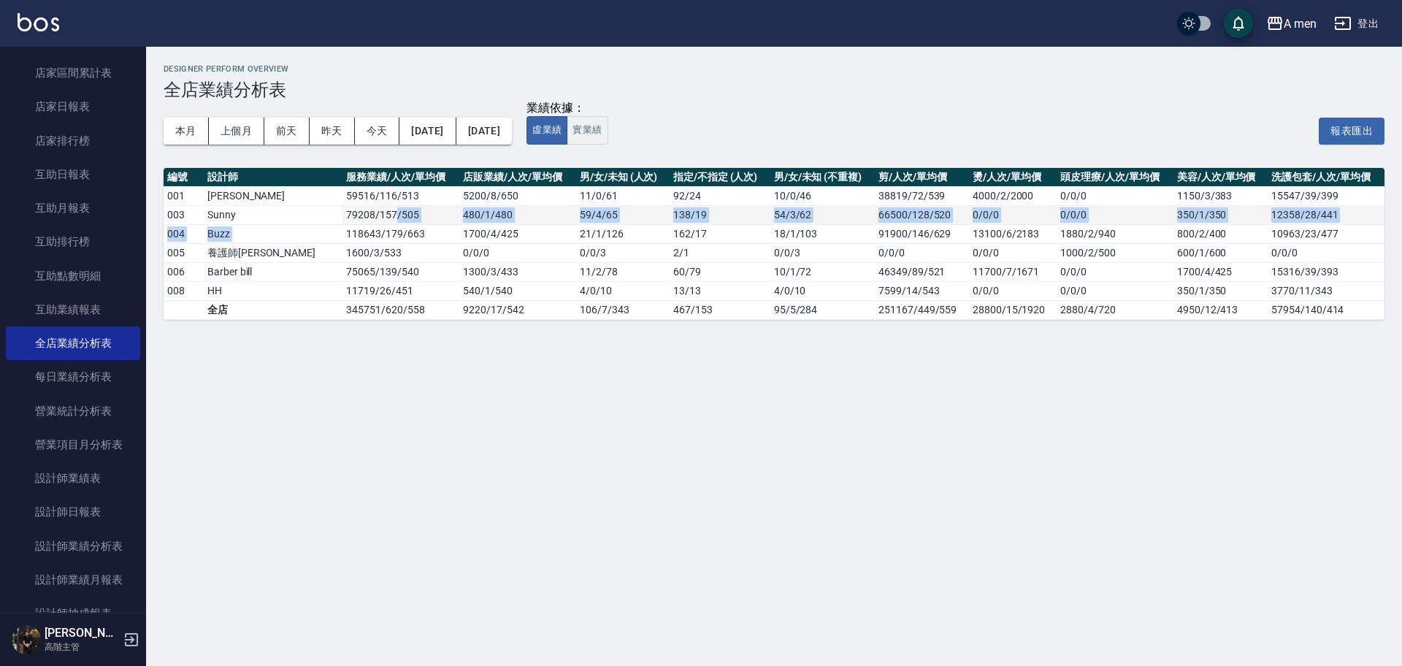
drag, startPoint x: 286, startPoint y: 234, endPoint x: 340, endPoint y: 210, distance: 58.2
click at [338, 213] on tbody "001 楊莫 59516 / 116 / 513 5200 / 8 / 650 11 / 0 / 61 92 / 24 10 / 0 / 46 38819/7…" at bounding box center [774, 252] width 1221 height 133
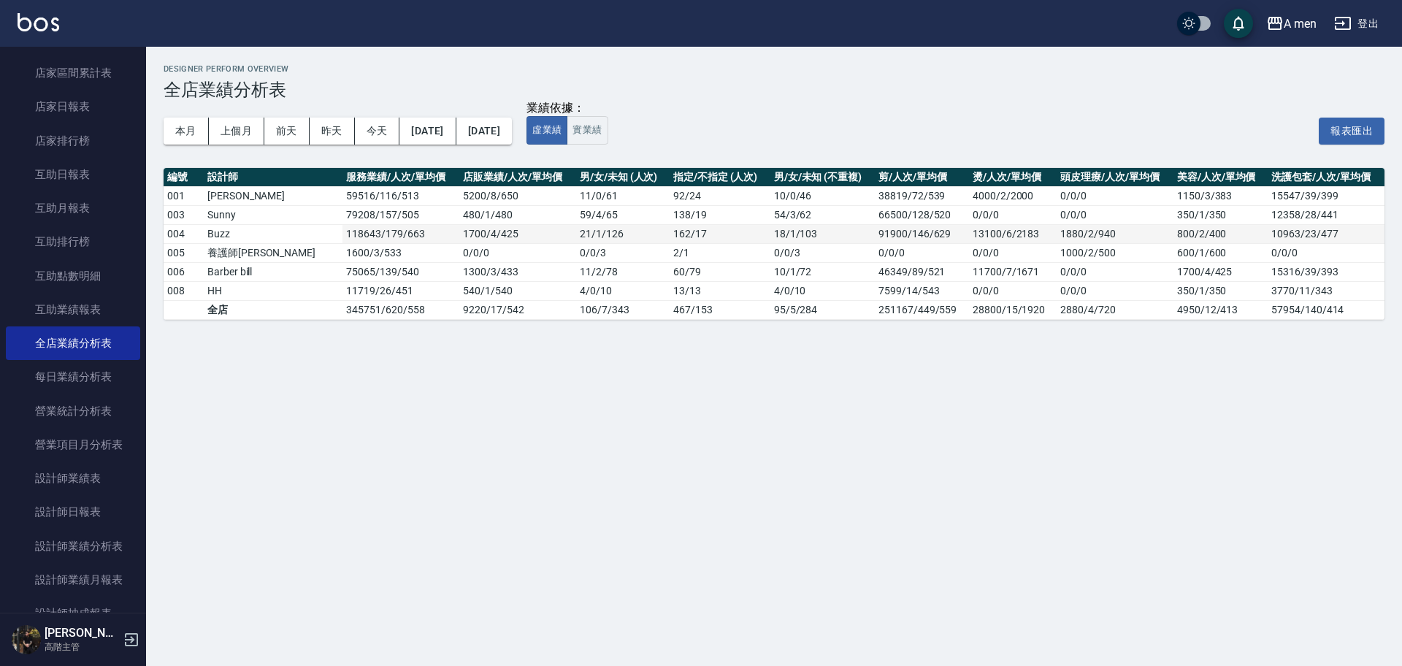
click at [343, 227] on td "118643 / 179 / 663" at bounding box center [401, 233] width 117 height 19
drag, startPoint x: 290, startPoint y: 237, endPoint x: 321, endPoint y: 237, distance: 31.4
click at [343, 237] on td "118643 / 179 / 663" at bounding box center [401, 233] width 117 height 19
copy td "118643"
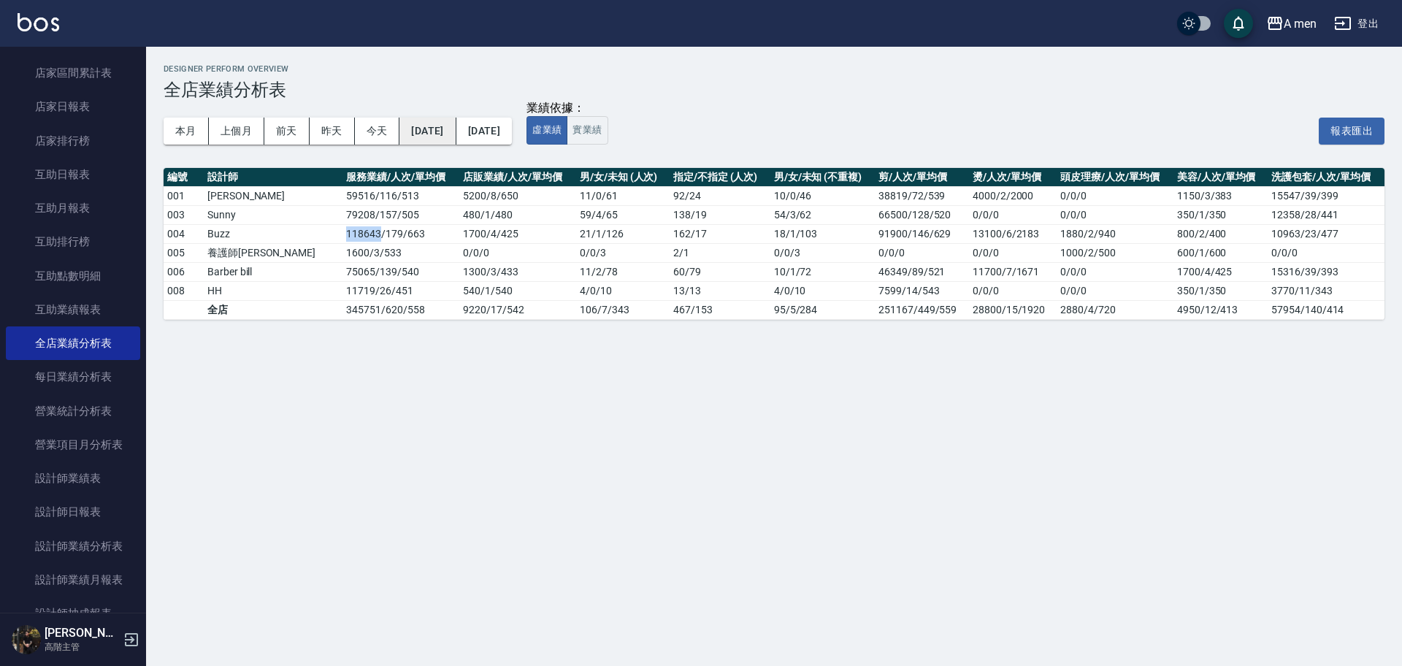
click at [454, 140] on button "[DATE]" at bounding box center [428, 131] width 56 height 27
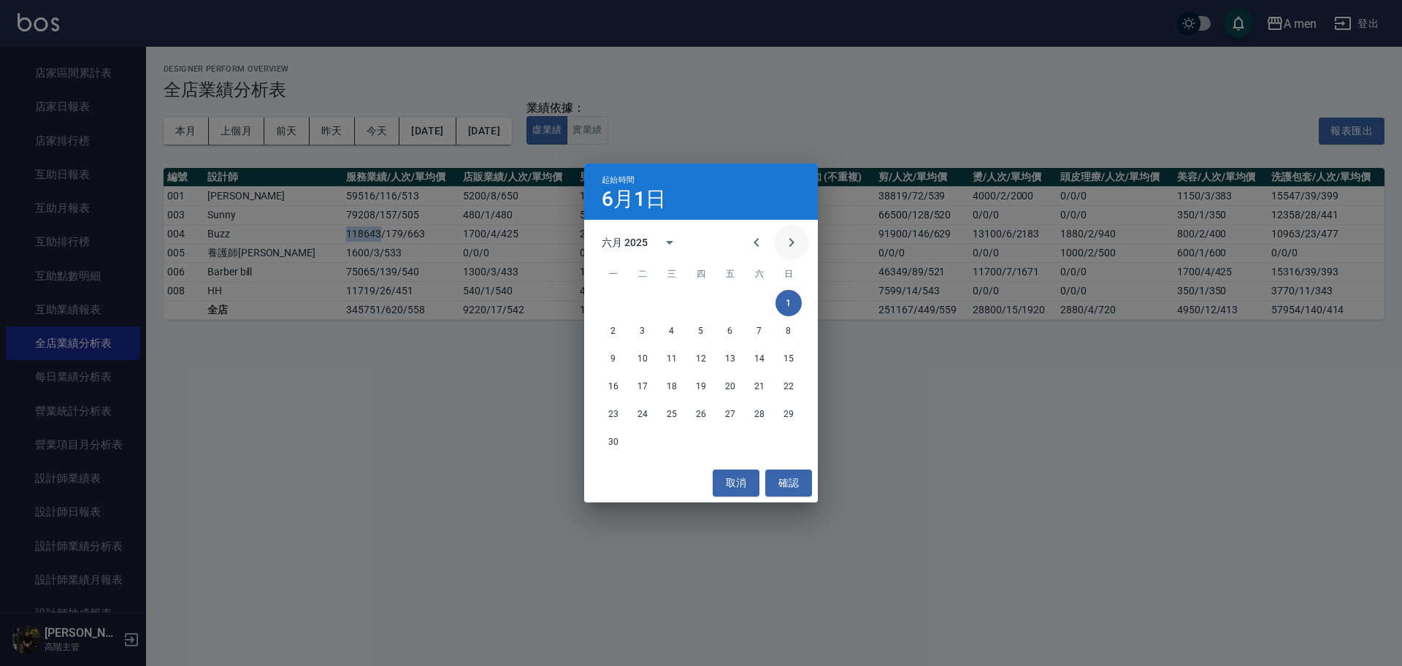
click at [790, 247] on icon "Next month" at bounding box center [792, 242] width 5 height 9
click at [630, 305] on button "1" at bounding box center [643, 303] width 26 height 26
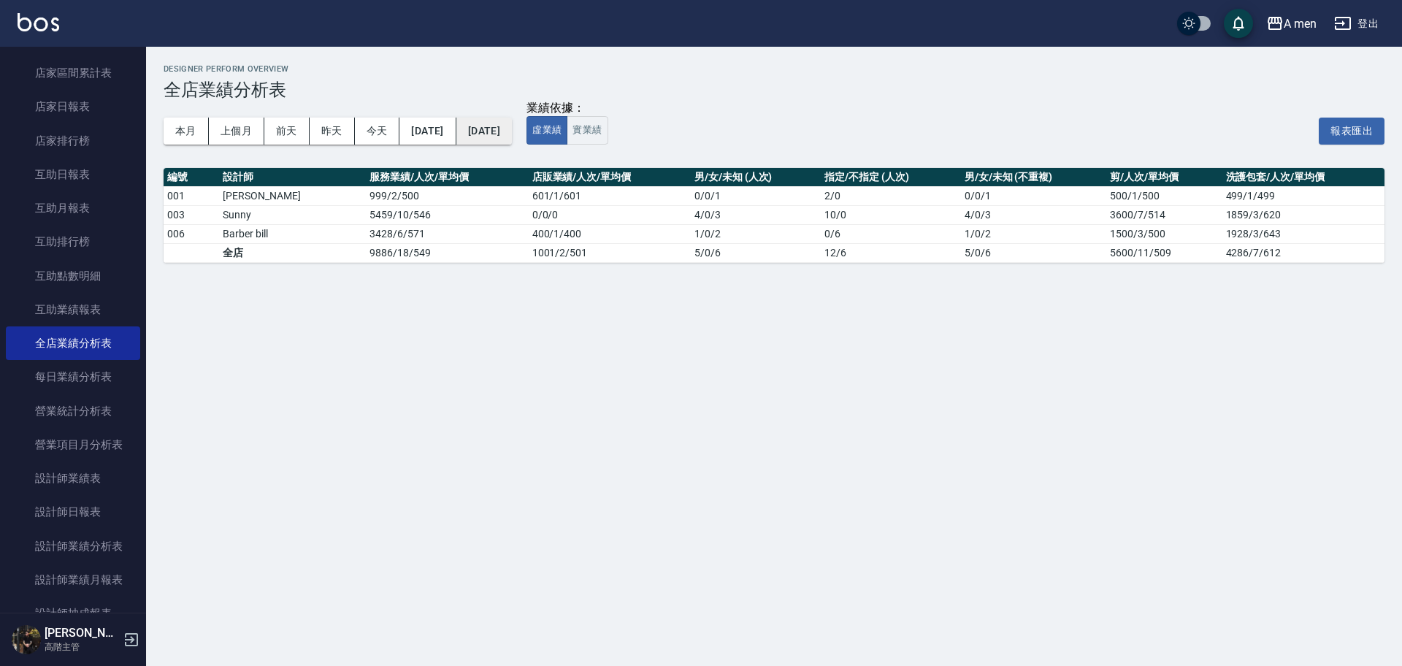
click at [512, 136] on button "2025/07/01" at bounding box center [484, 131] width 56 height 27
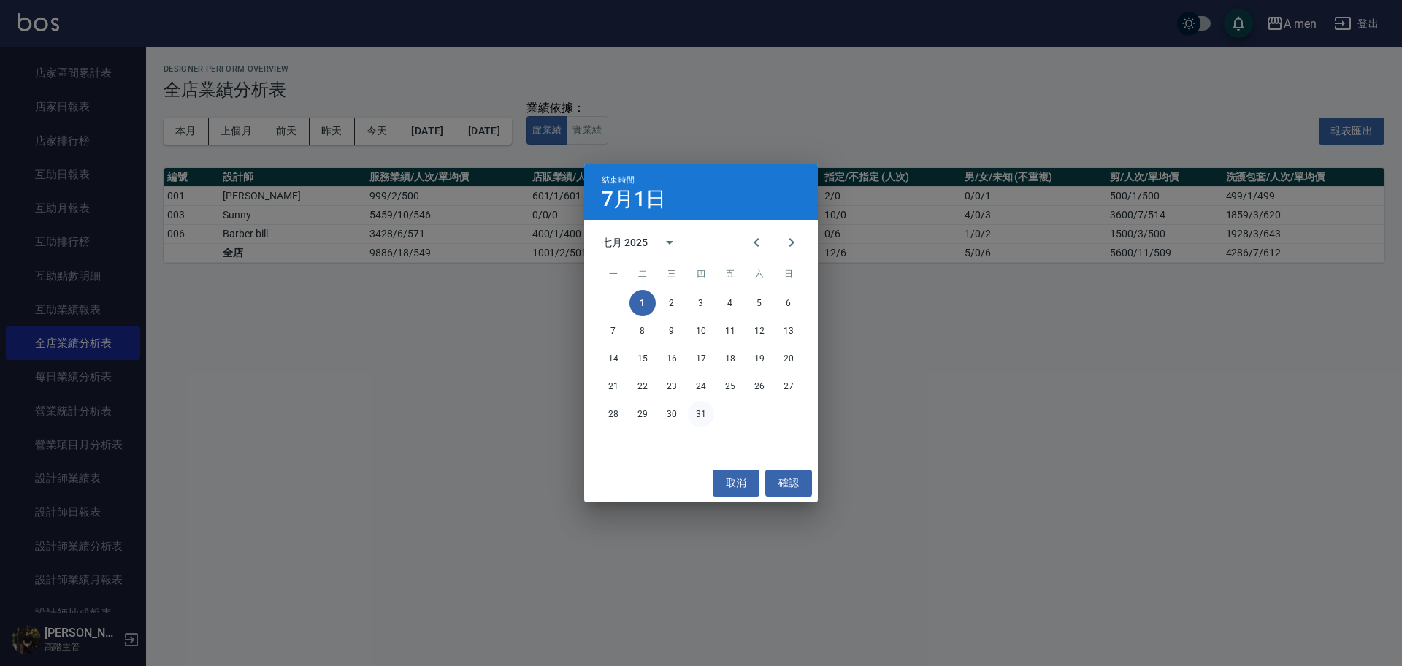
click at [705, 405] on button "31" at bounding box center [701, 414] width 26 height 26
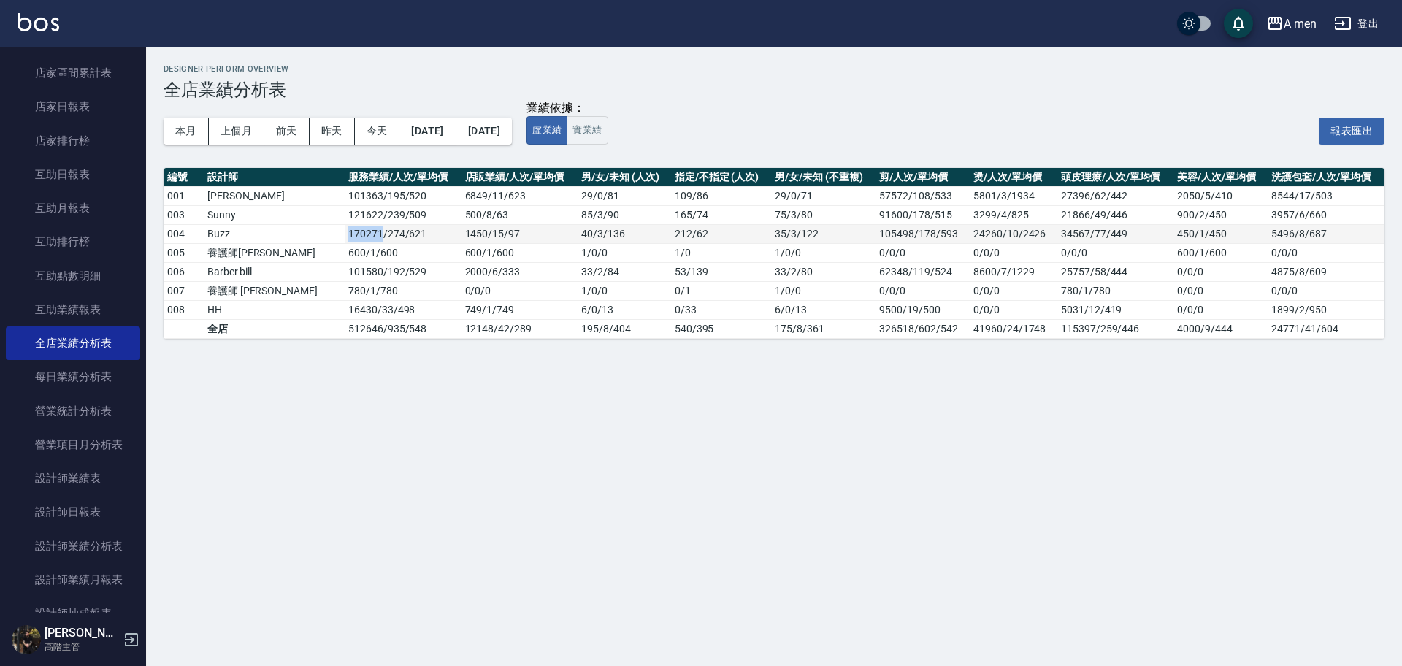
drag, startPoint x: 294, startPoint y: 235, endPoint x: 324, endPoint y: 234, distance: 30.0
click at [345, 234] on td "170271 / 274 / 621" at bounding box center [403, 233] width 117 height 19
copy td "170271"
click at [456, 119] on button "2025/07/01" at bounding box center [428, 131] width 56 height 27
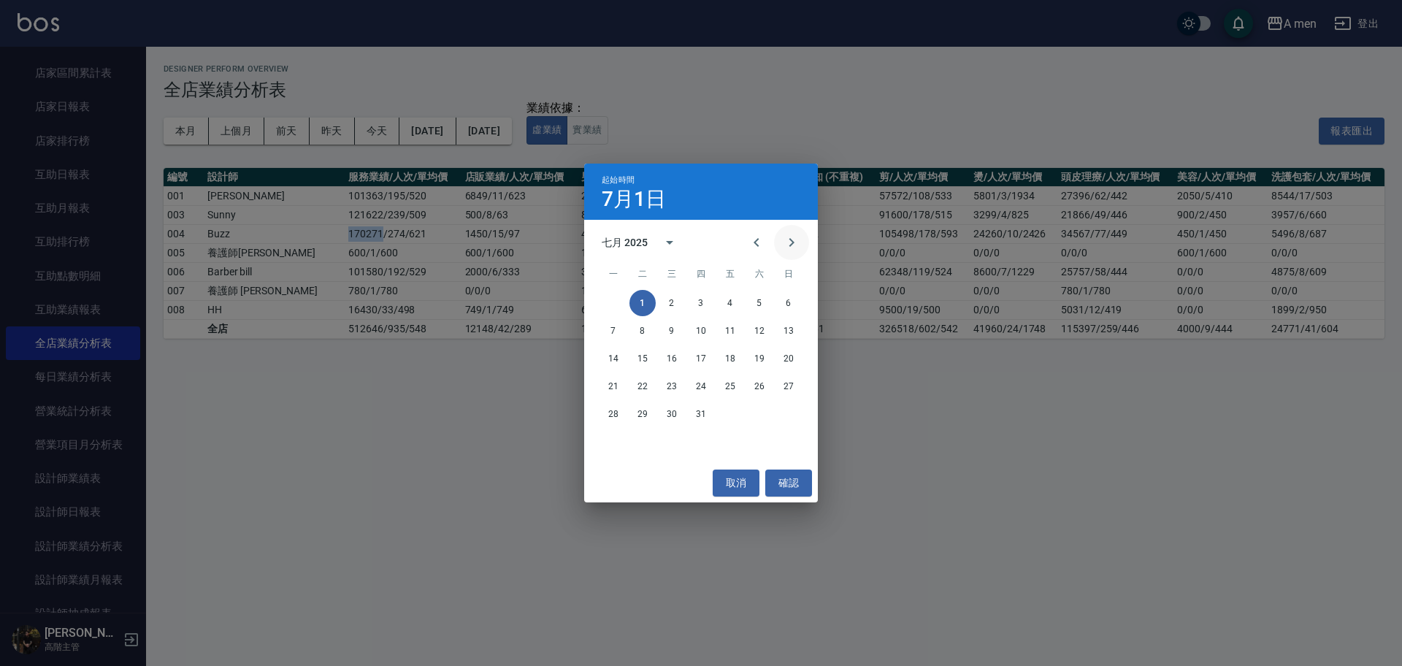
click at [794, 253] on button "Next month" at bounding box center [791, 242] width 35 height 35
click at [728, 303] on button "1" at bounding box center [730, 303] width 26 height 26
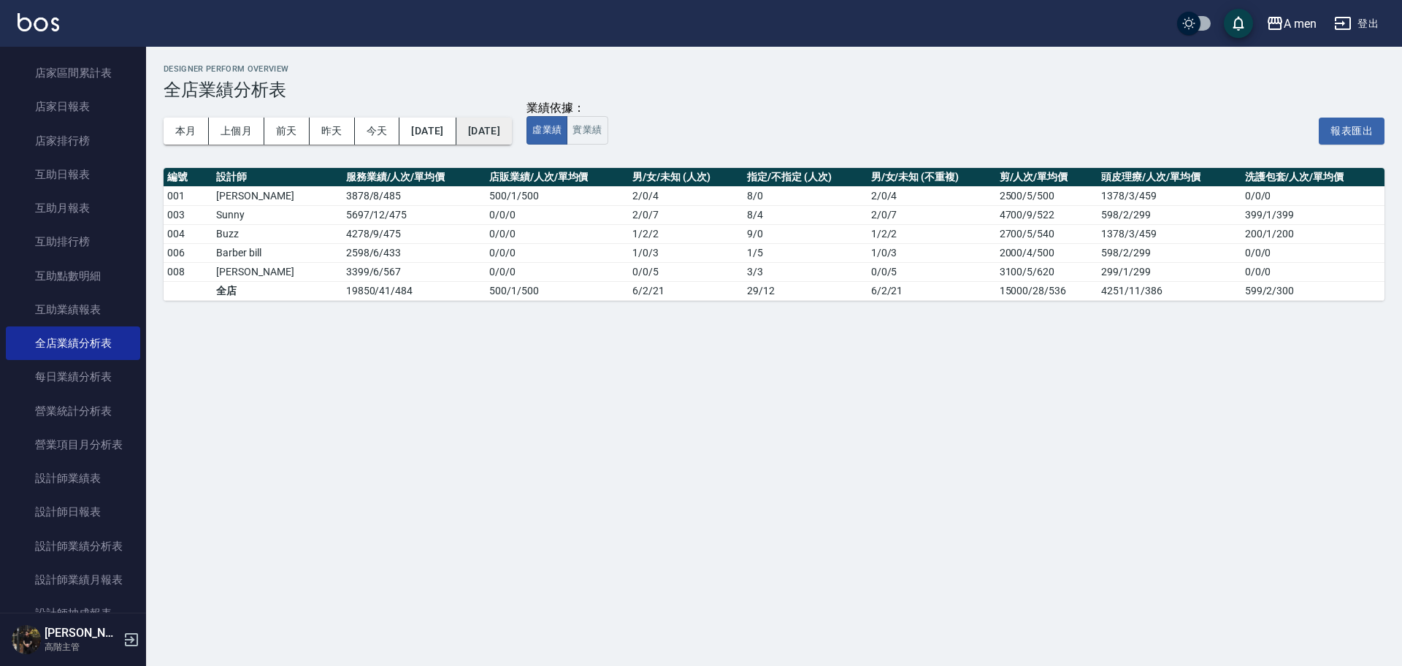
click at [512, 129] on button "2025/08/01" at bounding box center [484, 131] width 56 height 27
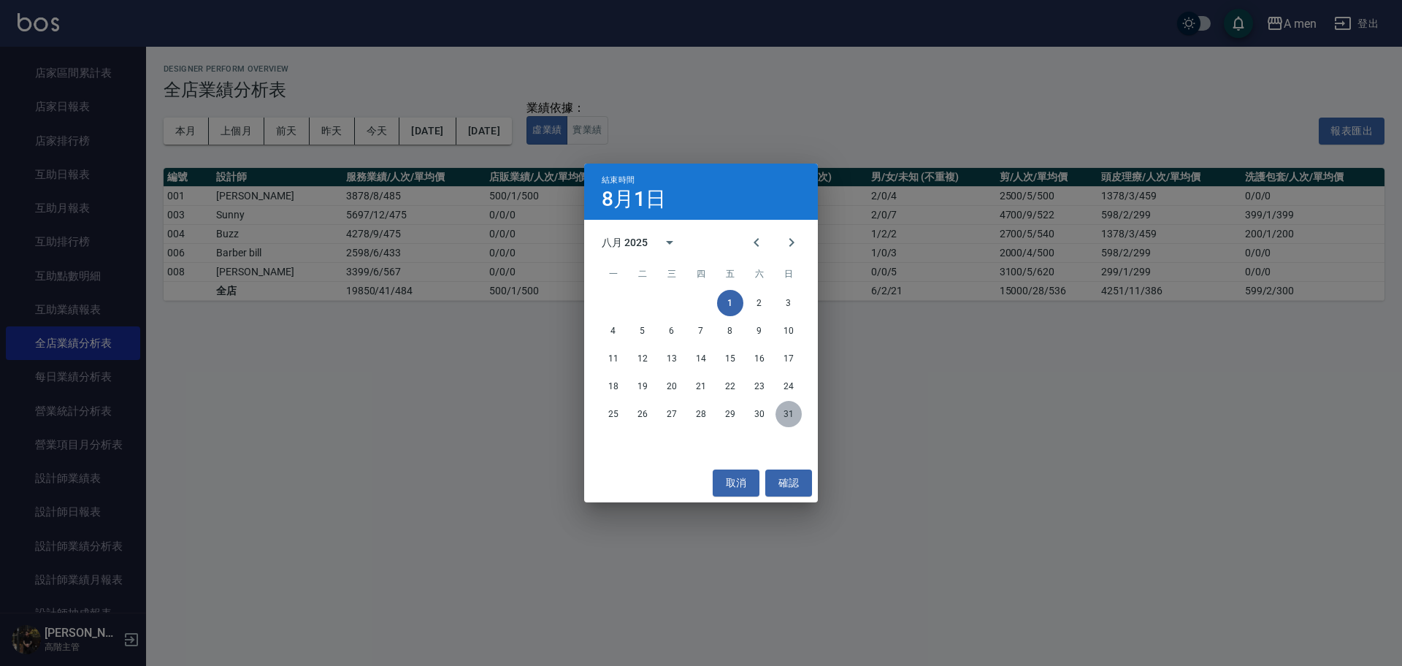
click at [781, 416] on button "31" at bounding box center [789, 414] width 26 height 26
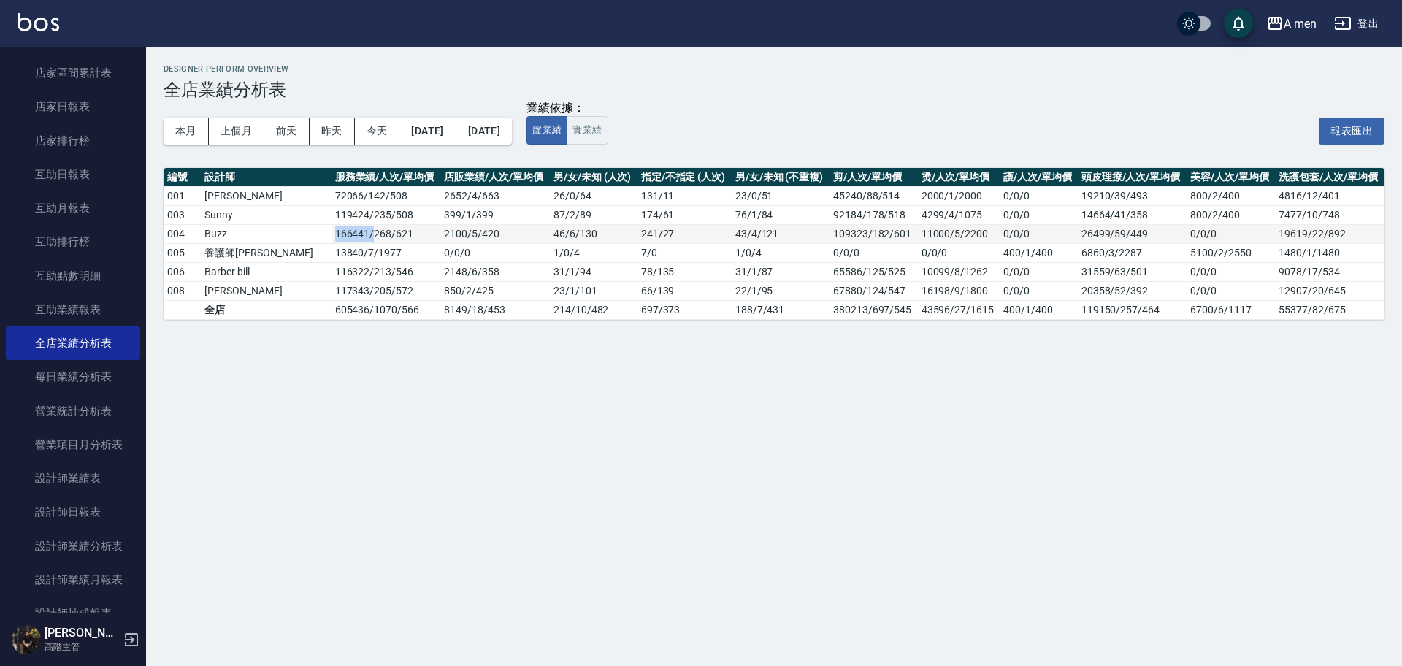
click at [332, 238] on td "166441 / 268 / 621" at bounding box center [387, 233] width 110 height 19
click at [332, 235] on td "166441 / 268 / 621" at bounding box center [387, 233] width 110 height 19
drag, startPoint x: 280, startPoint y: 235, endPoint x: 317, endPoint y: 234, distance: 37.3
click at [332, 234] on td "166441 / 268 / 621" at bounding box center [387, 233] width 110 height 19
copy td "166441"
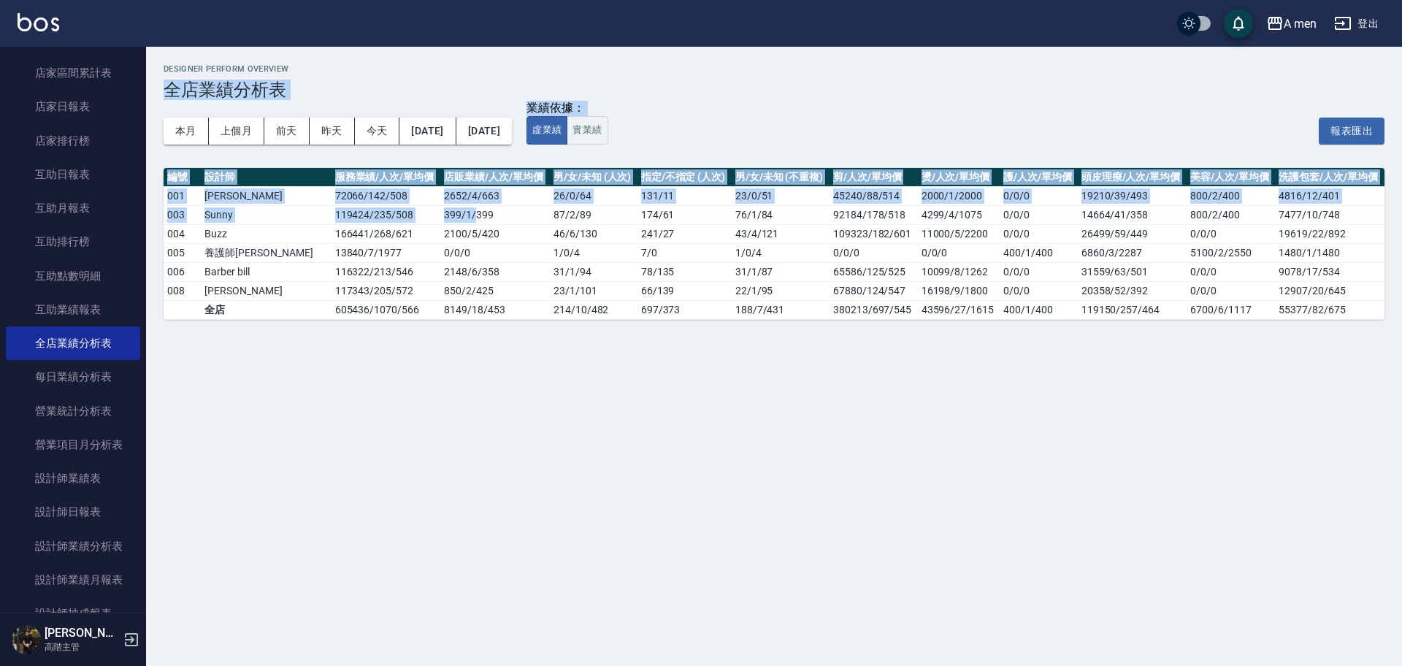
drag, startPoint x: 800, startPoint y: 75, endPoint x: 910, endPoint y: -58, distance: 172.2
click at [910, 0] on html "A men 登出 櫃檯作業 打帳單 帳單列表 營業儀表板 現金收支登錄 高階收支登錄 材料自購登錄 每日結帳 排班表 現場電腦打卡 掃碼打卡 預約管理 預約管…" at bounding box center [701, 333] width 1402 height 666
click at [355, 325] on div "Designer Perform Overview 全店業績分析表 本月 上個月 前天 昨天 今天 2025/08/01 2025/08/31 業績依據： 虛…" at bounding box center [774, 192] width 1256 height 291
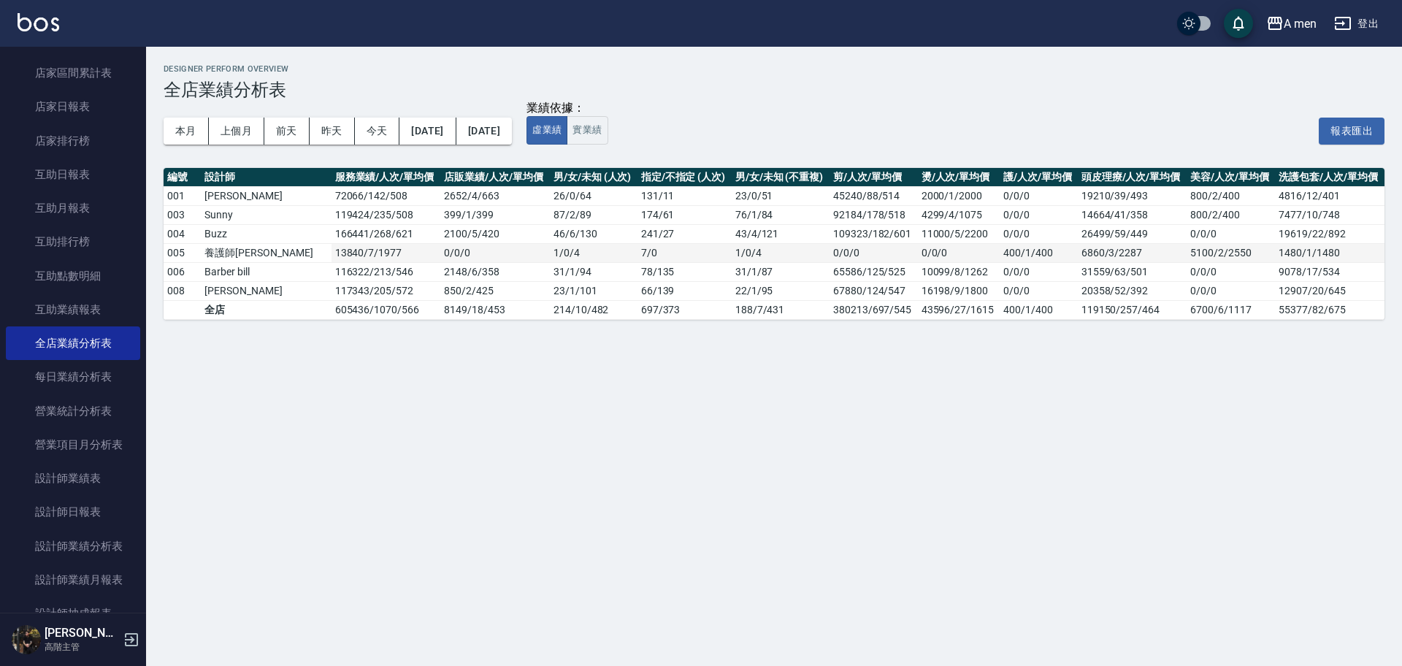
click at [332, 252] on td "13840 / 7 / 1977" at bounding box center [387, 252] width 110 height 19
drag, startPoint x: 280, startPoint y: 232, endPoint x: 316, endPoint y: 236, distance: 36.0
click at [332, 236] on td "166441 / 268 / 621" at bounding box center [387, 233] width 110 height 19
drag, startPoint x: 668, startPoint y: 140, endPoint x: 1071, endPoint y: 1, distance: 425.9
click at [1001, 32] on div "A men 登出 櫃檯作業 打帳單 帳單列表 營業儀表板 現金收支登錄 高階收支登錄 材料自購登錄 每日結帳 排班表 現場電腦打卡 掃碼打卡 預約管理 預約管…" at bounding box center [701, 333] width 1402 height 666
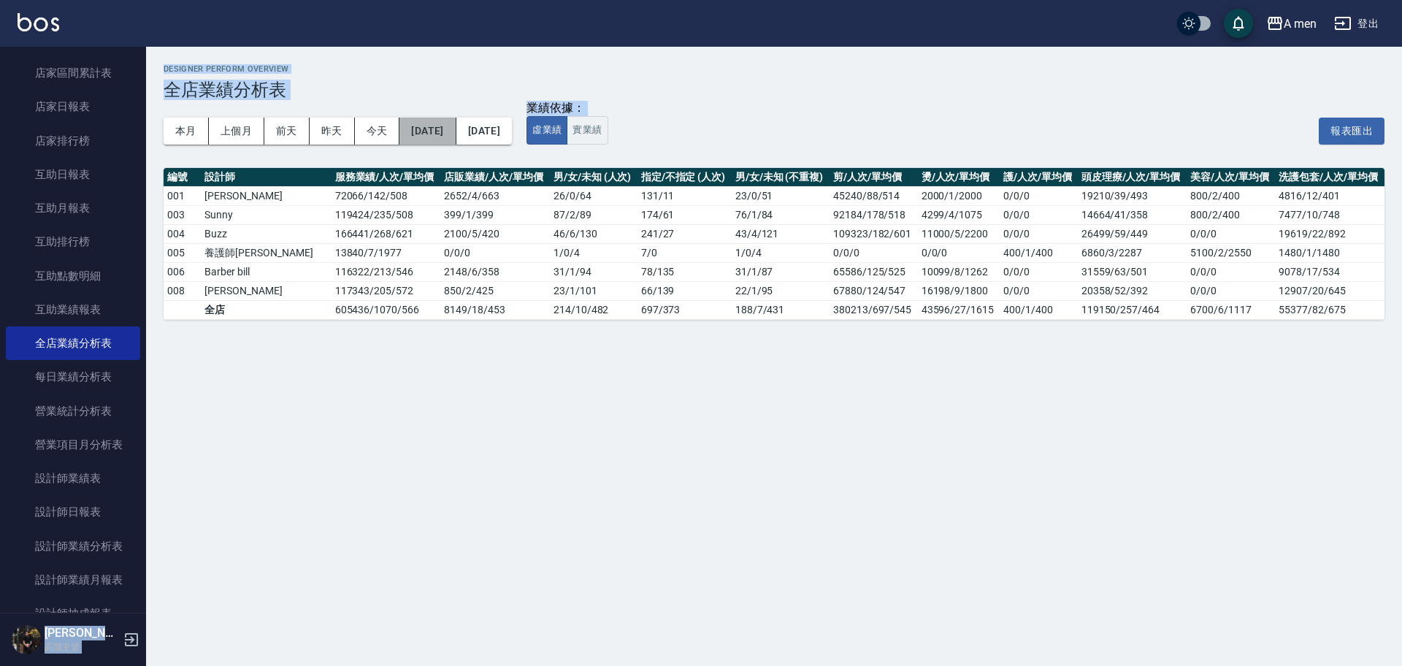
click at [448, 128] on button "2025/08/01" at bounding box center [428, 131] width 56 height 27
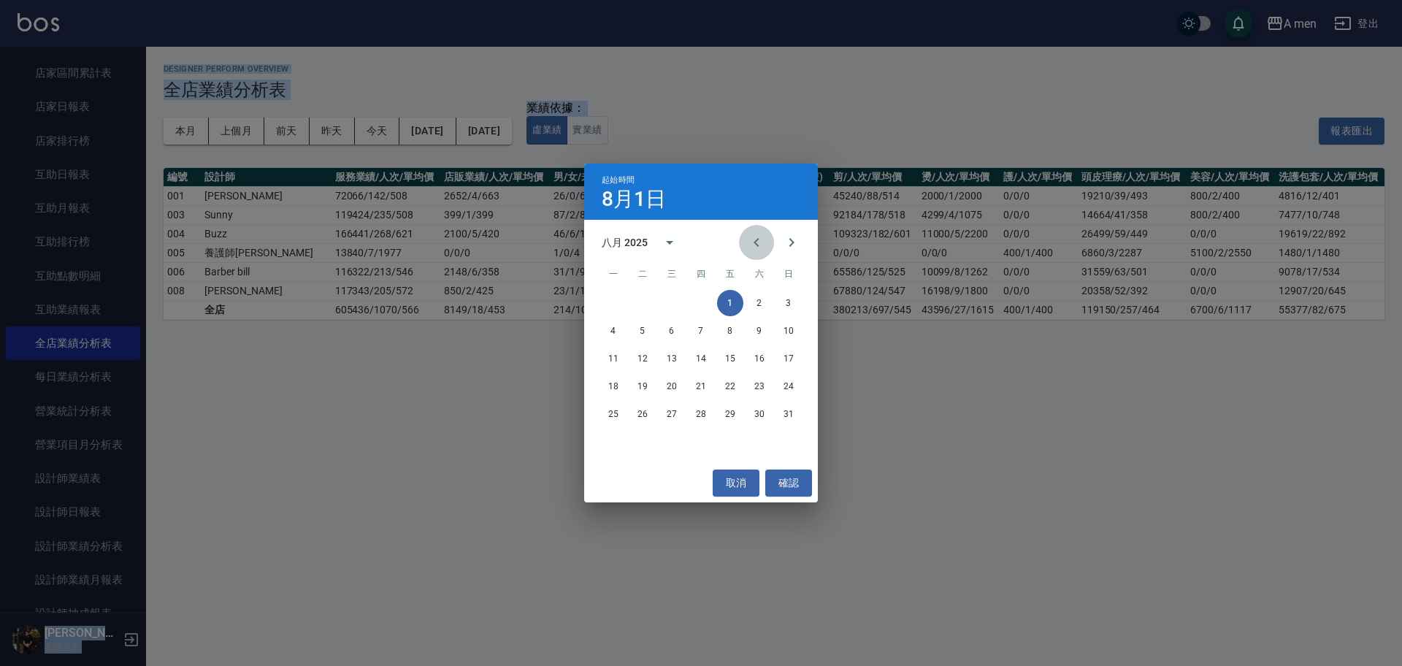
click at [762, 234] on icon "Previous month" at bounding box center [757, 243] width 18 height 18
click at [631, 307] on button "1" at bounding box center [643, 303] width 26 height 26
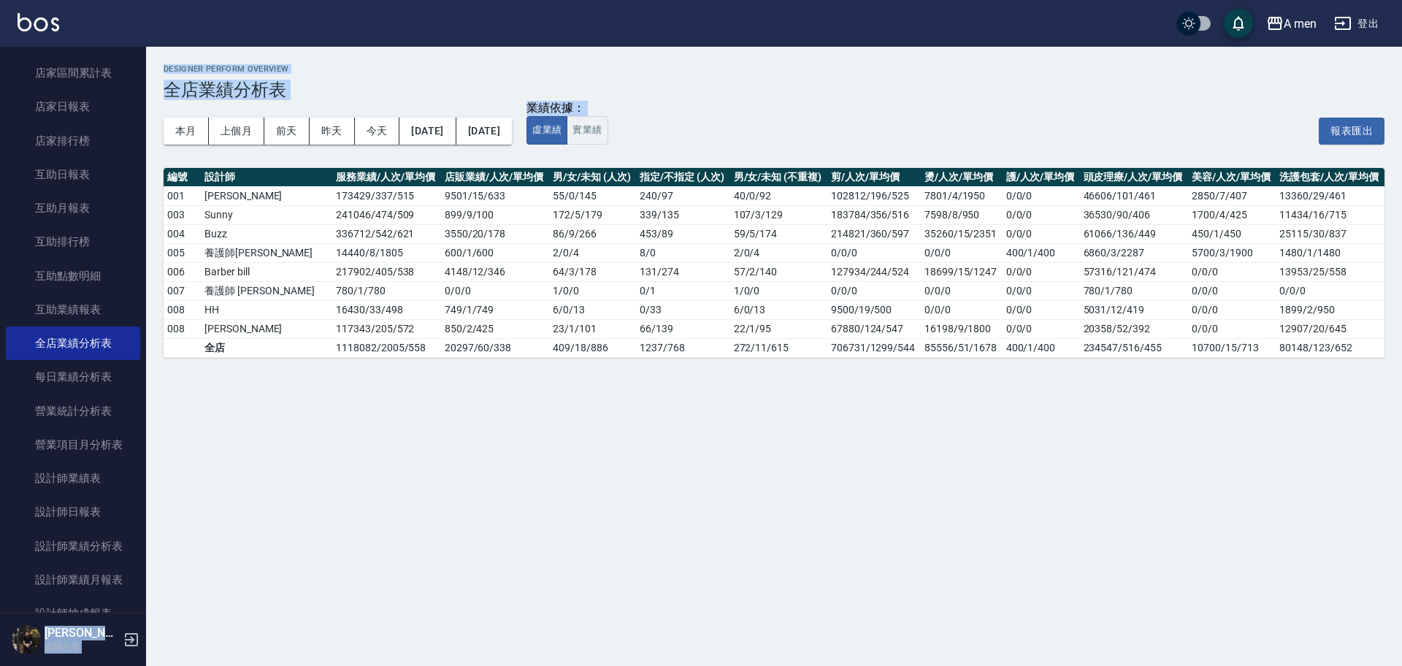
click at [512, 150] on div "本月 上個月 前天 昨天 今天 2025/07/01 2025/08/31" at bounding box center [338, 131] width 348 height 62
click at [512, 135] on button "2025/08/31" at bounding box center [484, 131] width 56 height 27
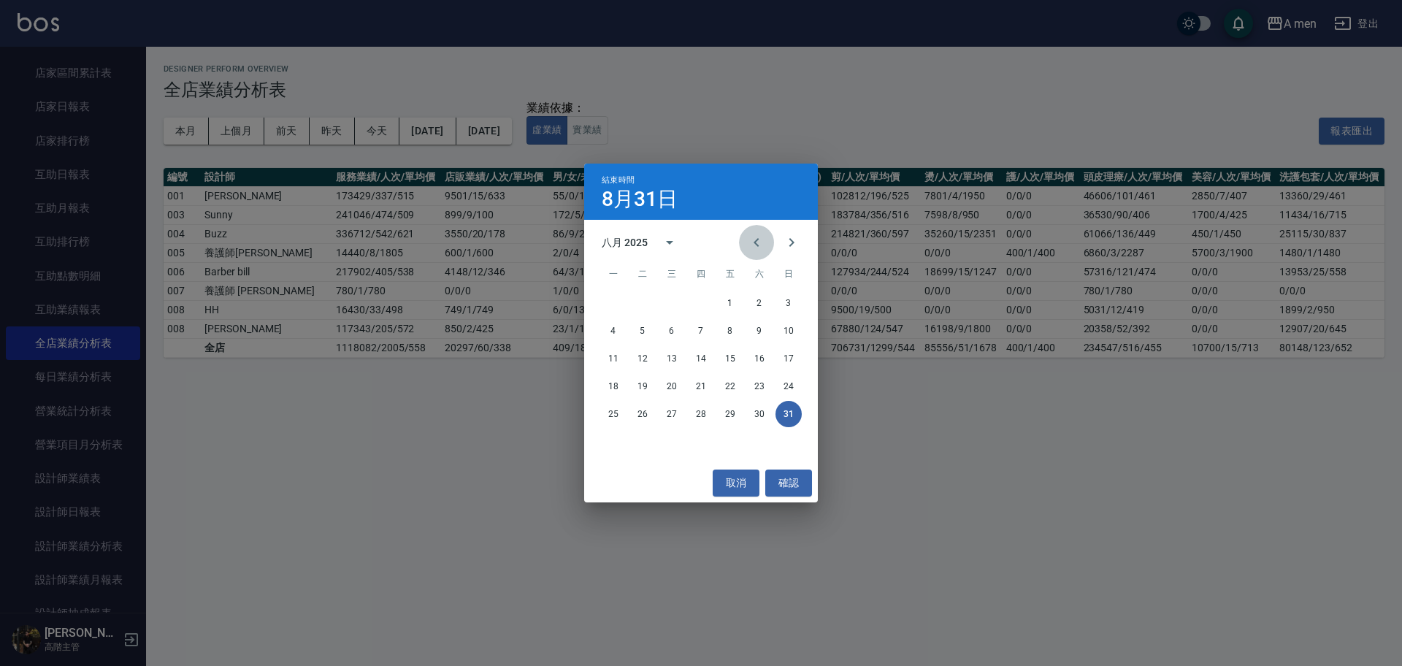
click at [757, 242] on icon "Previous month" at bounding box center [757, 243] width 18 height 18
click at [701, 416] on button "31" at bounding box center [701, 414] width 26 height 26
